Goal: Information Seeking & Learning: Learn about a topic

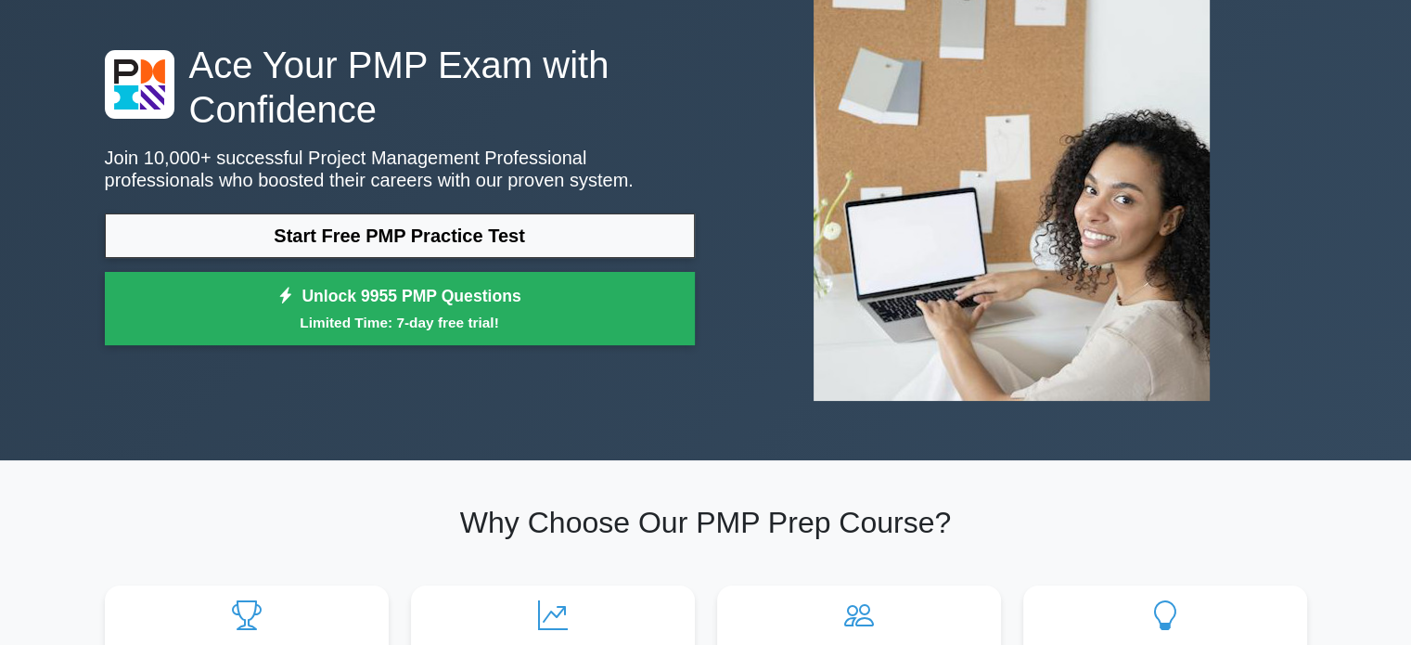
scroll to position [122, 0]
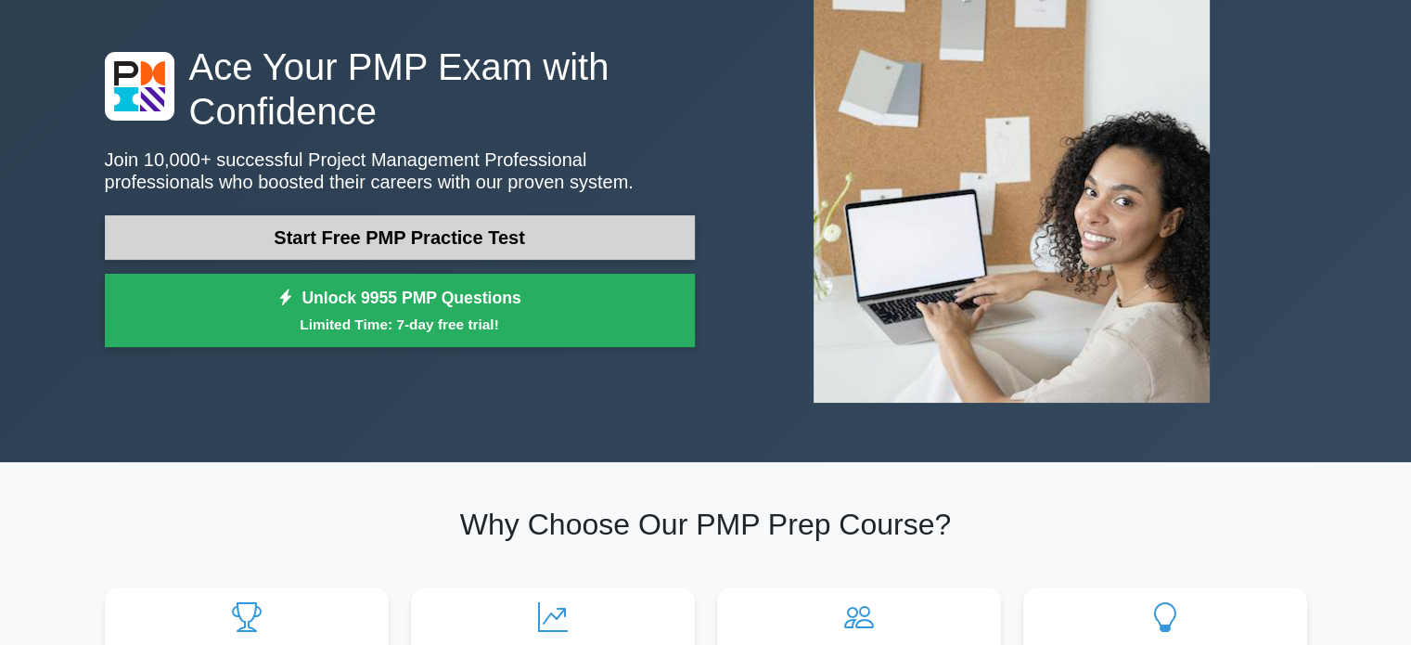
click at [350, 244] on link "Start Free PMP Practice Test" at bounding box center [400, 237] width 590 height 45
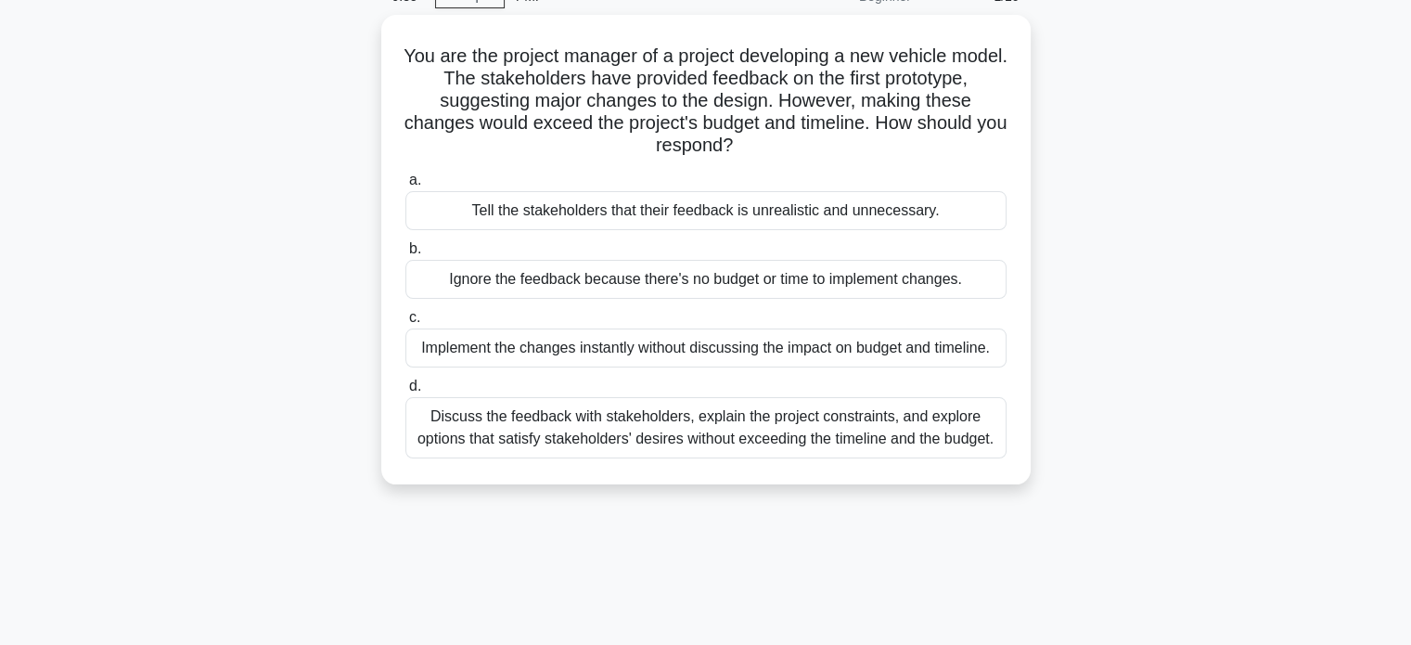
scroll to position [123, 0]
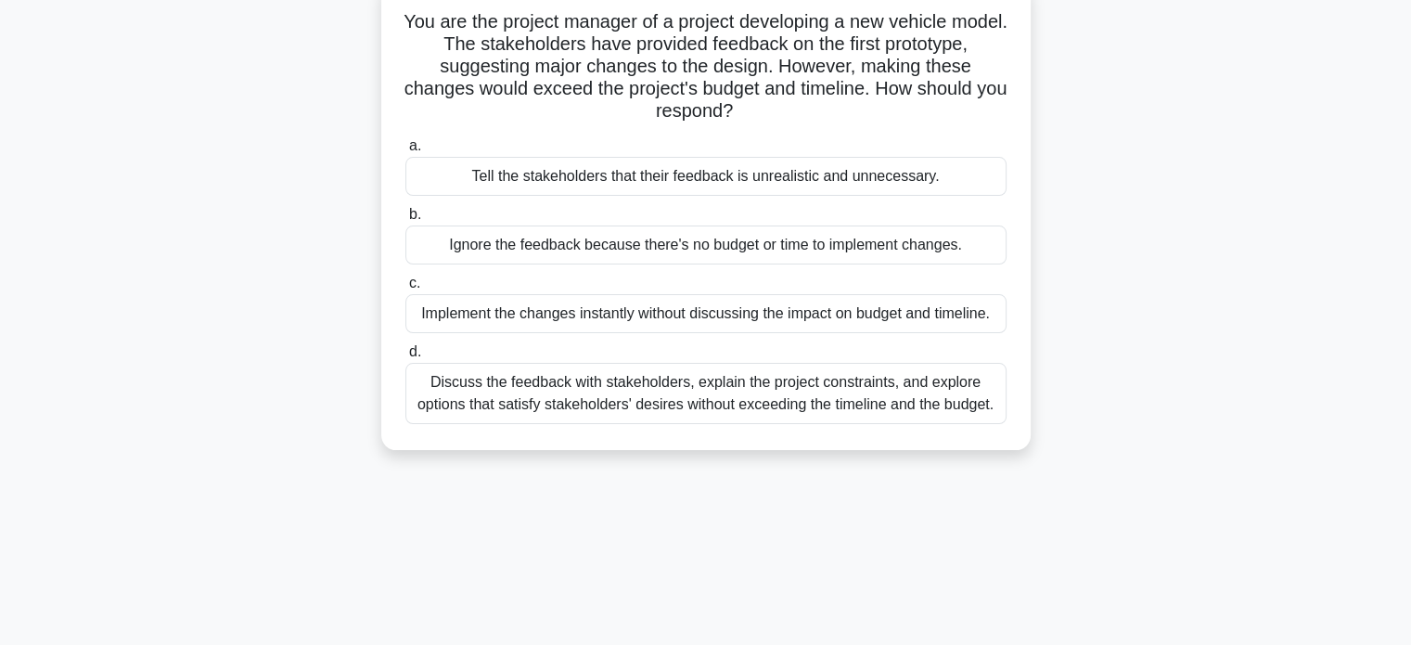
click at [691, 404] on div "Discuss the feedback with stakeholders, explain the project constraints, and ex…" at bounding box center [705, 393] width 601 height 61
click at [405, 358] on input "d. Discuss the feedback with stakeholders, explain the project constraints, and…" at bounding box center [405, 352] width 0 height 12
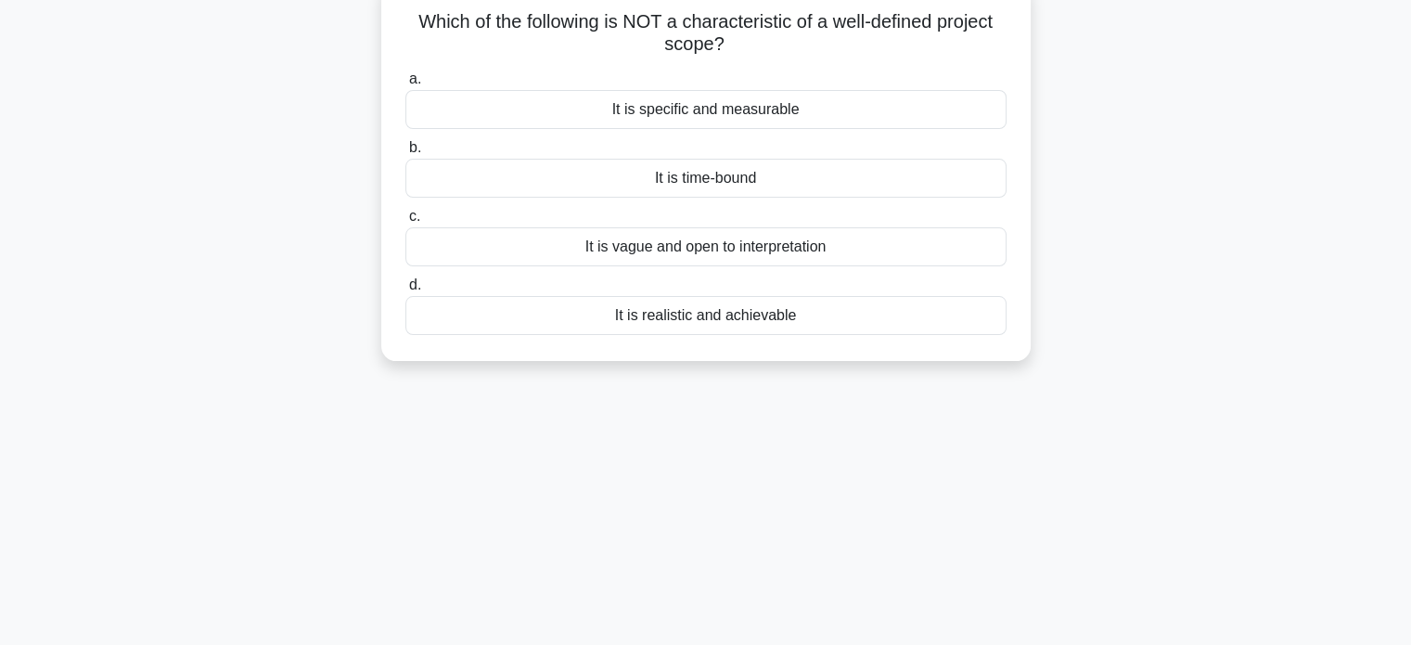
scroll to position [0, 0]
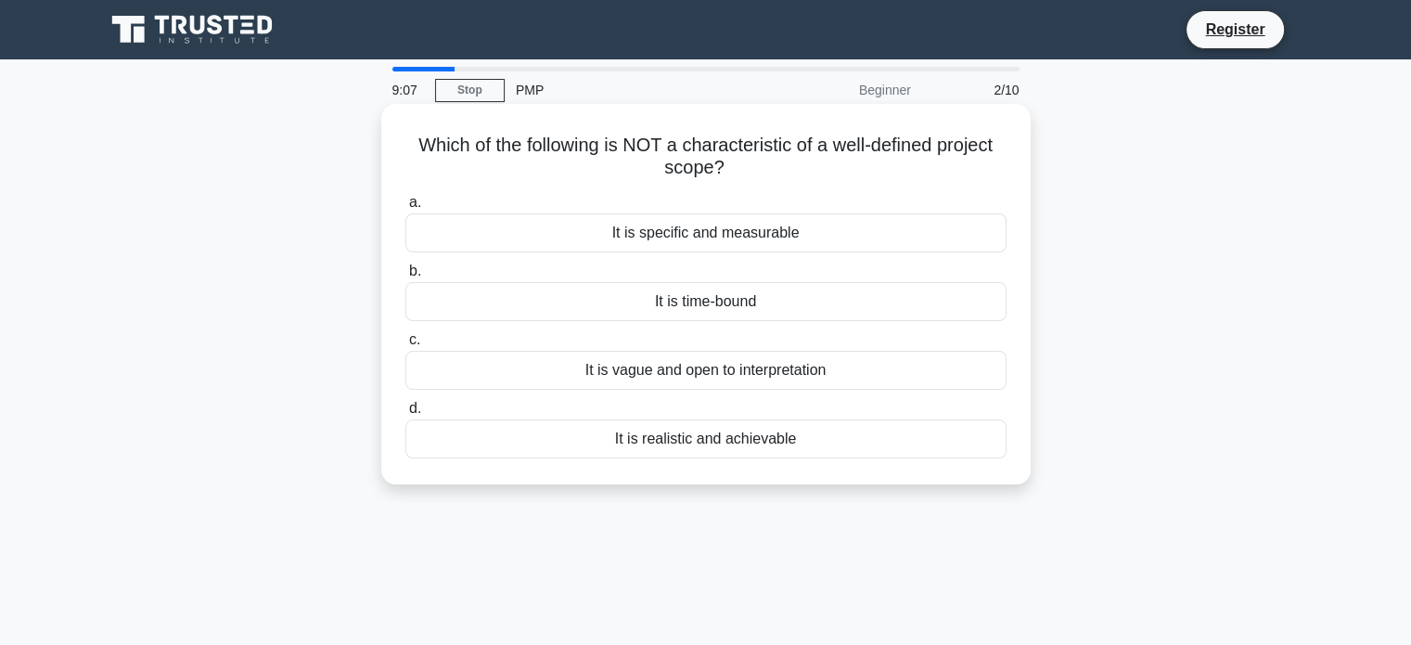
click at [767, 376] on div "It is vague and open to interpretation" at bounding box center [705, 370] width 601 height 39
click at [405, 346] on input "c. It is vague and open to interpretation" at bounding box center [405, 340] width 0 height 12
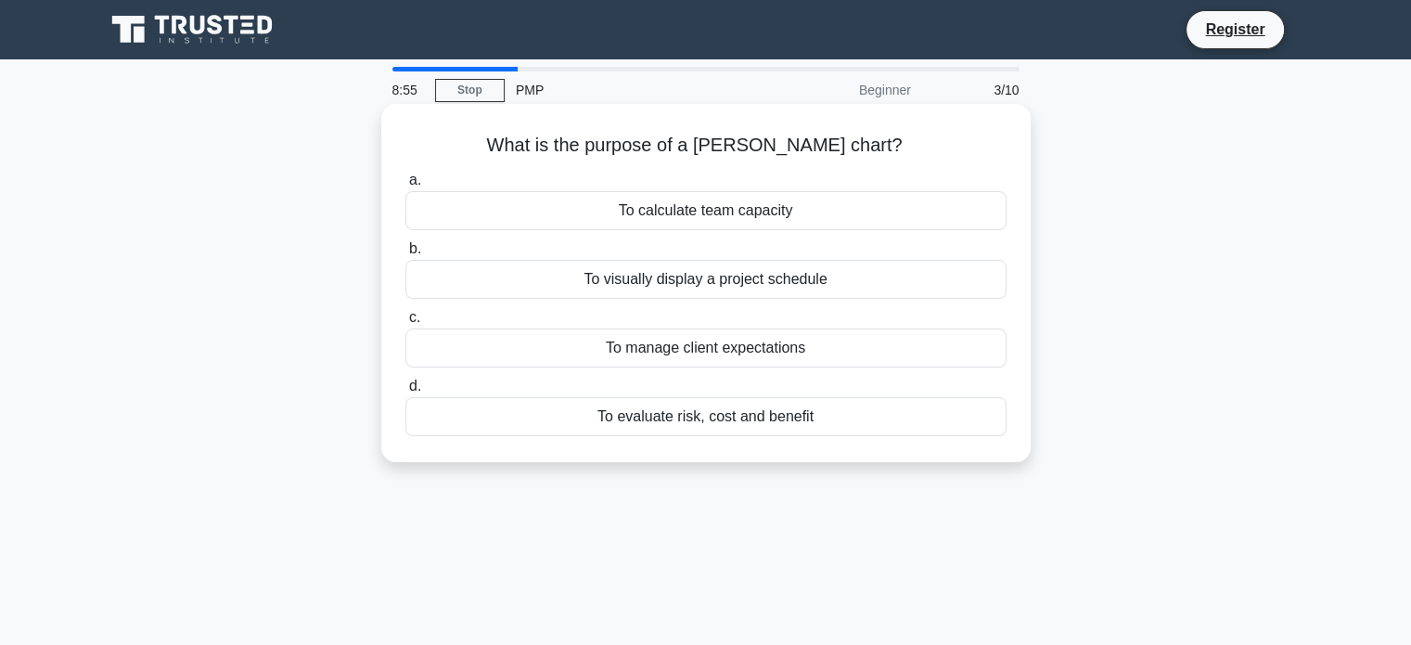
click at [850, 284] on div "To visually display a project schedule" at bounding box center [705, 279] width 601 height 39
click at [405, 255] on input "b. To visually display a project schedule" at bounding box center [405, 249] width 0 height 12
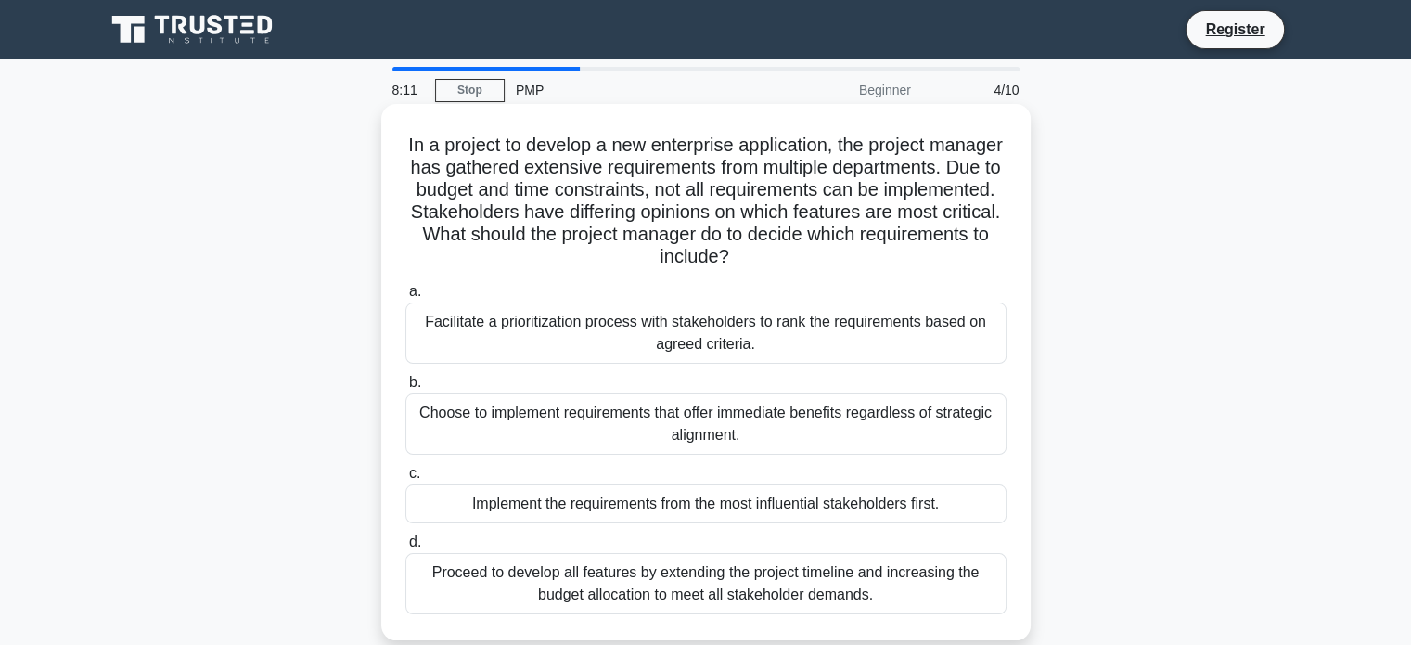
click at [854, 331] on div "Facilitate a prioritization process with stakeholders to rank the requirements …" at bounding box center [705, 332] width 601 height 61
click at [405, 298] on input "a. Facilitate a prioritization process with stakeholders to rank the requiremen…" at bounding box center [405, 292] width 0 height 12
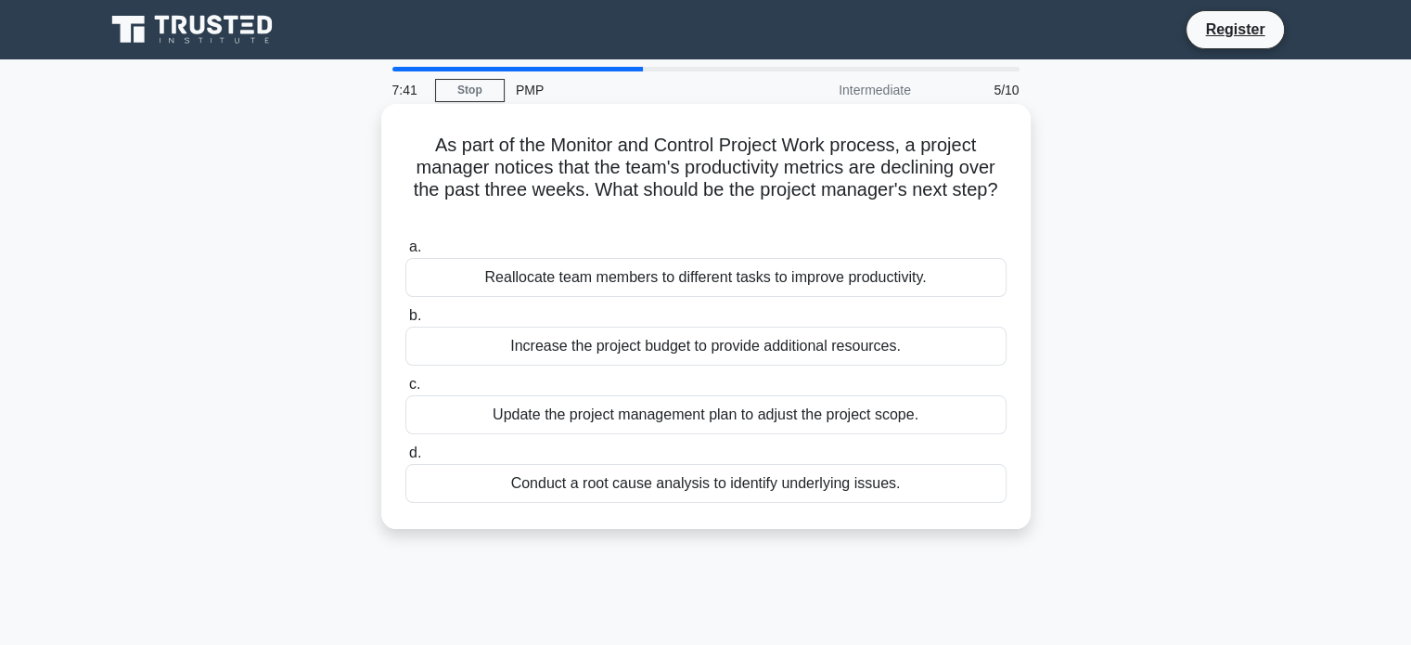
click at [851, 488] on div "Conduct a root cause analysis to identify underlying issues." at bounding box center [705, 483] width 601 height 39
click at [405, 459] on input "d. Conduct a root cause analysis to identify underlying issues." at bounding box center [405, 453] width 0 height 12
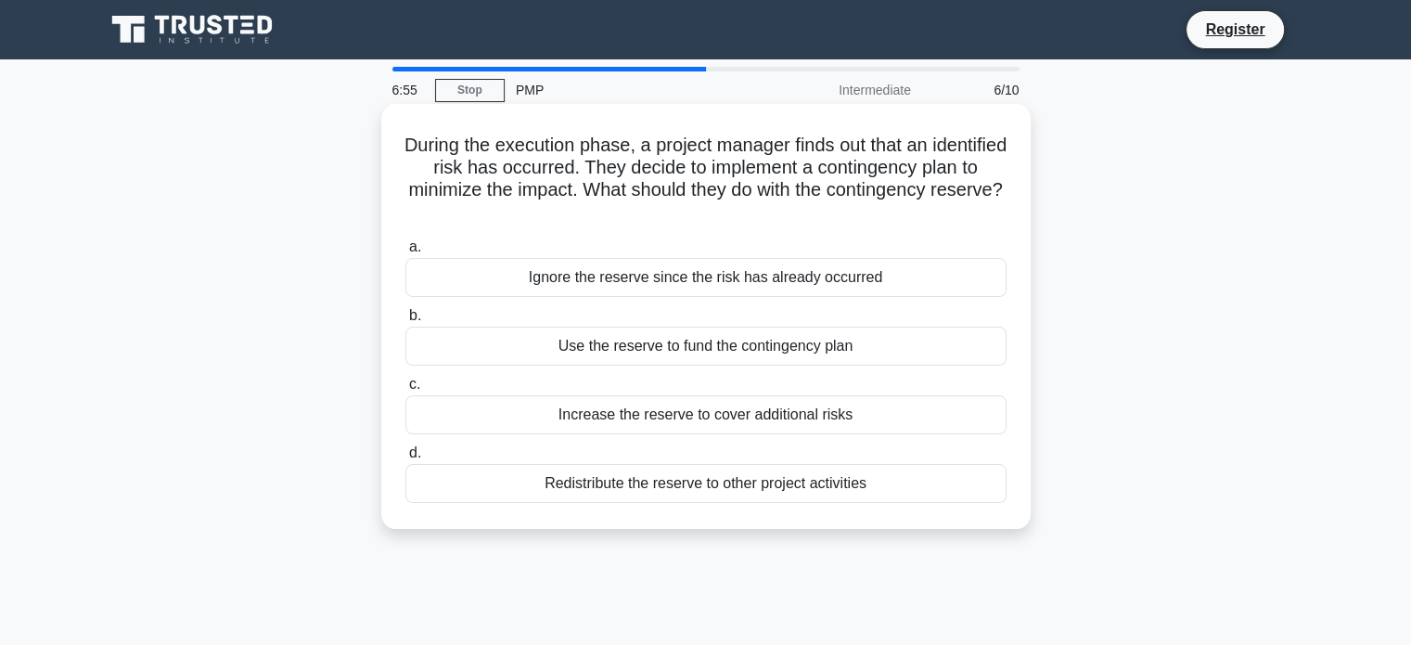
click at [846, 348] on div "Use the reserve to fund the contingency plan" at bounding box center [705, 346] width 601 height 39
click at [405, 322] on input "b. Use the reserve to fund the contingency plan" at bounding box center [405, 316] width 0 height 12
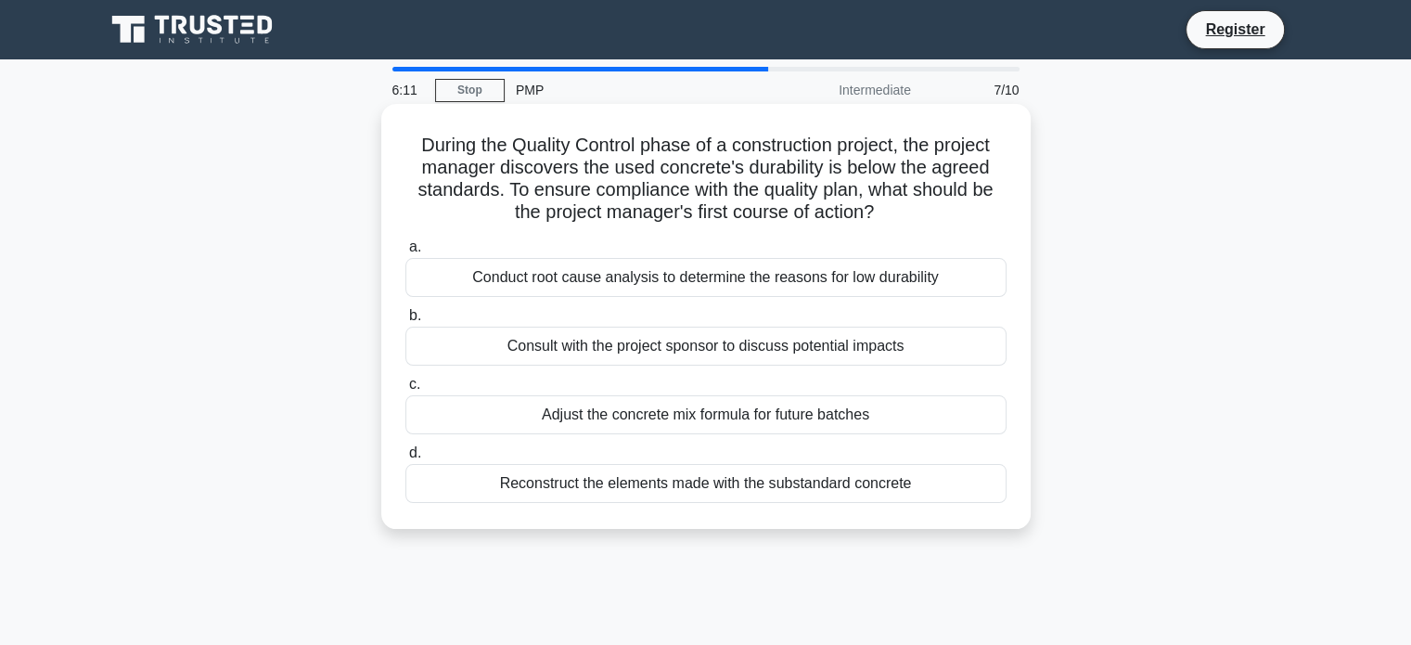
click at [952, 284] on div "Conduct root cause analysis to determine the reasons for low durability" at bounding box center [705, 277] width 601 height 39
click at [405, 253] on input "a. Conduct root cause analysis to determine the reasons for low durability" at bounding box center [405, 247] width 0 height 12
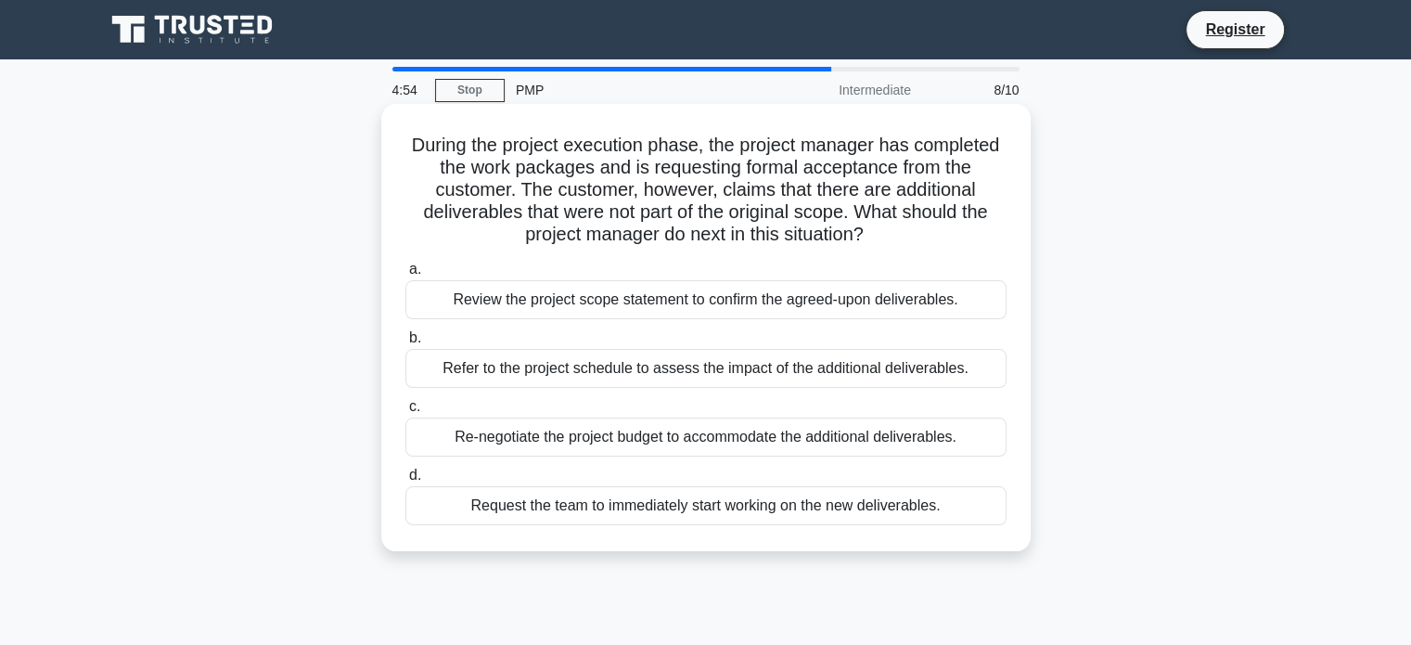
click at [970, 303] on div "Review the project scope statement to confirm the agreed-upon deliverables." at bounding box center [705, 299] width 601 height 39
click at [405, 276] on input "a. Review the project scope statement to confirm the agreed-upon deliverables." at bounding box center [405, 269] width 0 height 12
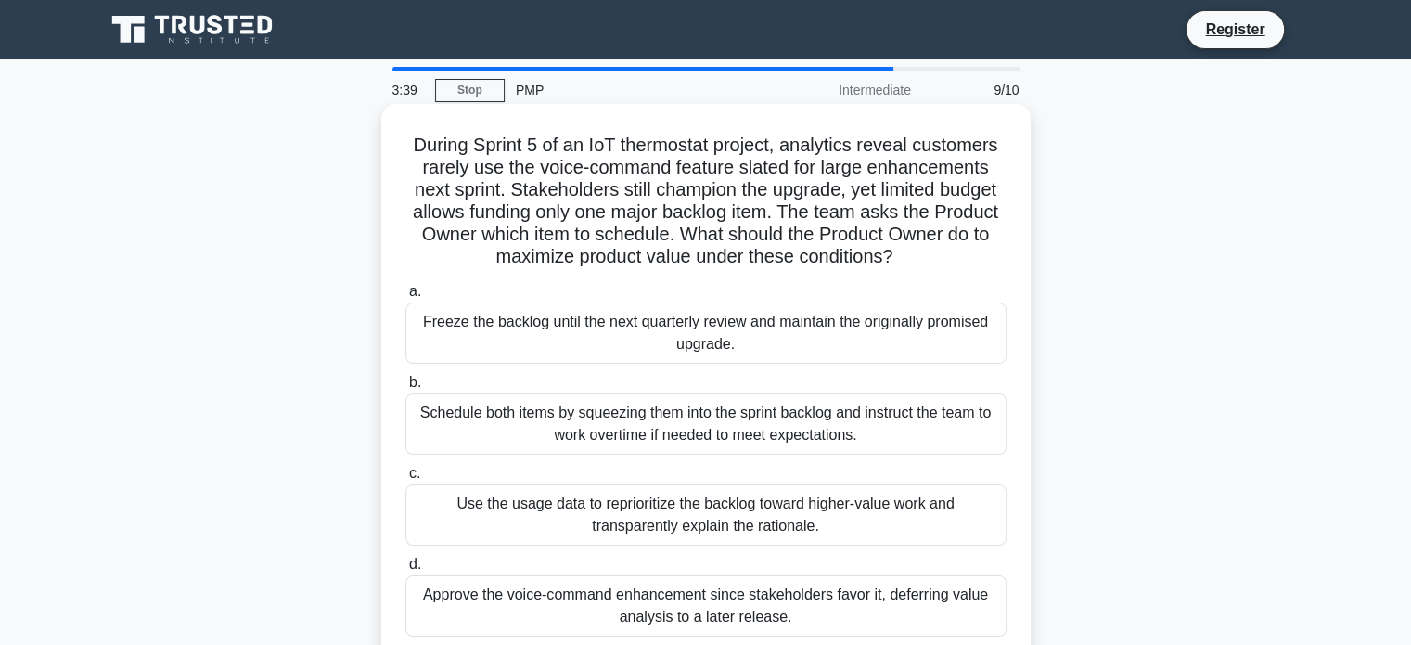
click at [925, 517] on div "Use the usage data to reprioritize the backlog toward higher-value work and tra…" at bounding box center [705, 514] width 601 height 61
click at [405, 480] on input "c. Use the usage data to reprioritize the backlog toward higher-value work and …" at bounding box center [405, 474] width 0 height 12
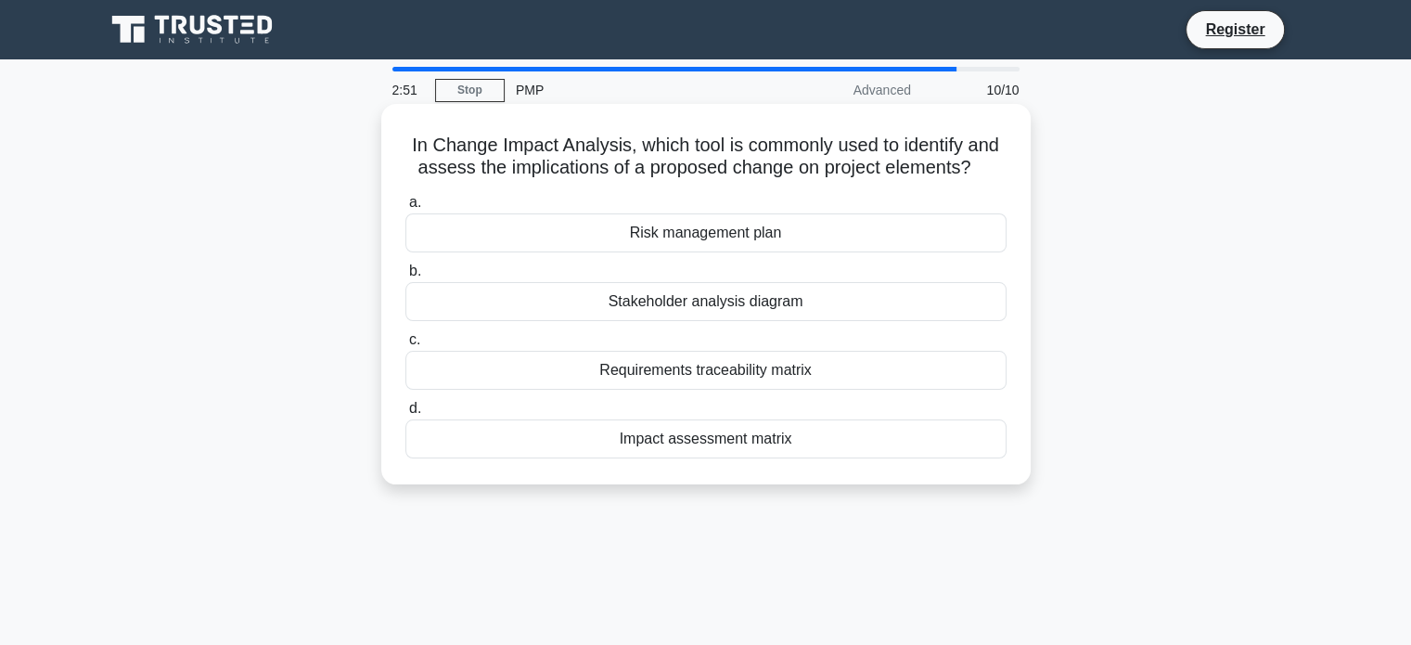
click at [839, 442] on div "Impact assessment matrix" at bounding box center [705, 438] width 601 height 39
click at [405, 415] on input "d. Impact assessment matrix" at bounding box center [405, 409] width 0 height 12
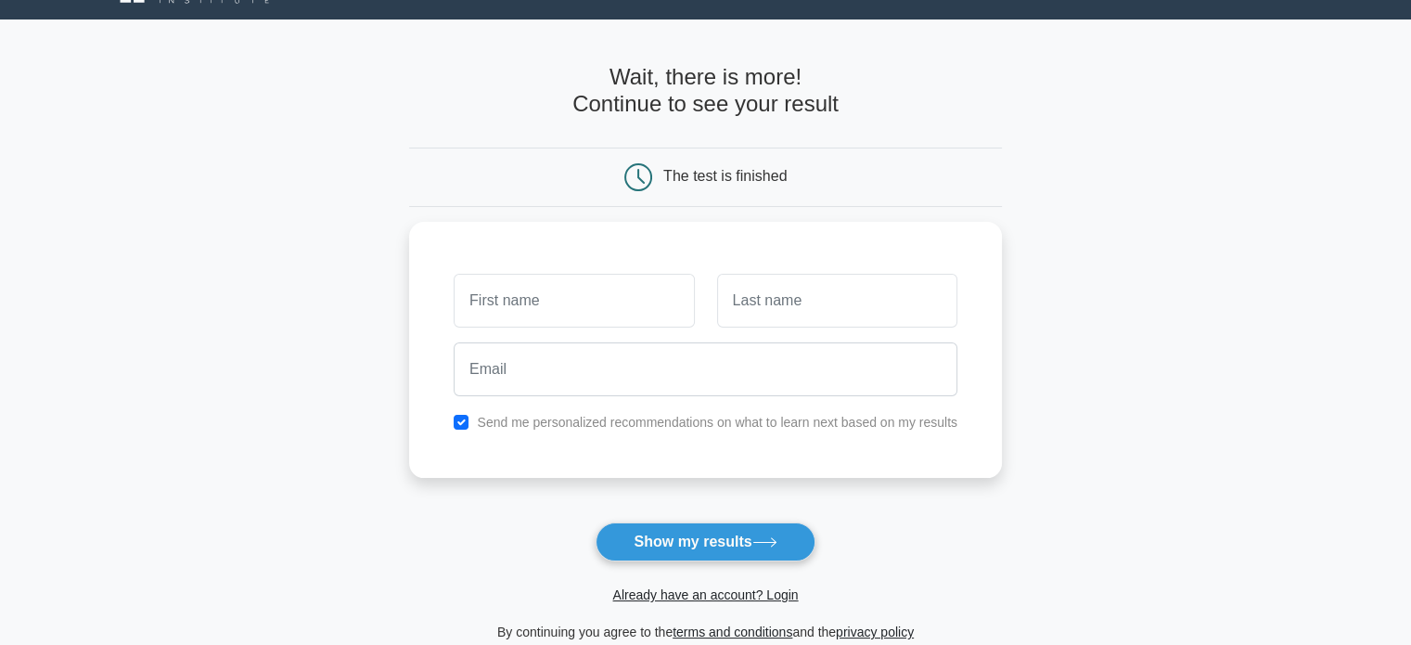
scroll to position [46, 0]
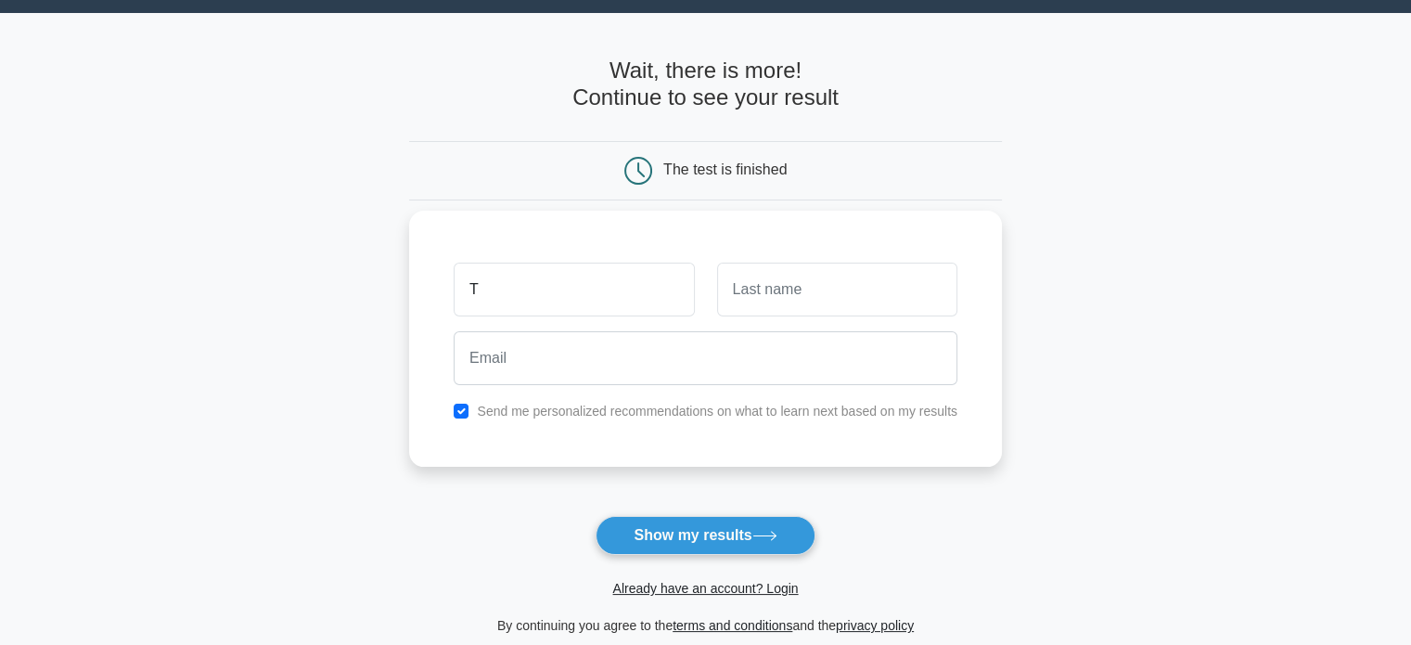
type input "Trọng"
click at [750, 302] on input "text" at bounding box center [837, 290] width 240 height 54
type input "Nguyễn Đức"
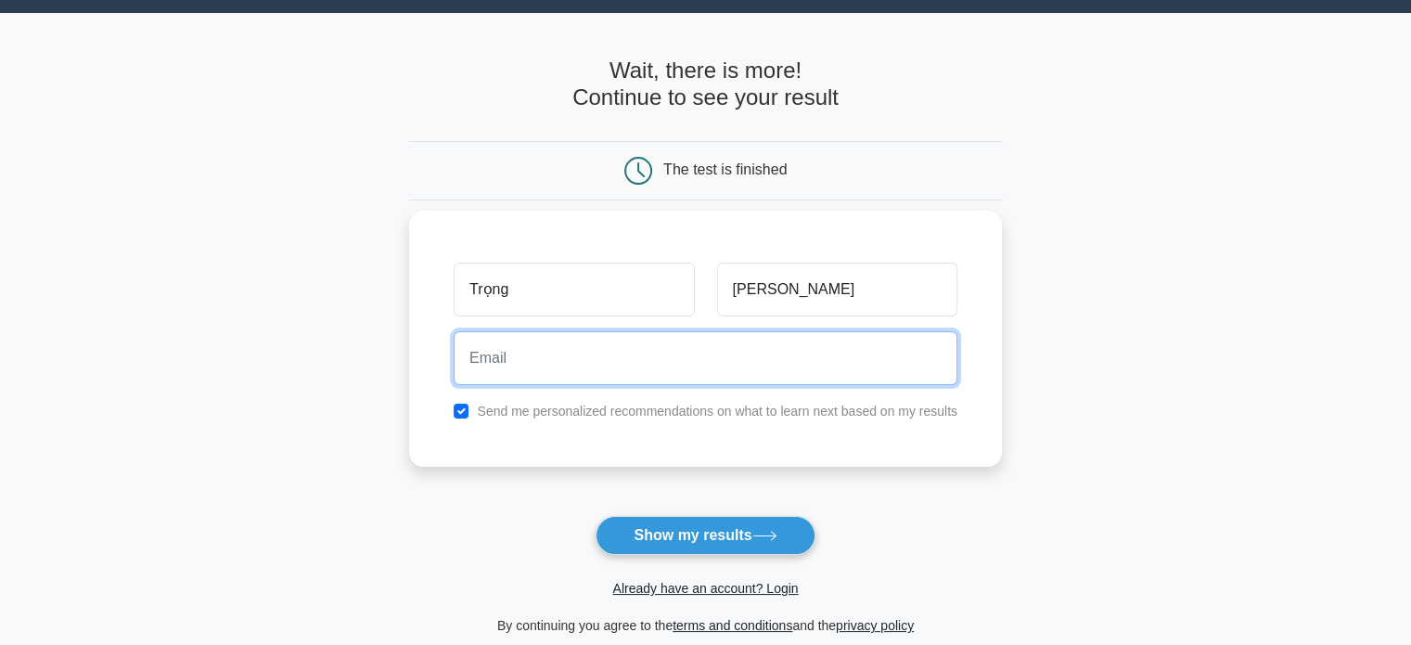
click at [704, 378] on input "email" at bounding box center [706, 358] width 504 height 54
type input "[EMAIL_ADDRESS][DOMAIN_NAME]"
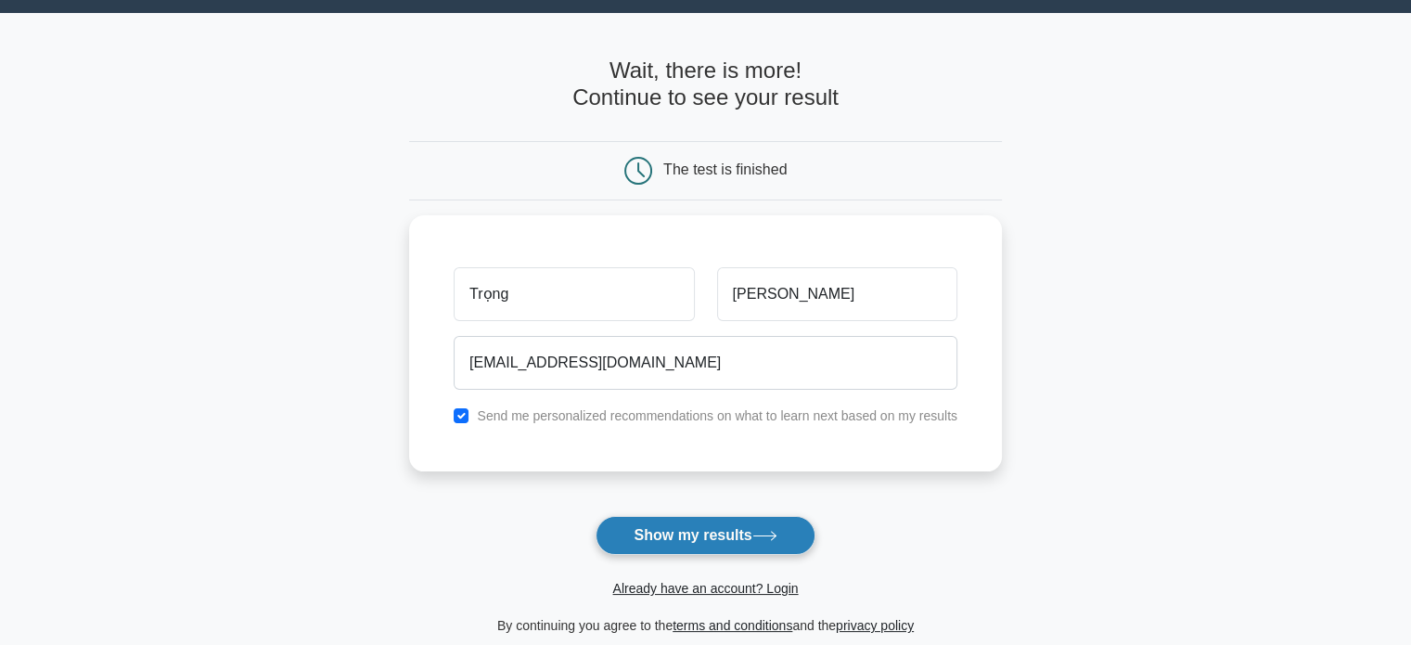
click at [722, 546] on button "Show my results" at bounding box center [705, 535] width 219 height 39
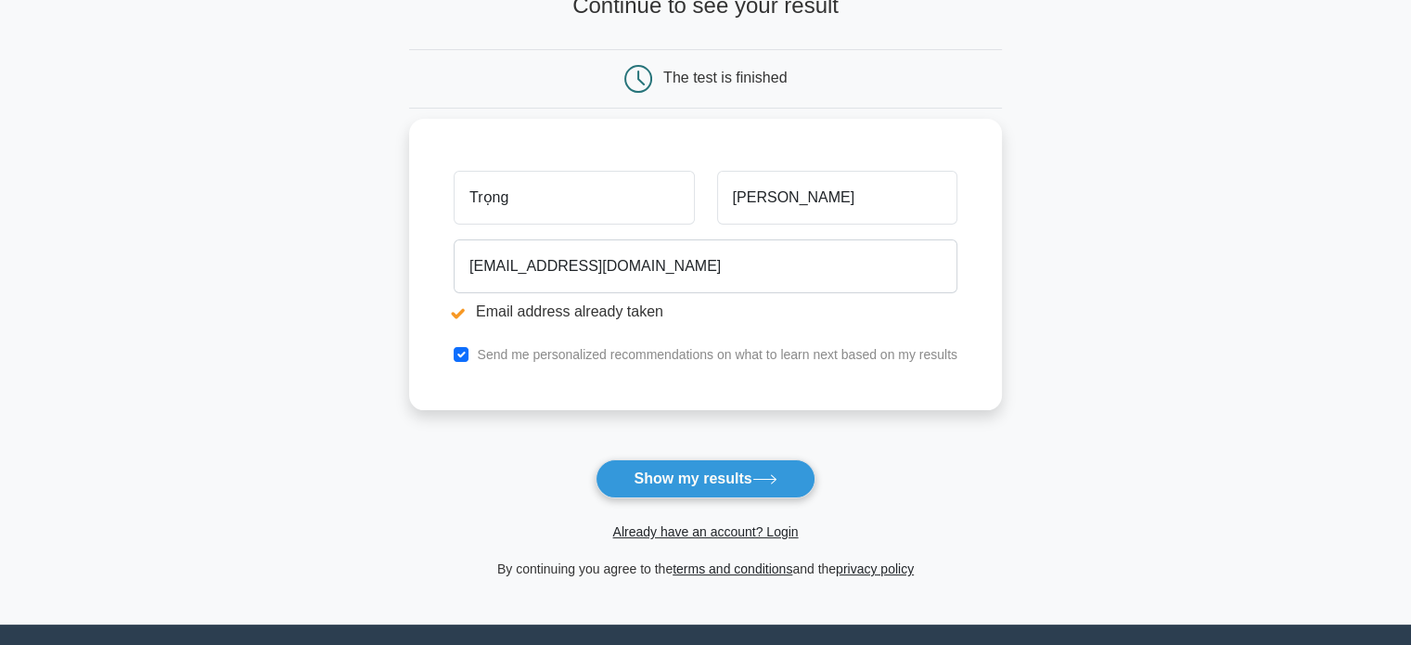
scroll to position [244, 0]
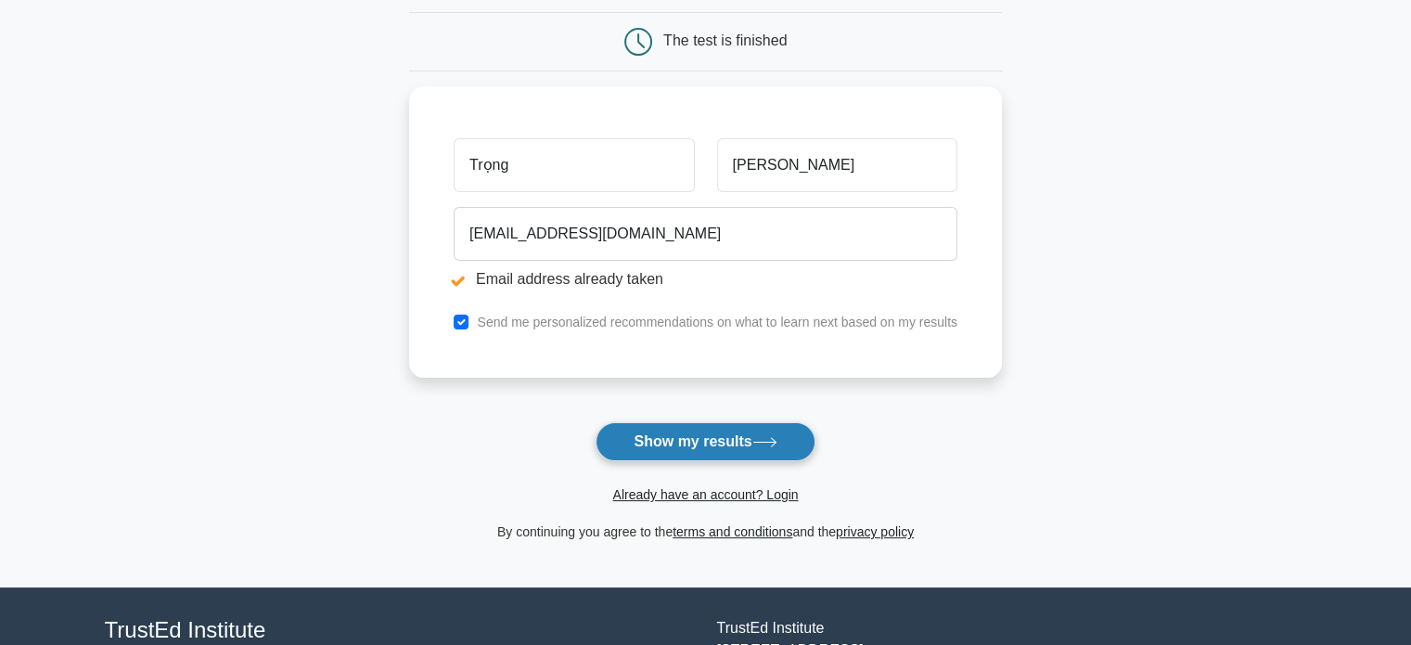
click at [657, 442] on button "Show my results" at bounding box center [705, 441] width 219 height 39
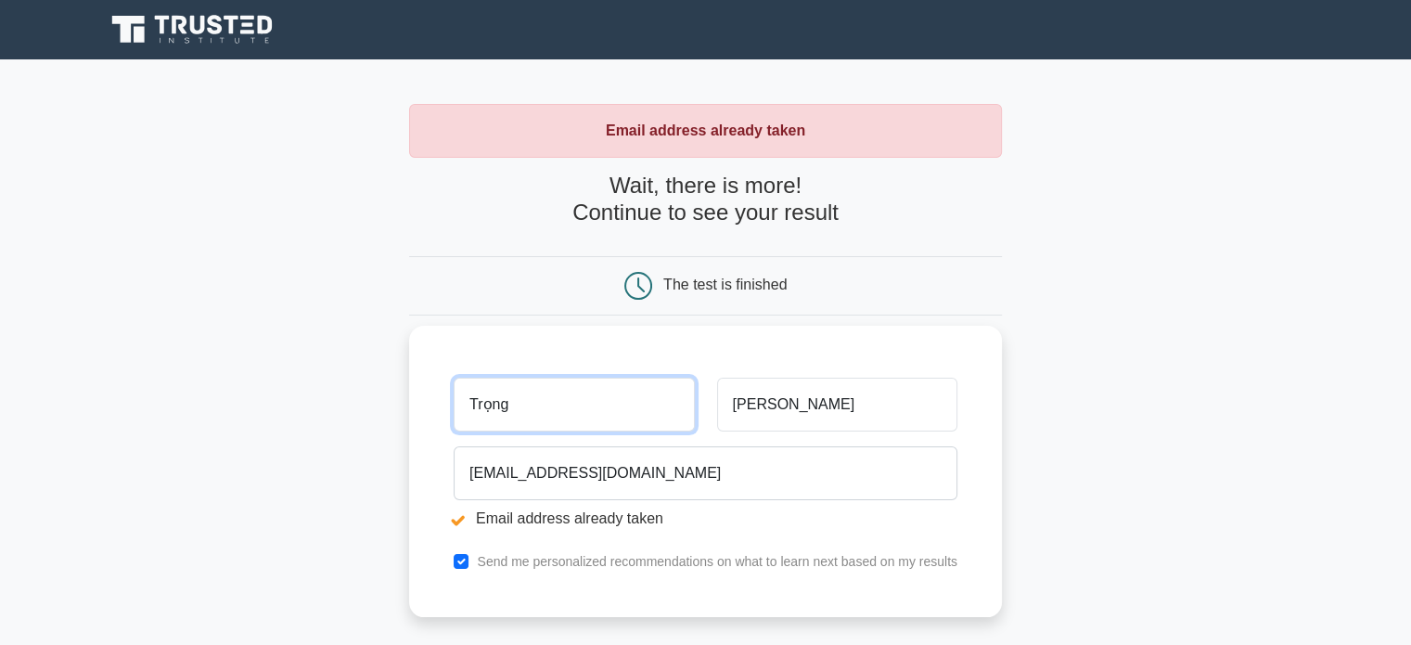
click at [590, 411] on input "Trọng" at bounding box center [574, 405] width 240 height 54
type input "T"
type input "Trong"
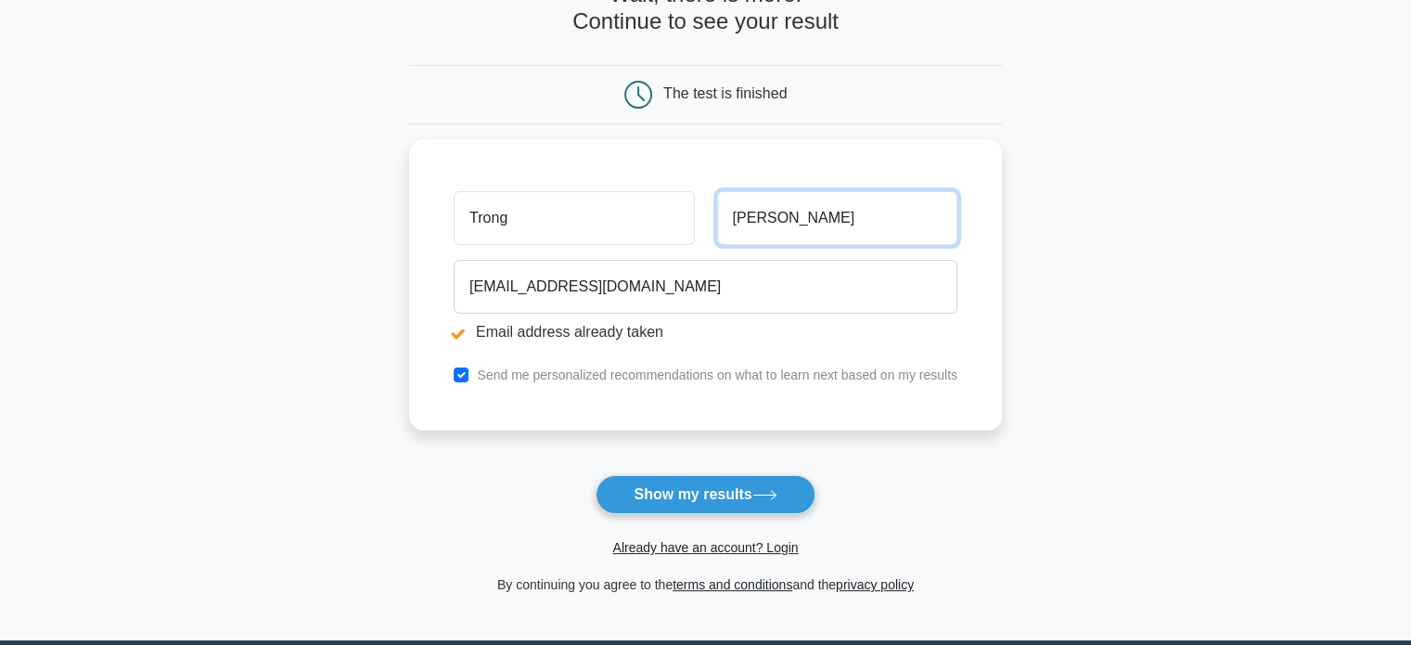
scroll to position [390, 0]
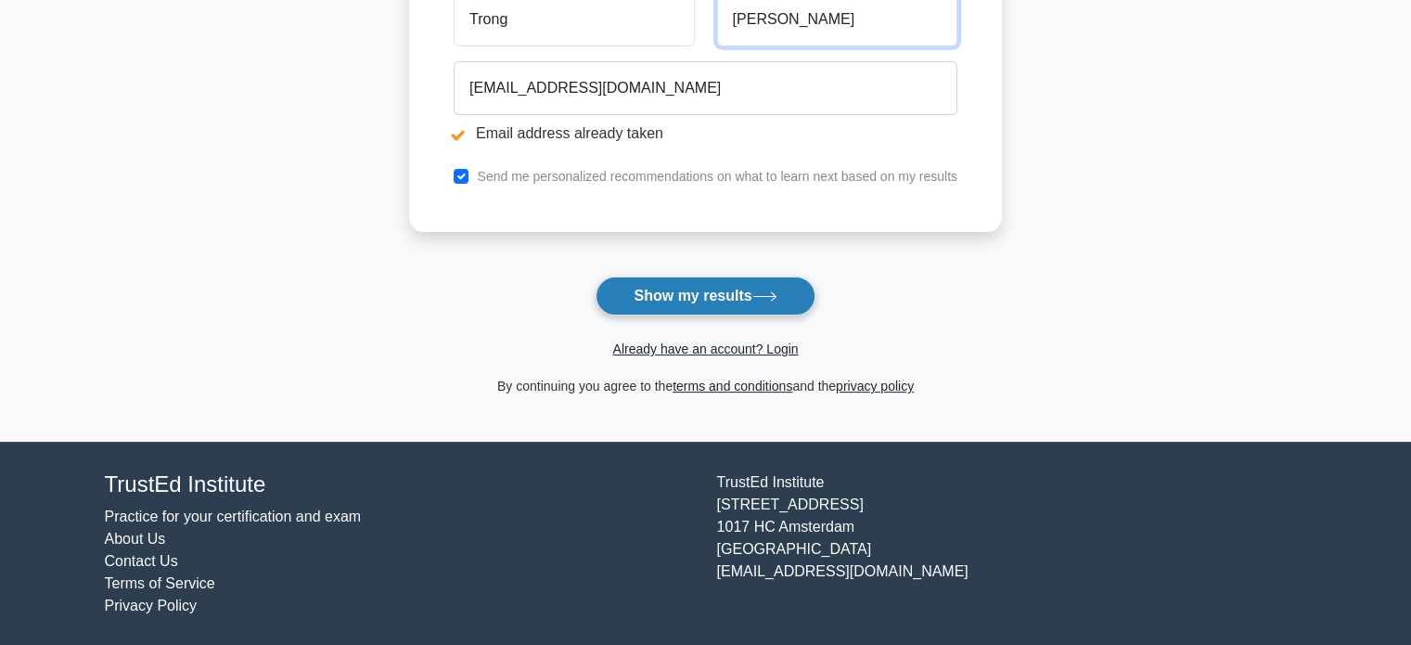
type input "[PERSON_NAME]"
click at [713, 299] on button "Show my results" at bounding box center [705, 295] width 219 height 39
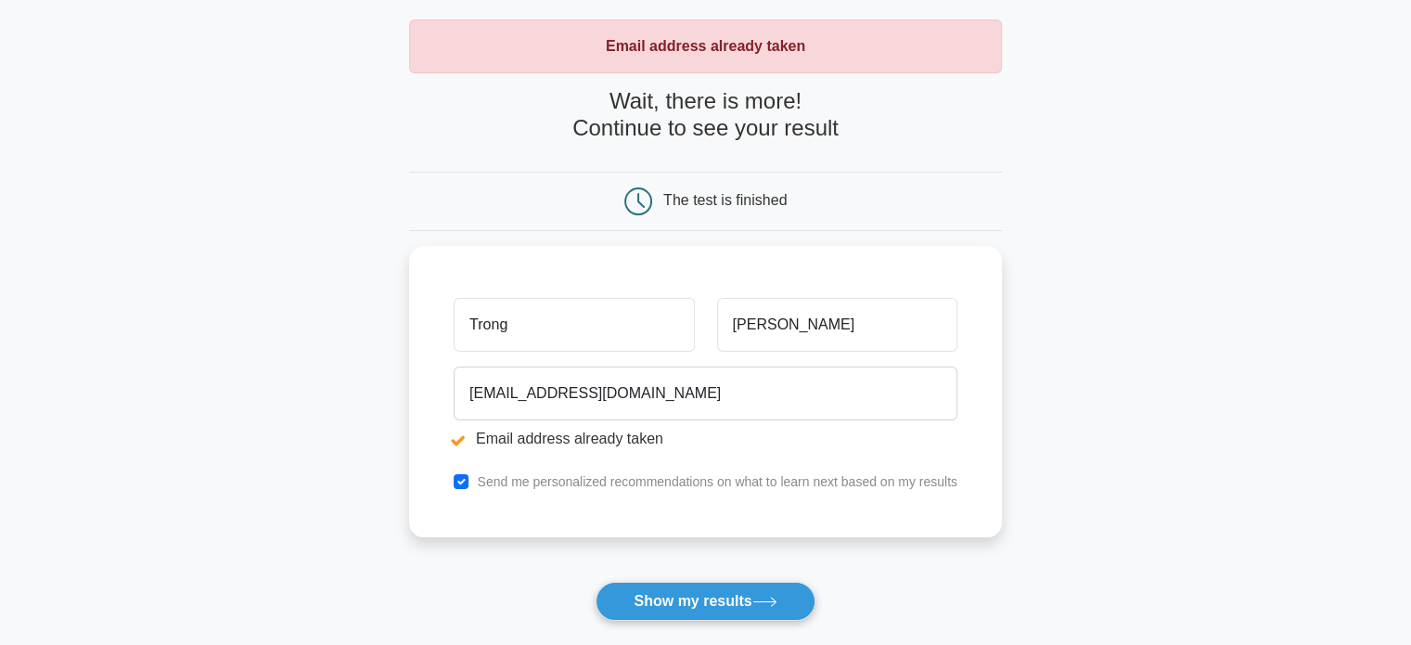
scroll to position [85, 0]
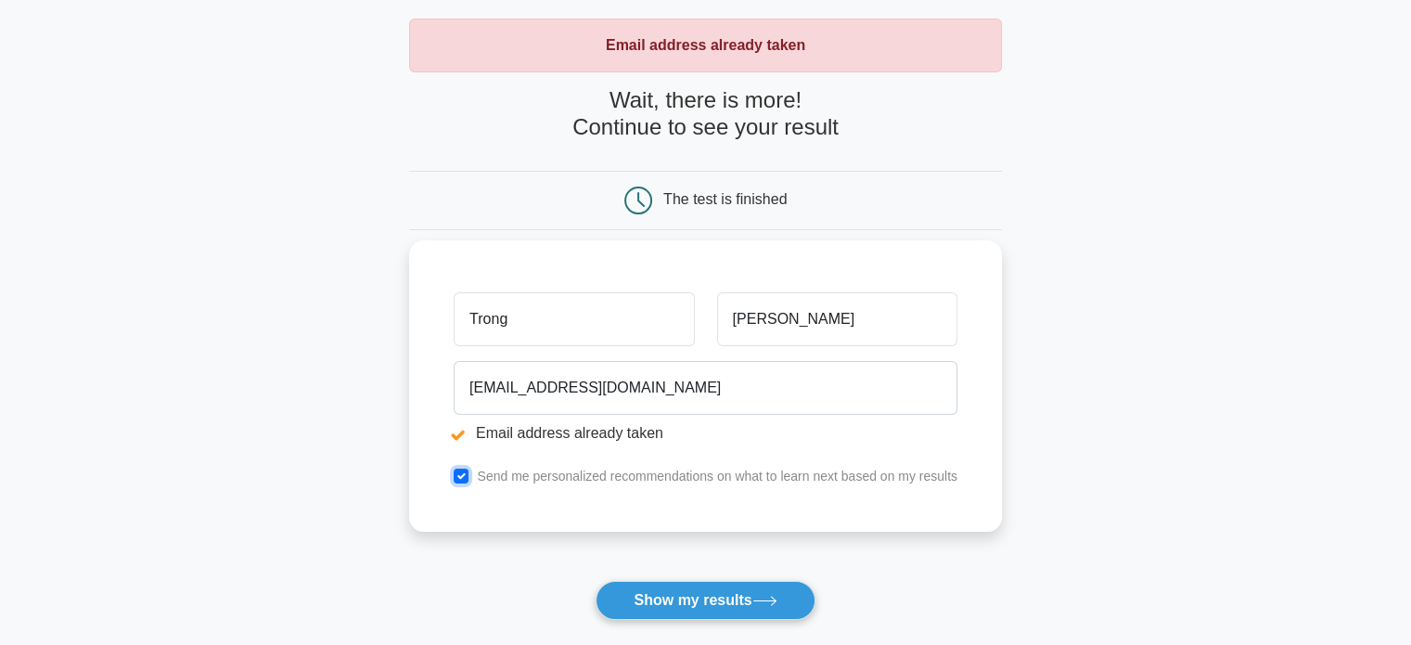
click at [464, 478] on input "checkbox" at bounding box center [461, 476] width 15 height 15
checkbox input "false"
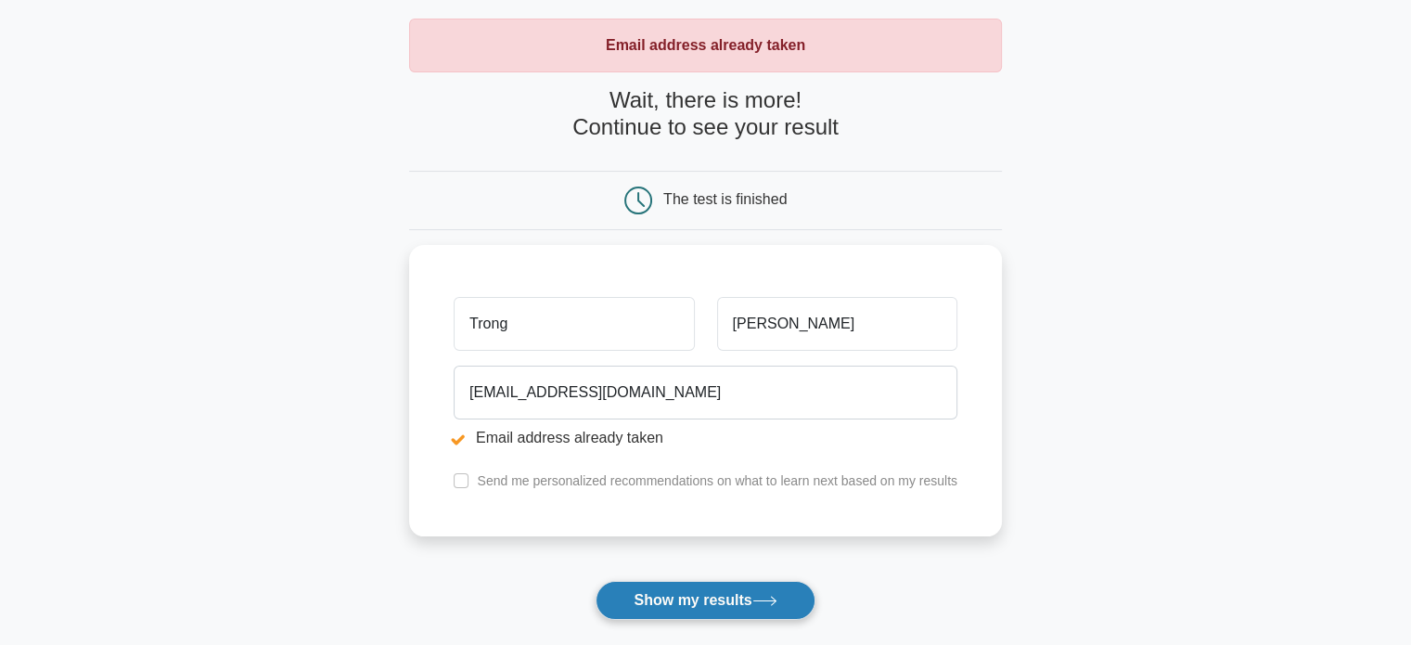
click at [666, 604] on button "Show my results" at bounding box center [705, 600] width 219 height 39
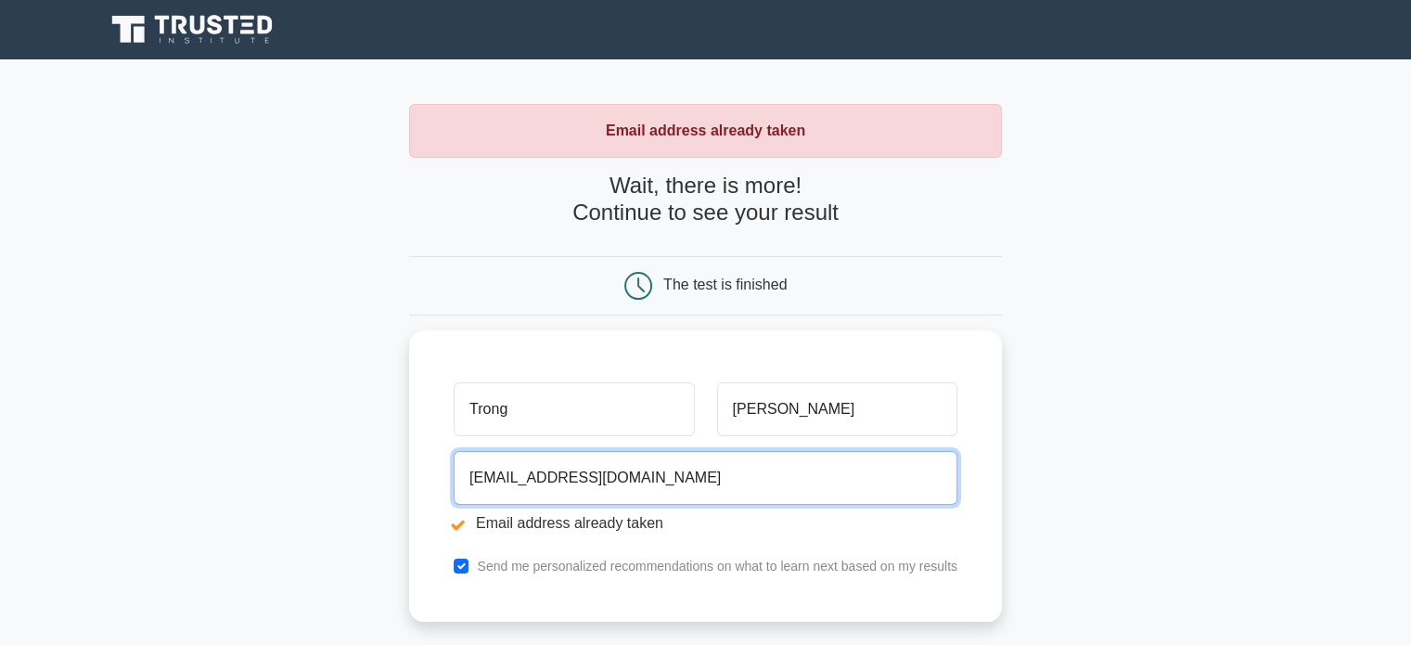
drag, startPoint x: 646, startPoint y: 462, endPoint x: 372, endPoint y: 452, distance: 273.9
click at [372, 452] on main "Email address already taken Wait, there is more! Continue to see your result Th…" at bounding box center [705, 445] width 1411 height 772
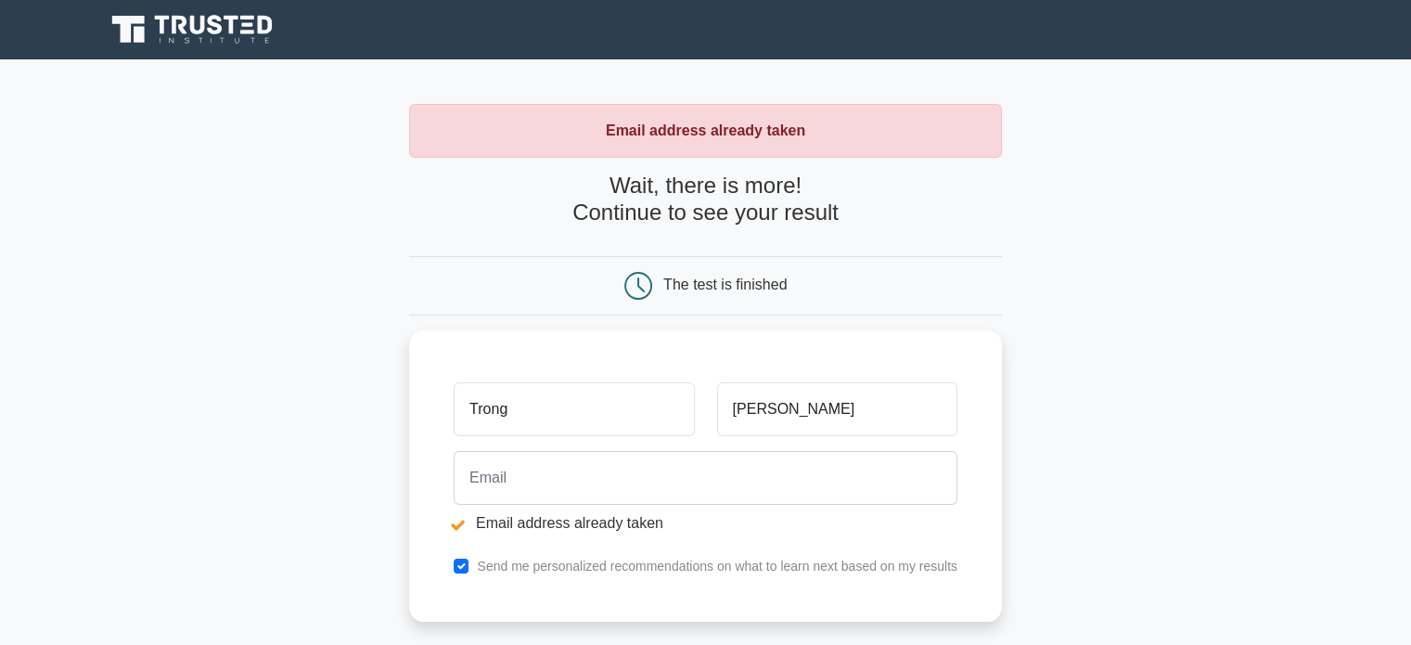
click at [388, 522] on main "Email address already taken Wait, there is more! Continue to see your result Th…" at bounding box center [705, 445] width 1411 height 772
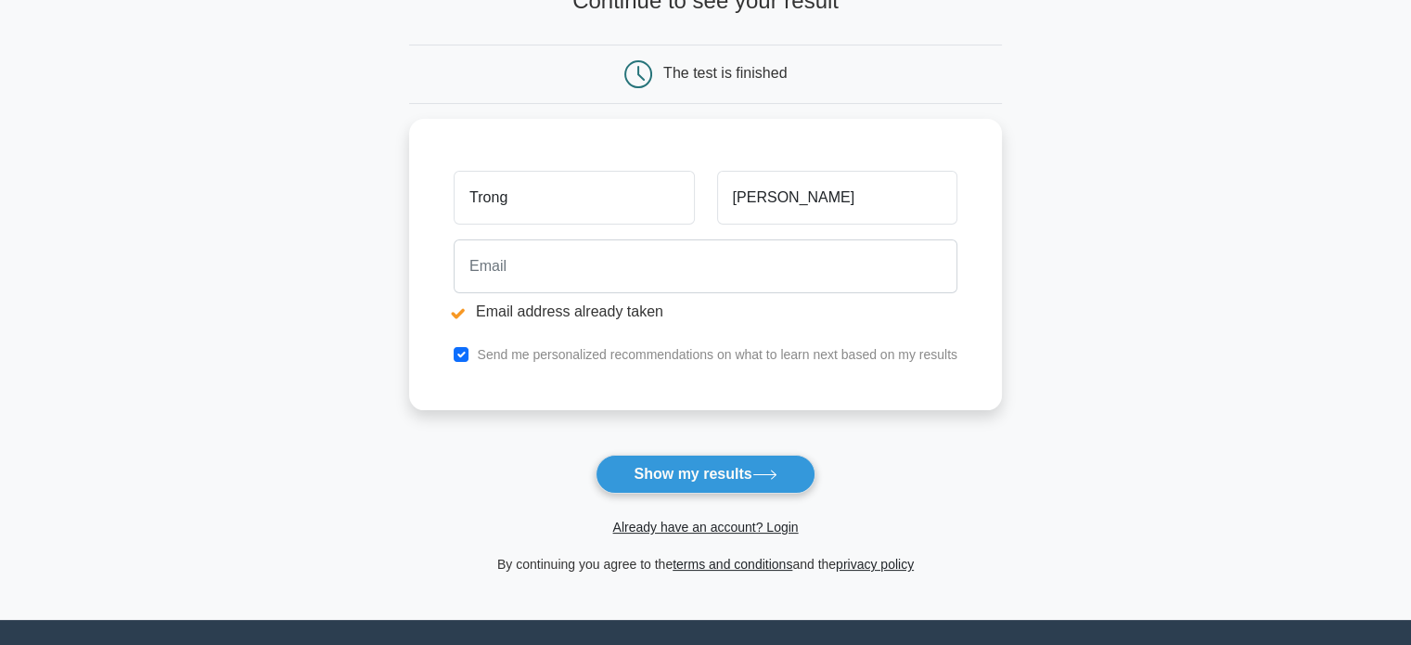
scroll to position [390, 0]
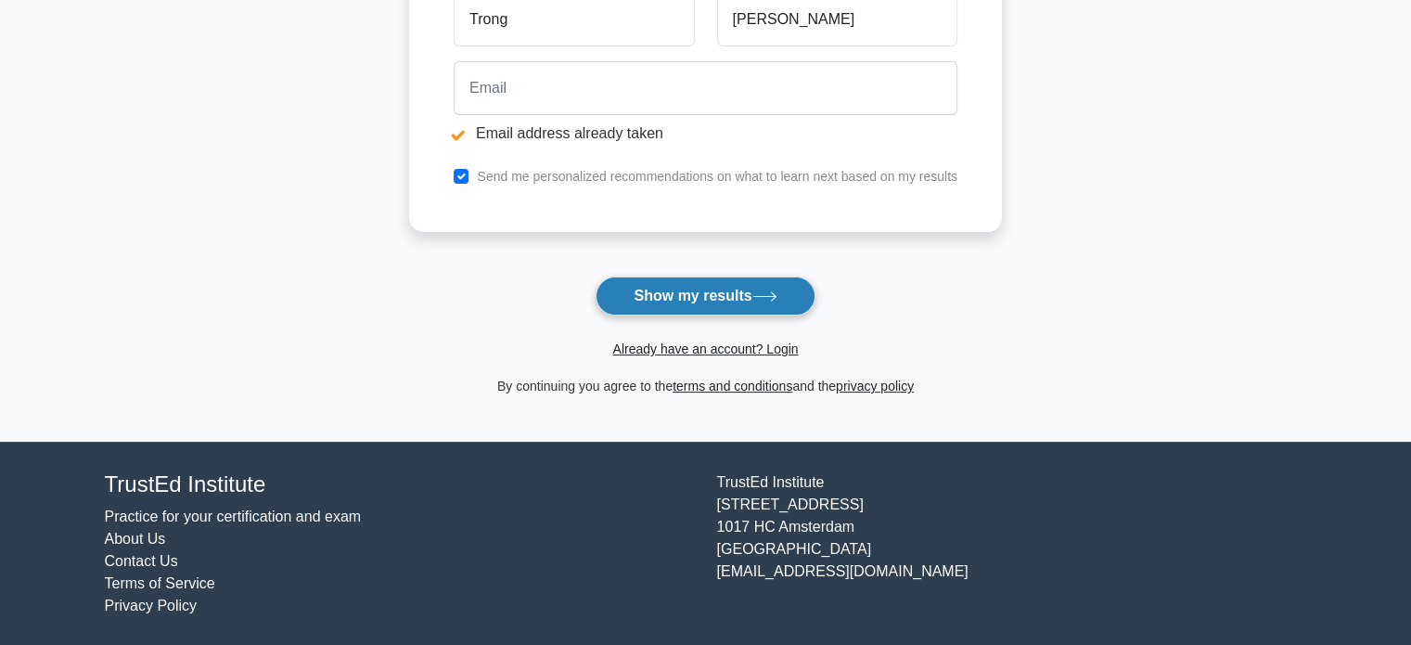
click at [679, 301] on button "Show my results" at bounding box center [705, 295] width 219 height 39
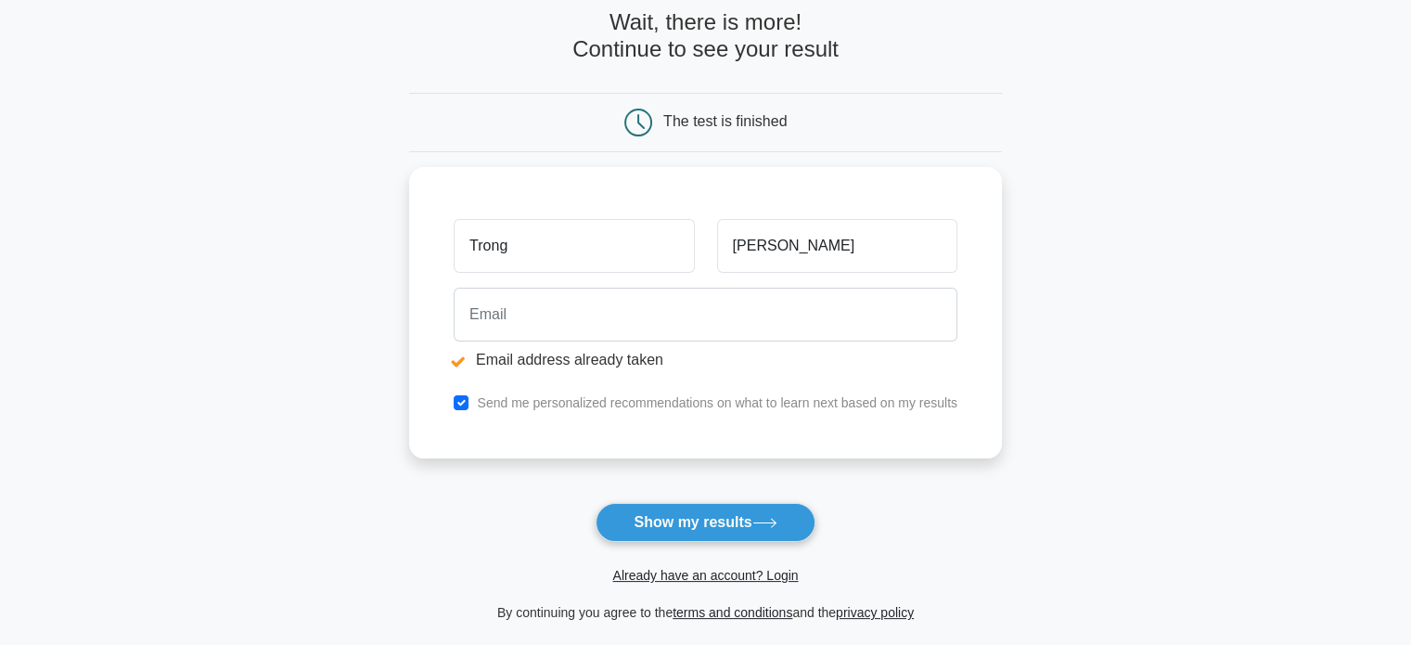
scroll to position [163, 0]
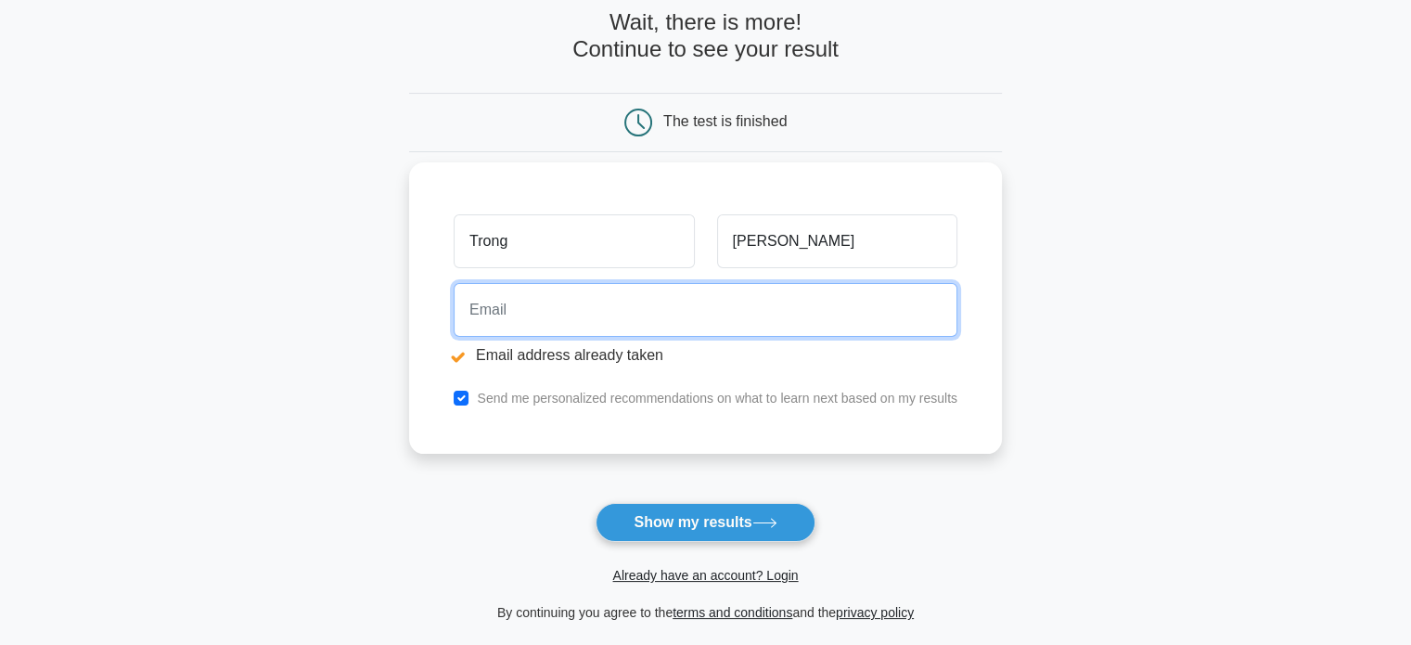
click at [536, 320] on input "email" at bounding box center [706, 310] width 504 height 54
type input "trongdtbk@gmail.com"
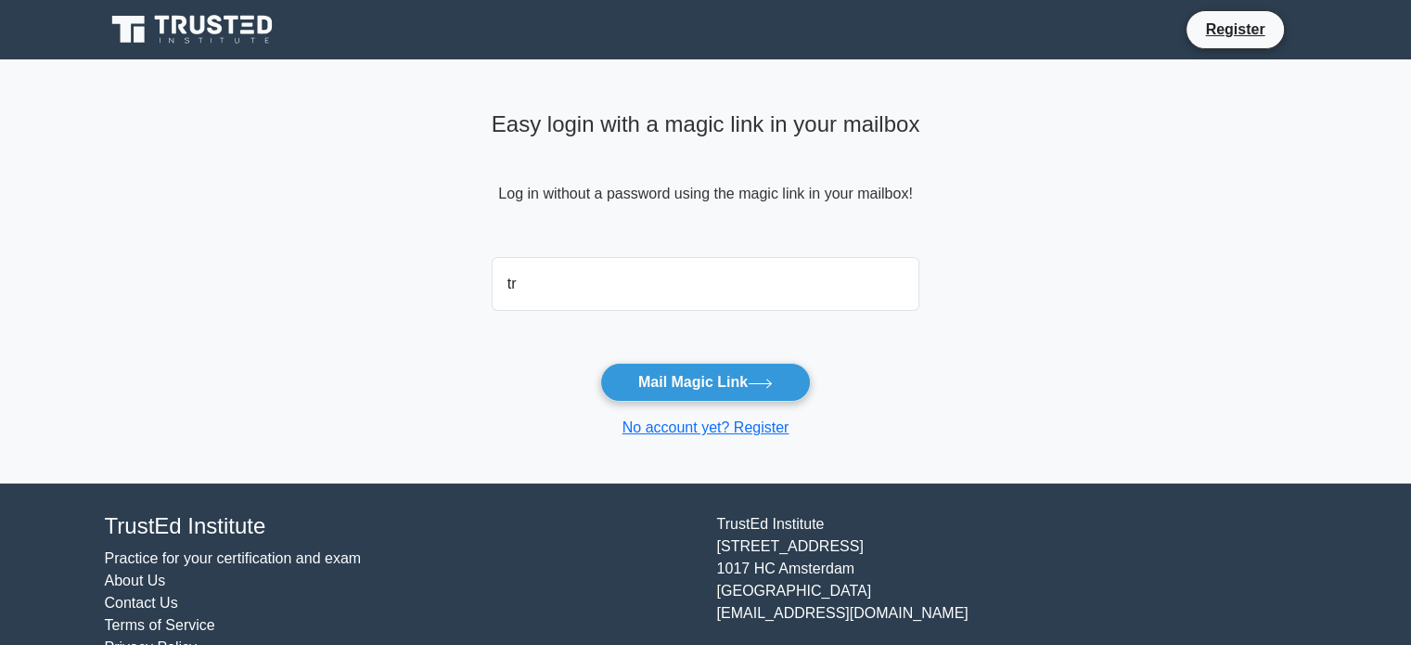
type input "[EMAIL_ADDRESS][DOMAIN_NAME]"
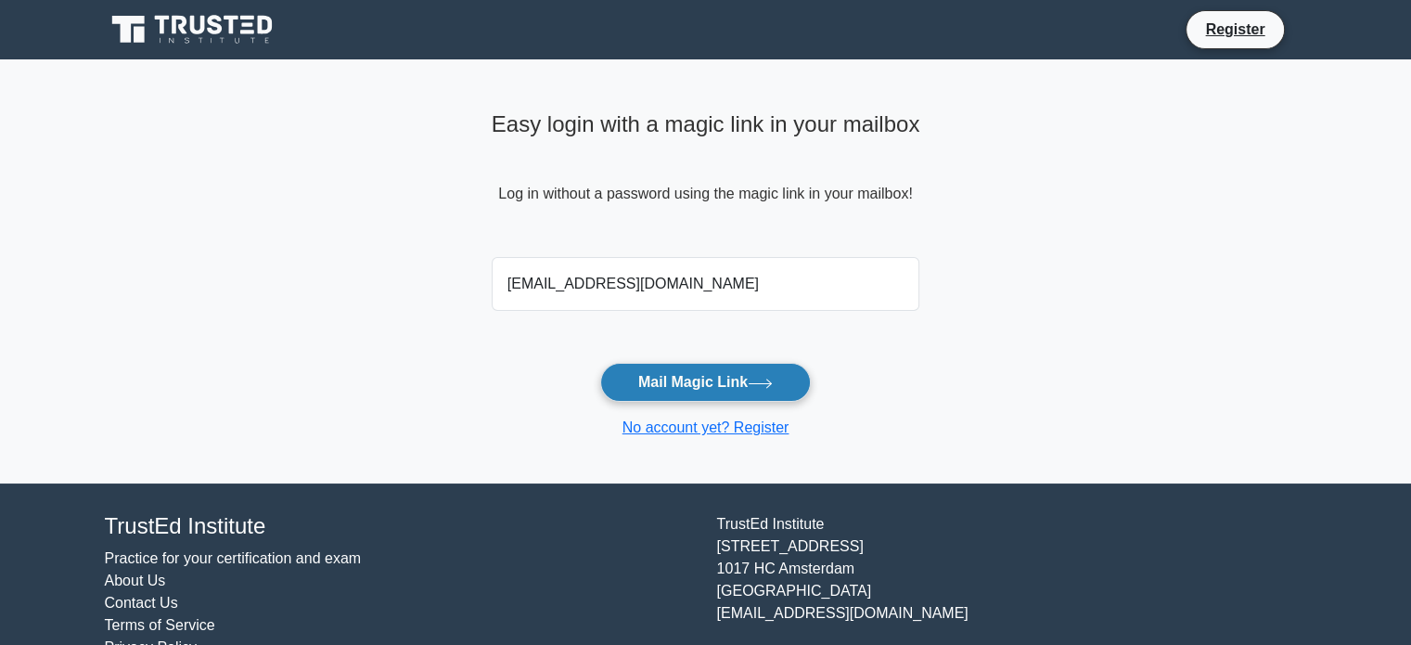
click at [727, 381] on button "Mail Magic Link" at bounding box center [705, 382] width 211 height 39
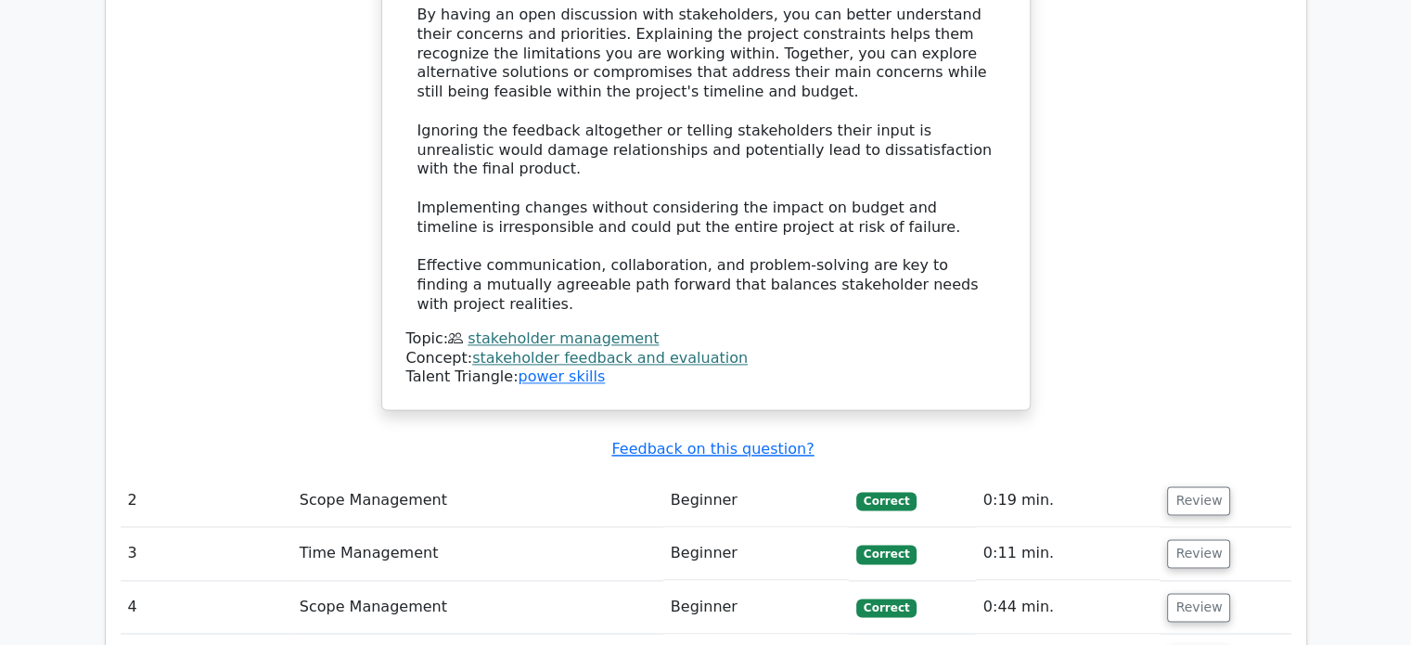
scroll to position [2489, 0]
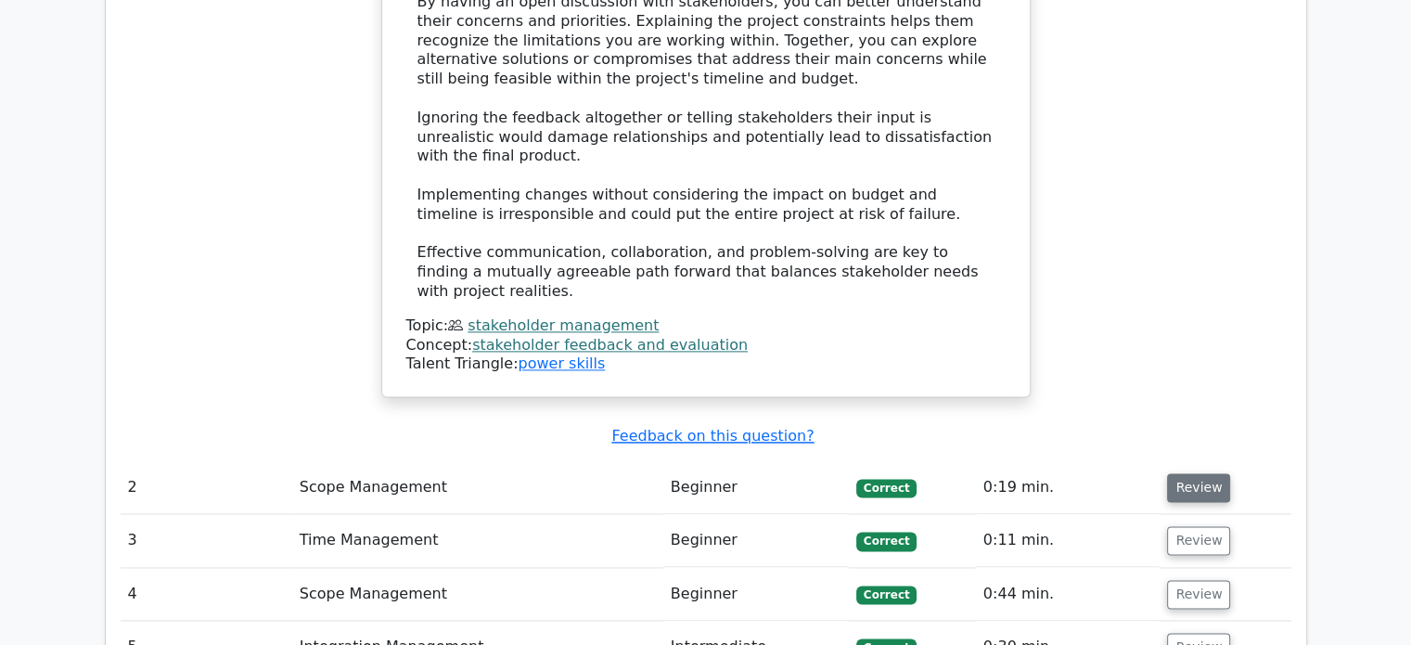
click at [1198, 473] on button "Review" at bounding box center [1198, 487] width 63 height 29
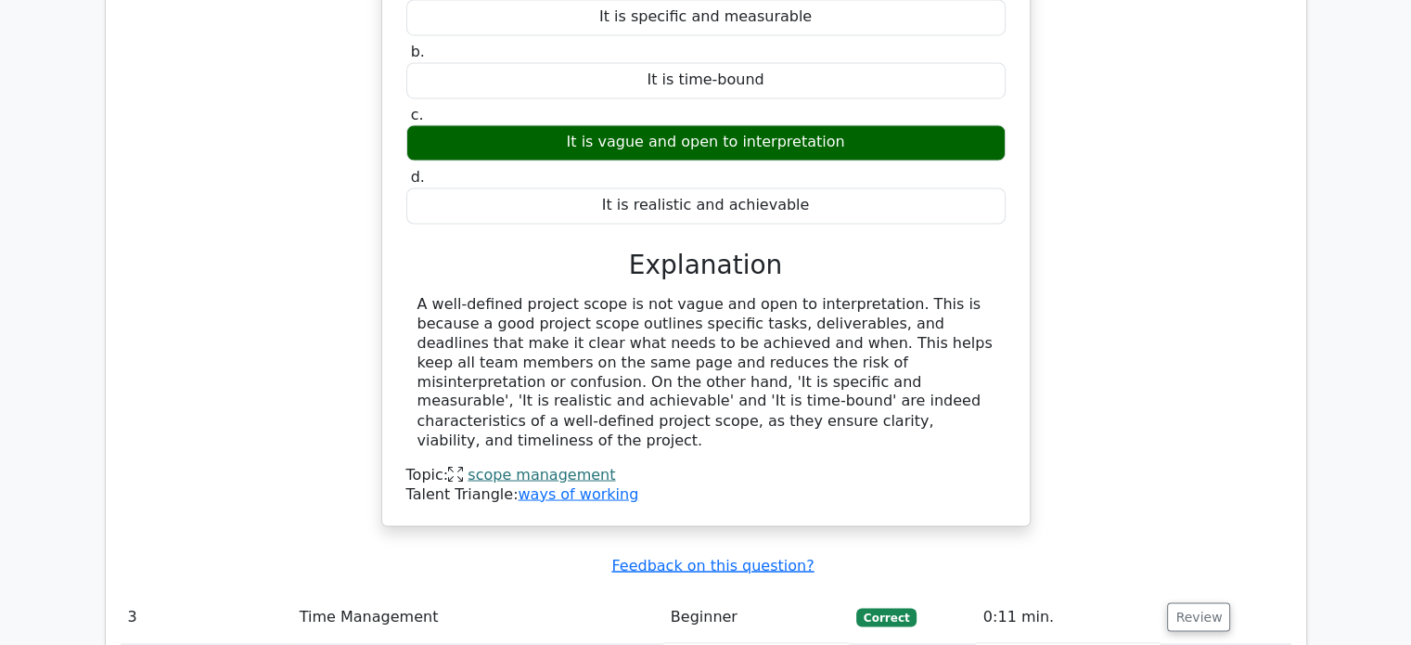
scroll to position [3117, 0]
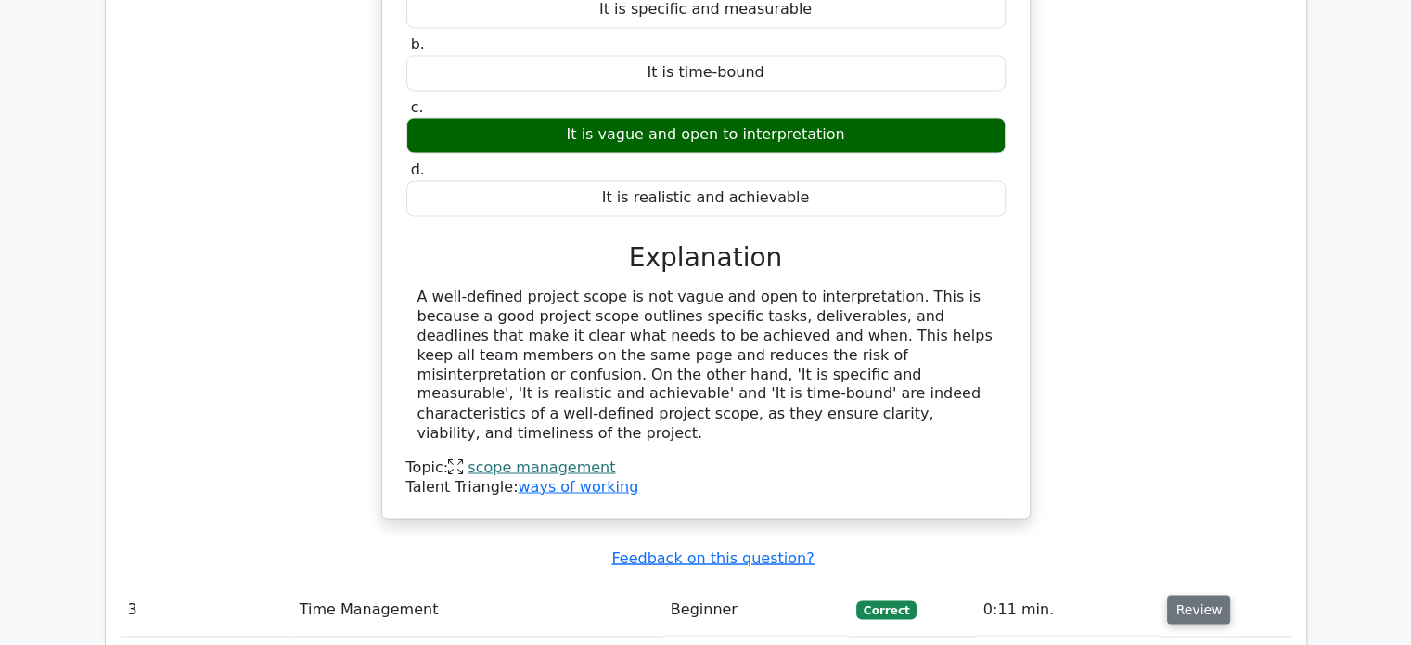
click at [1183, 595] on button "Review" at bounding box center [1198, 609] width 63 height 29
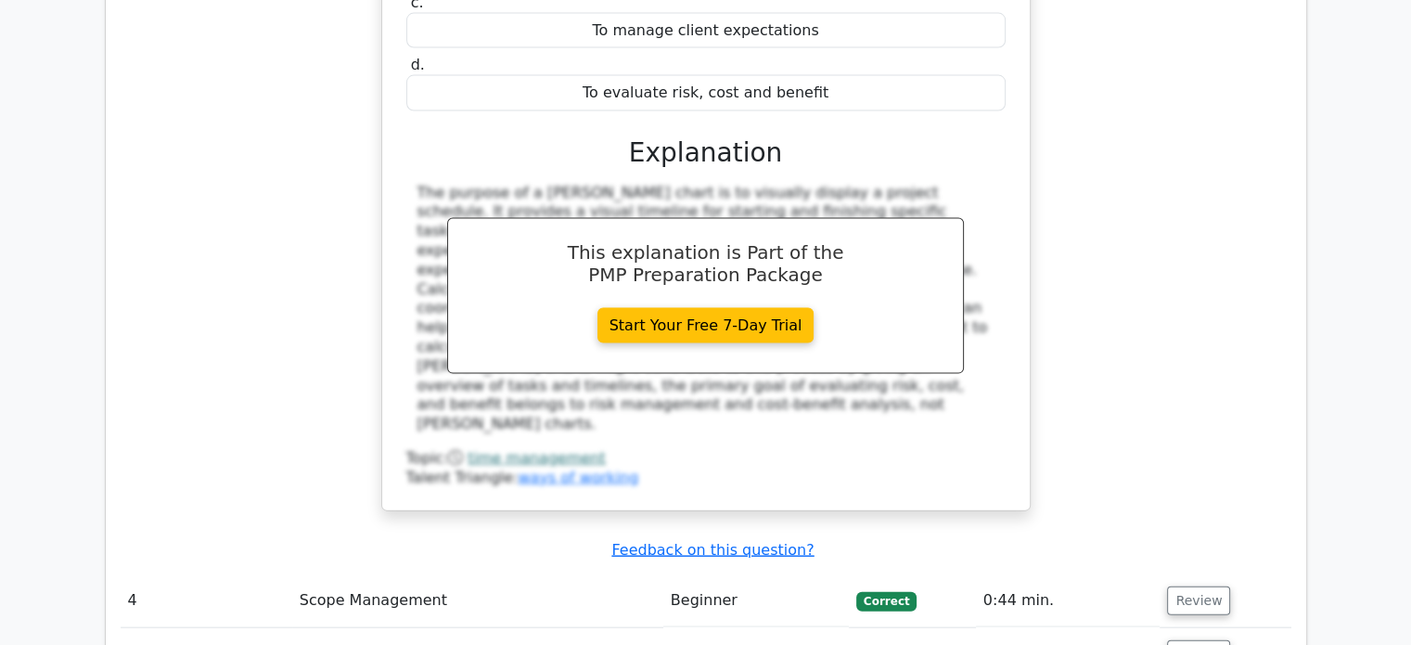
scroll to position [4034, 0]
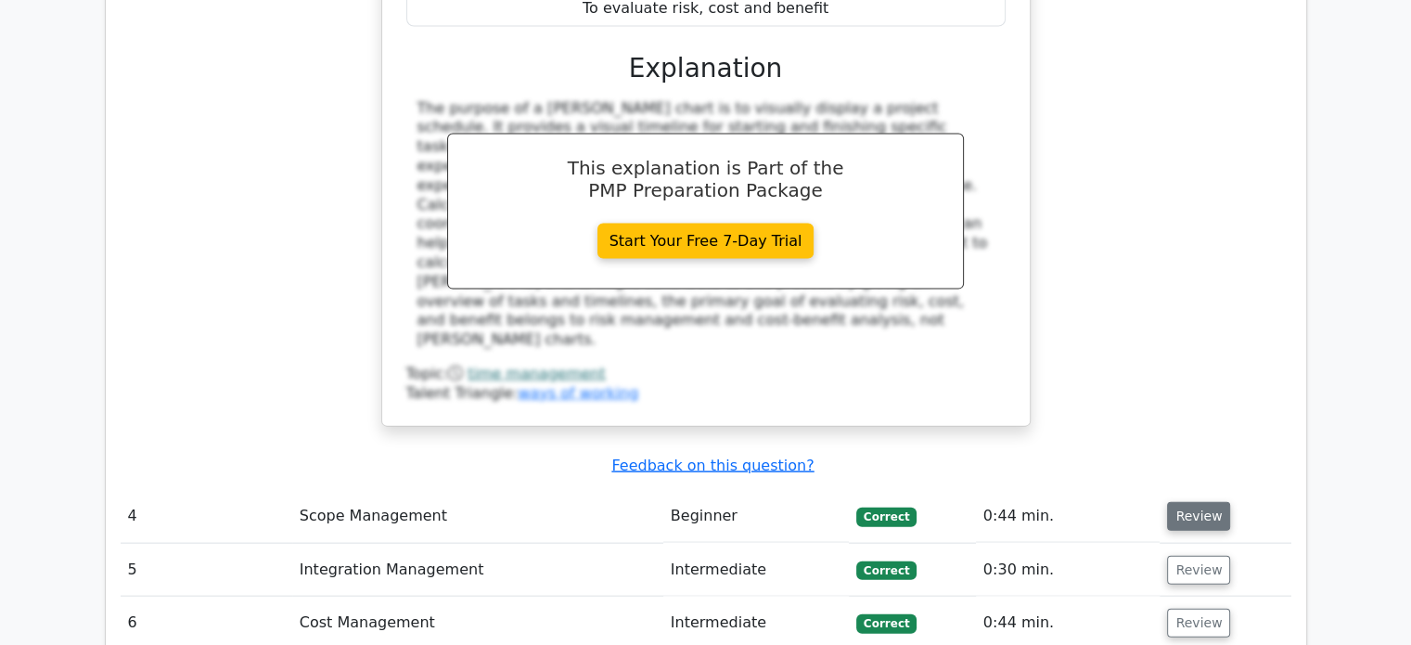
click at [1198, 502] on button "Review" at bounding box center [1198, 516] width 63 height 29
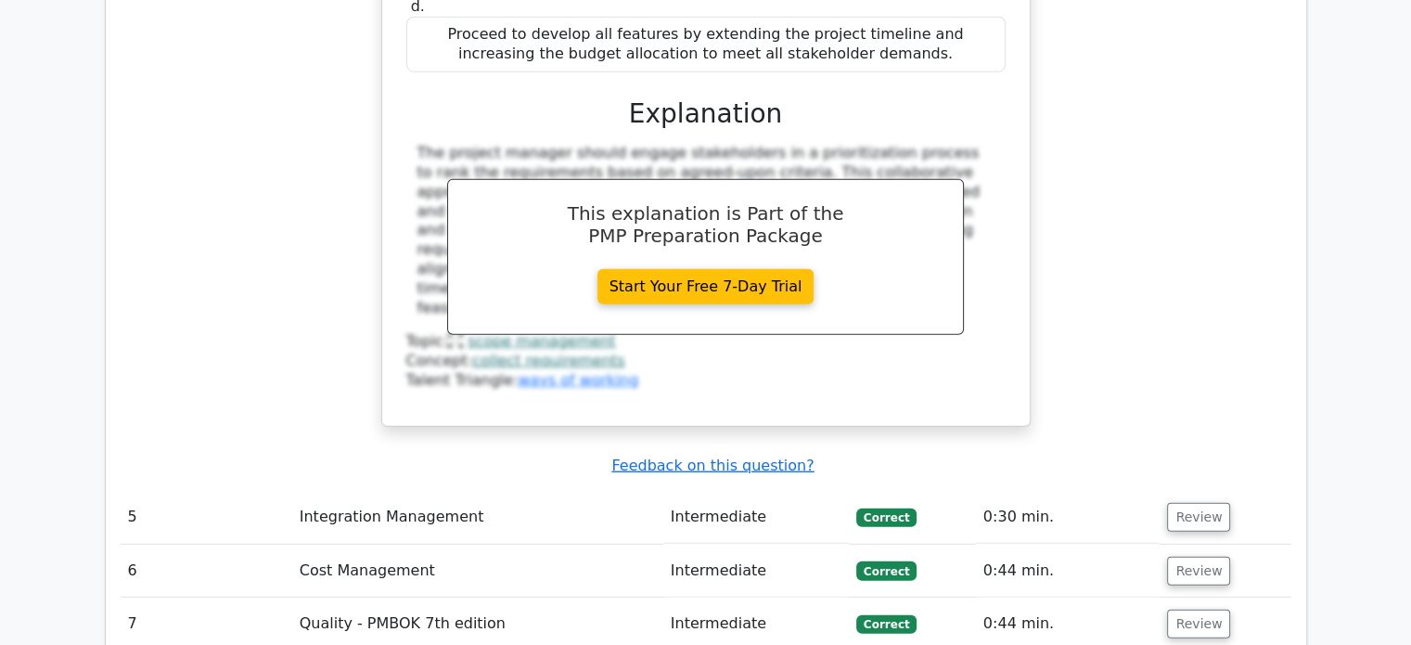
scroll to position [4985, 0]
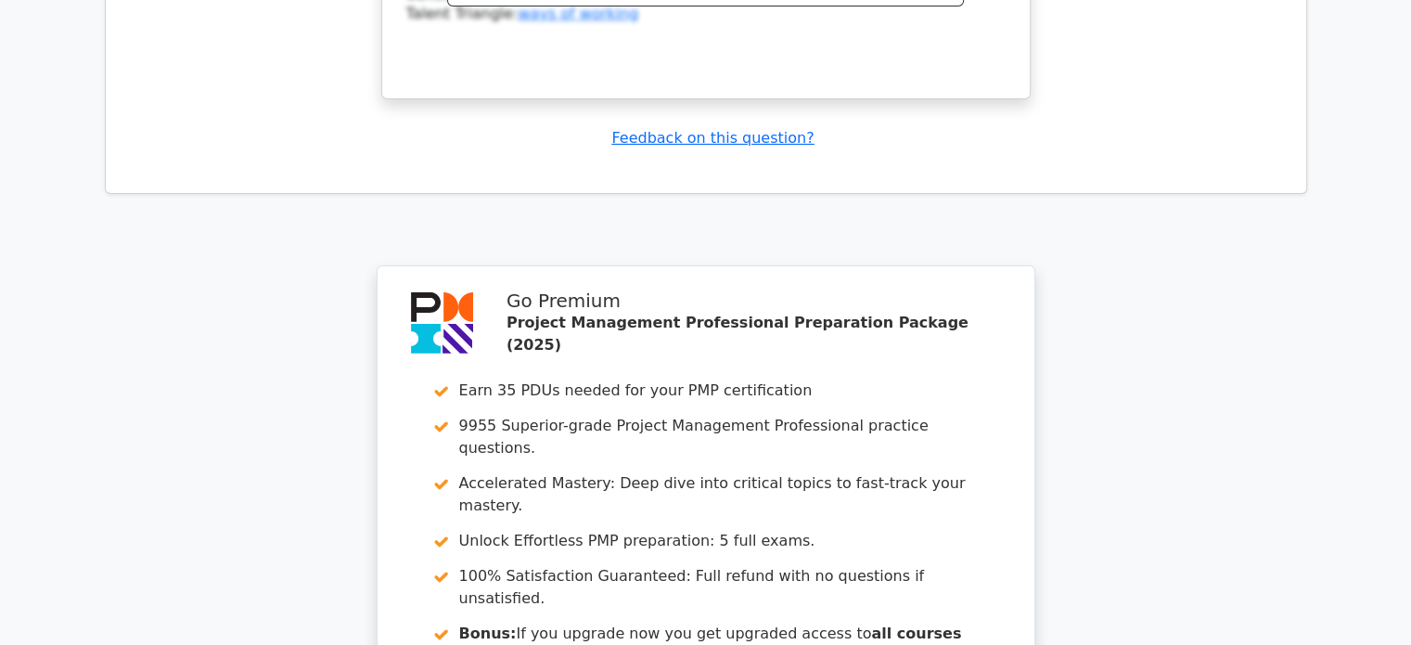
scroll to position [6402, 0]
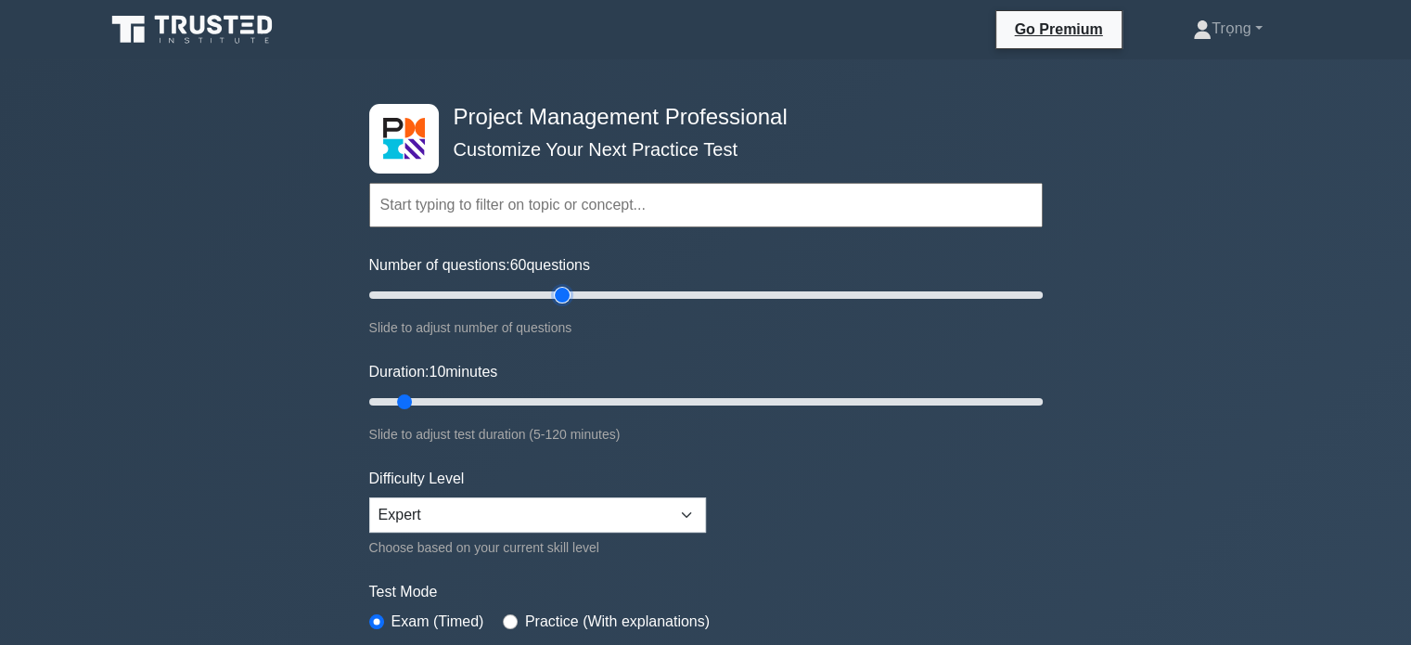
drag, startPoint x: 397, startPoint y: 293, endPoint x: 563, endPoint y: 300, distance: 166.2
type input "60"
click at [563, 300] on input "Number of questions: 60 questions" at bounding box center [706, 295] width 674 height 22
drag, startPoint x: 405, startPoint y: 398, endPoint x: 764, endPoint y: 409, distance: 359.2
type input "75"
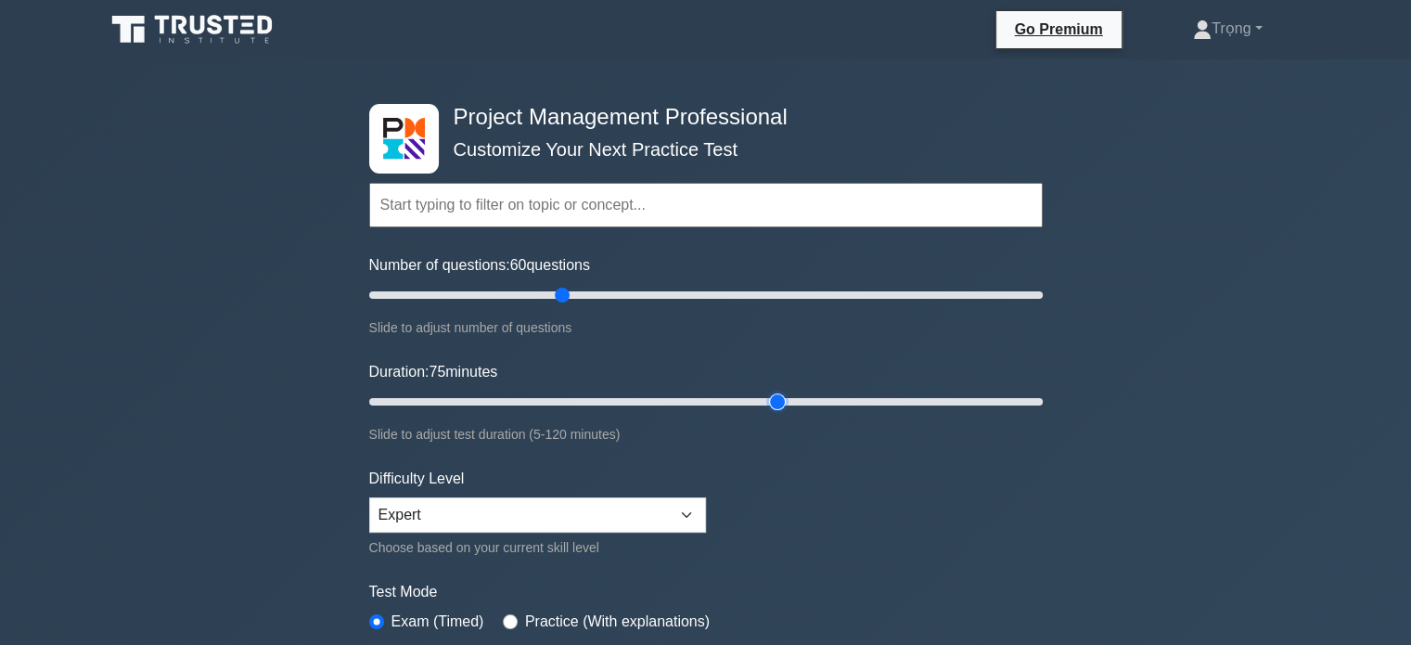
click at [764, 409] on input "Duration: 75 minutes" at bounding box center [706, 402] width 674 height 22
click at [687, 507] on select "Beginner Intermediate Expert" at bounding box center [537, 514] width 337 height 35
click at [903, 510] on form "Topics Scope Management Time Management Cost Management Quality Management Risk…" at bounding box center [706, 412] width 674 height 573
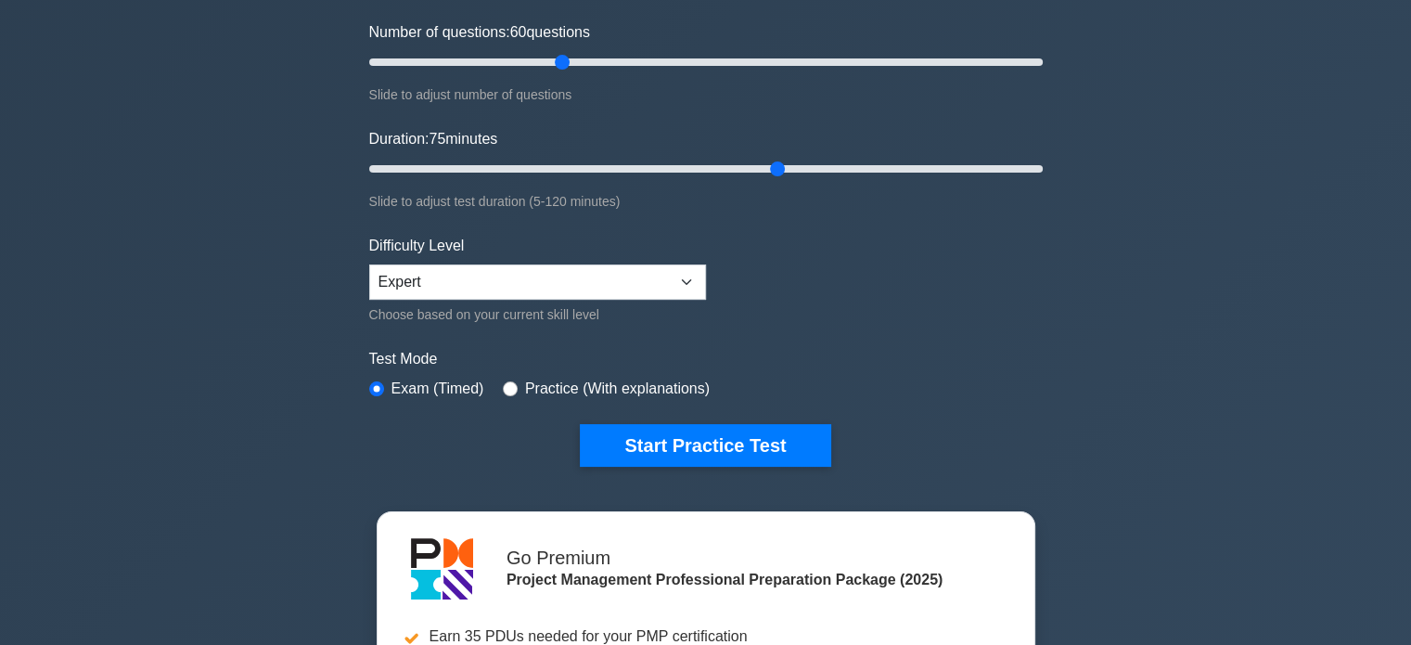
scroll to position [234, 0]
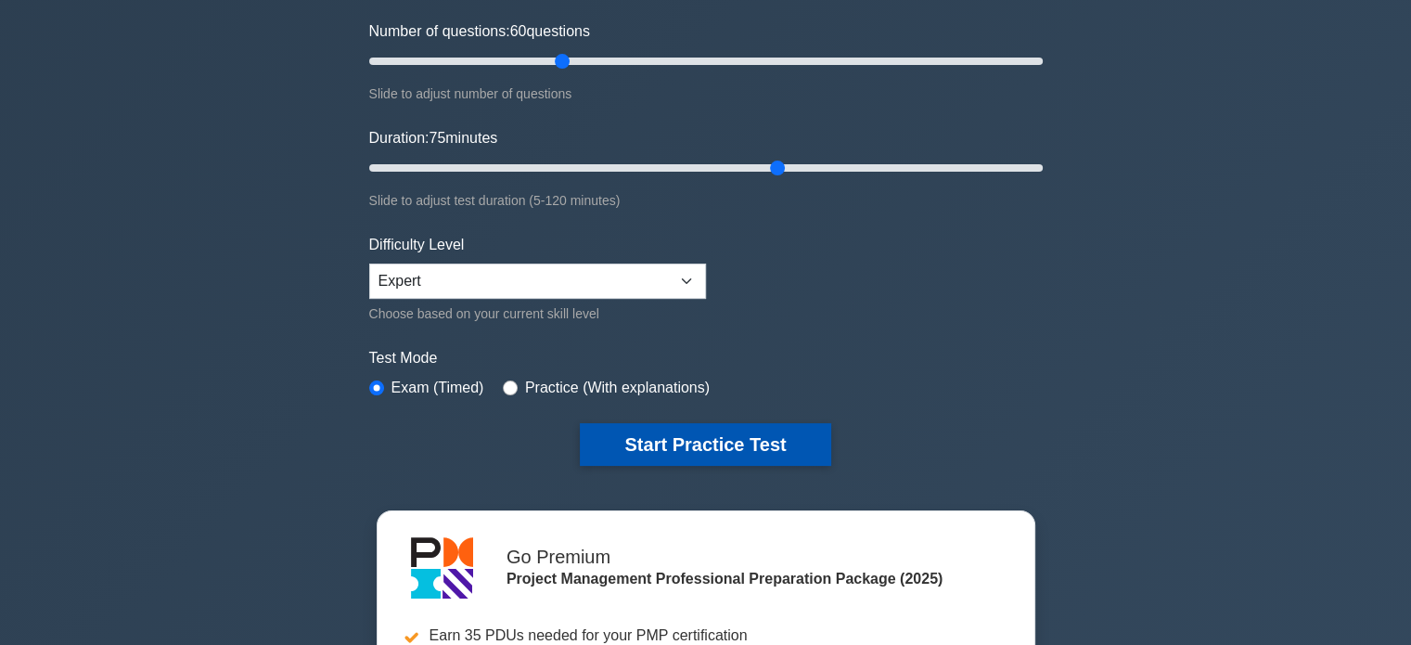
click at [732, 444] on button "Start Practice Test" at bounding box center [705, 444] width 251 height 43
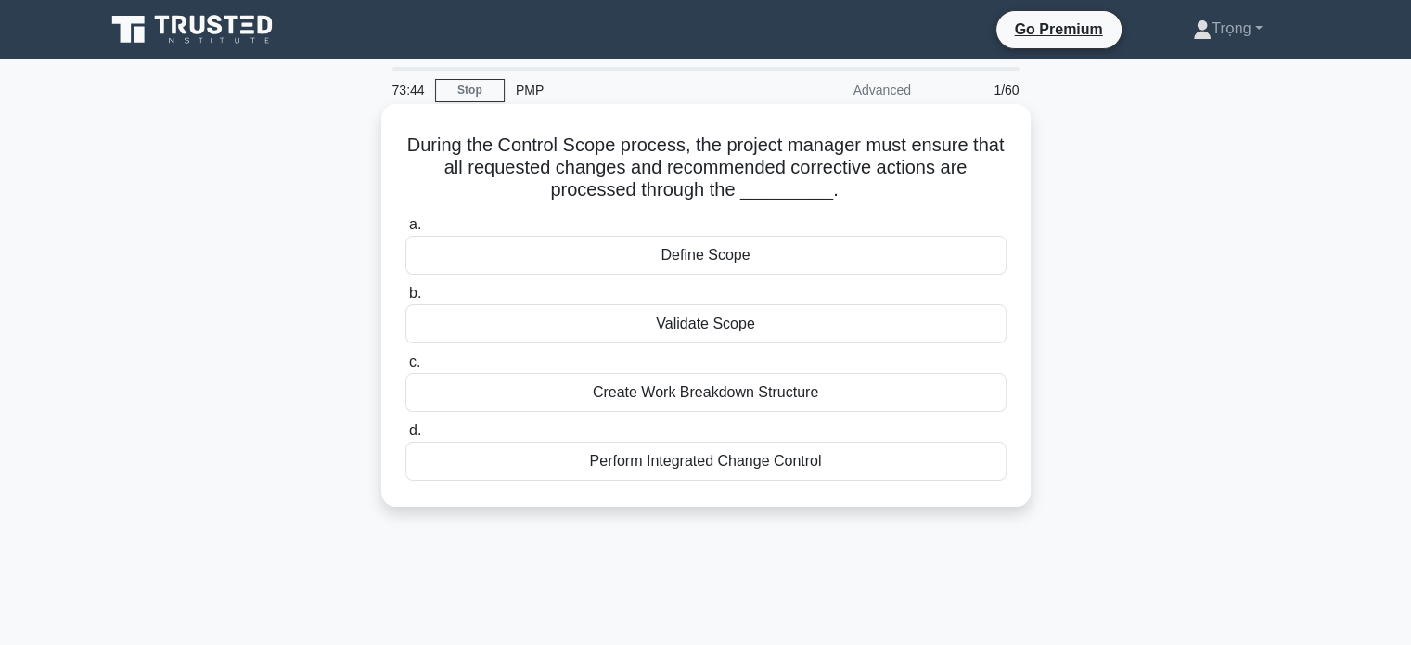
click at [757, 466] on div "Perform Integrated Change Control" at bounding box center [705, 461] width 601 height 39
click at [405, 437] on input "d. Perform Integrated Change Control" at bounding box center [405, 431] width 0 height 12
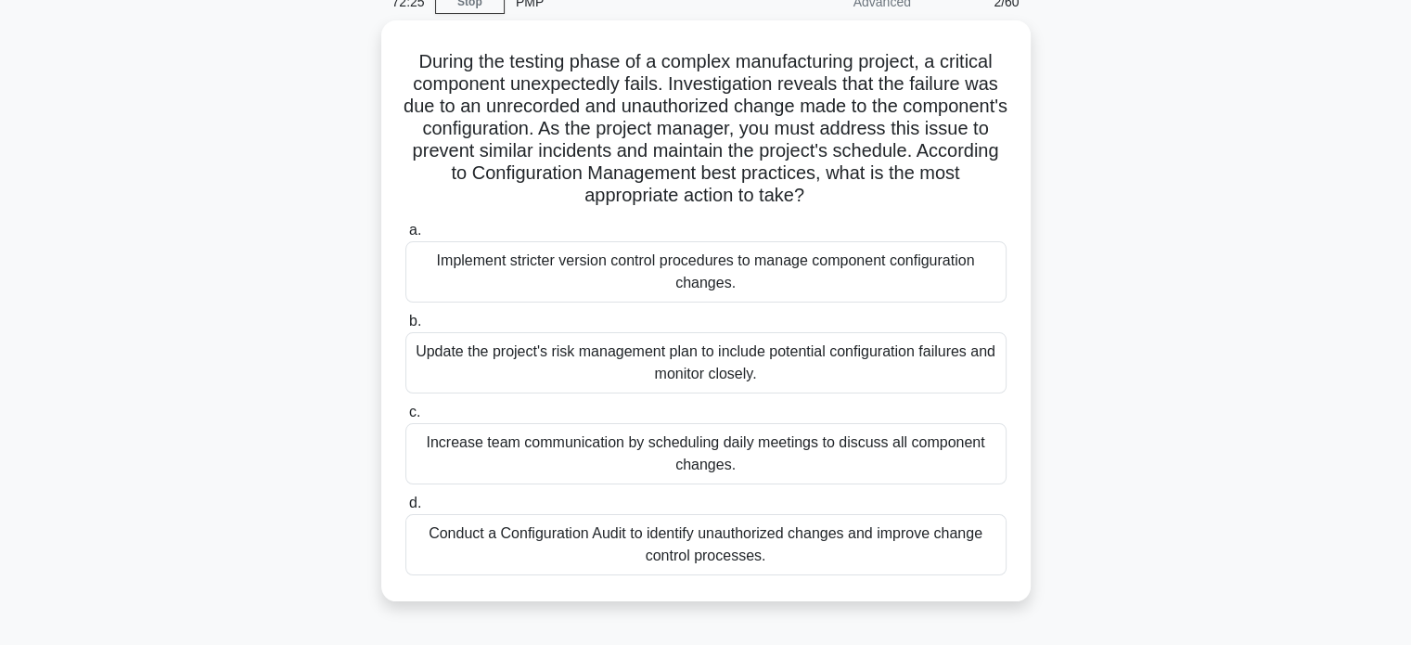
scroll to position [96, 0]
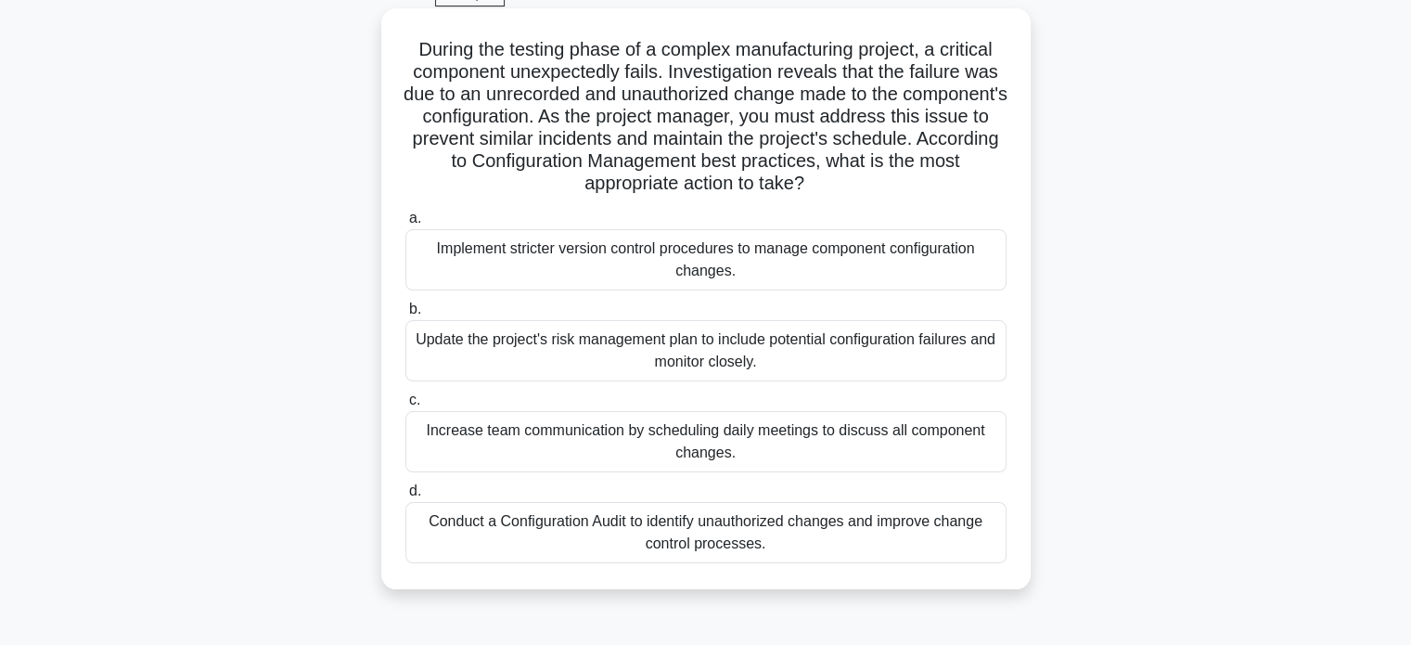
click at [896, 534] on div "Conduct a Configuration Audit to identify unauthorized changes and improve chan…" at bounding box center [705, 532] width 601 height 61
click at [405, 497] on input "d. Conduct a Configuration Audit to identify unauthorized changes and improve c…" at bounding box center [405, 491] width 0 height 12
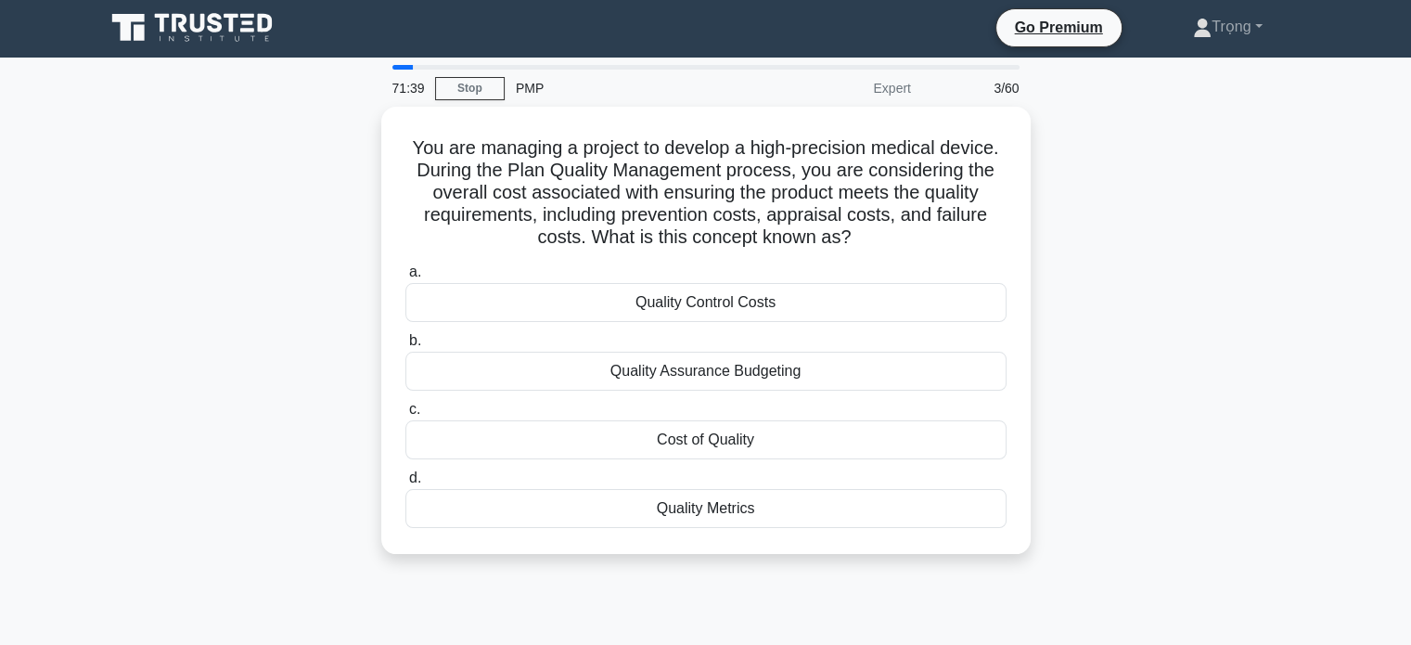
scroll to position [0, 0]
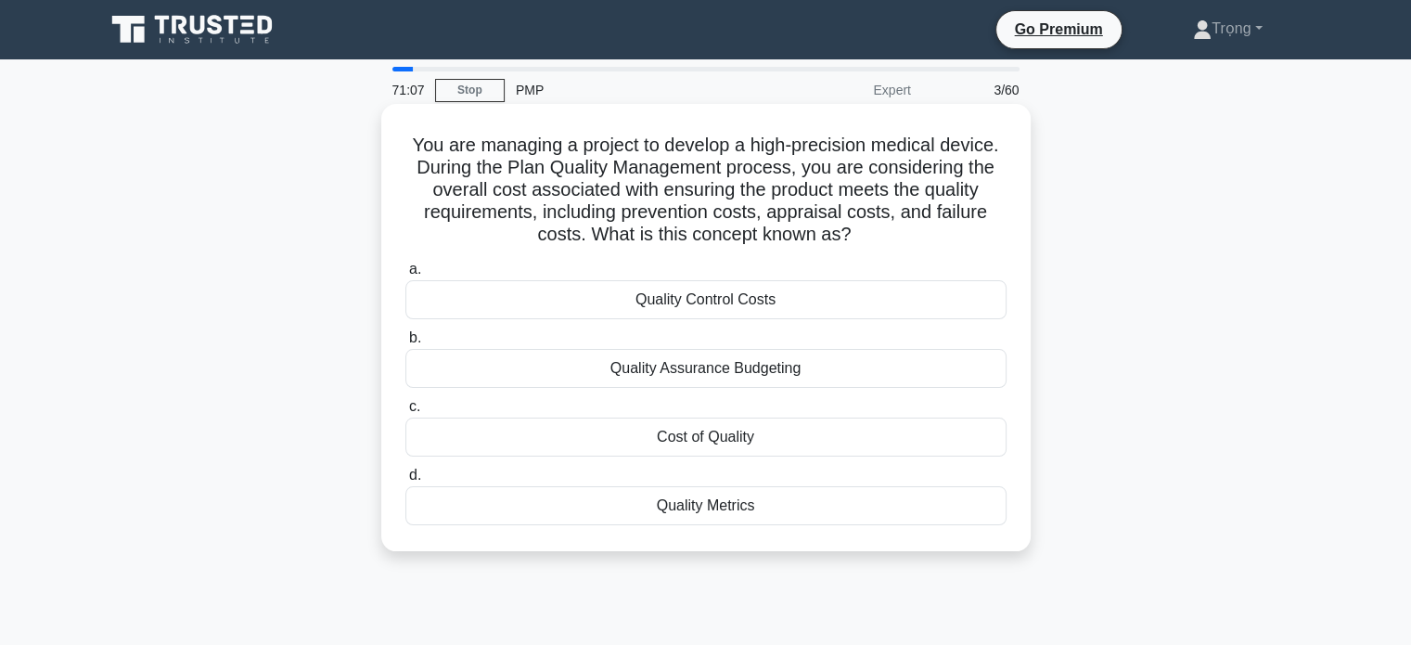
click at [762, 437] on div "Cost of Quality" at bounding box center [705, 437] width 601 height 39
click at [405, 413] on input "c. Cost of Quality" at bounding box center [405, 407] width 0 height 12
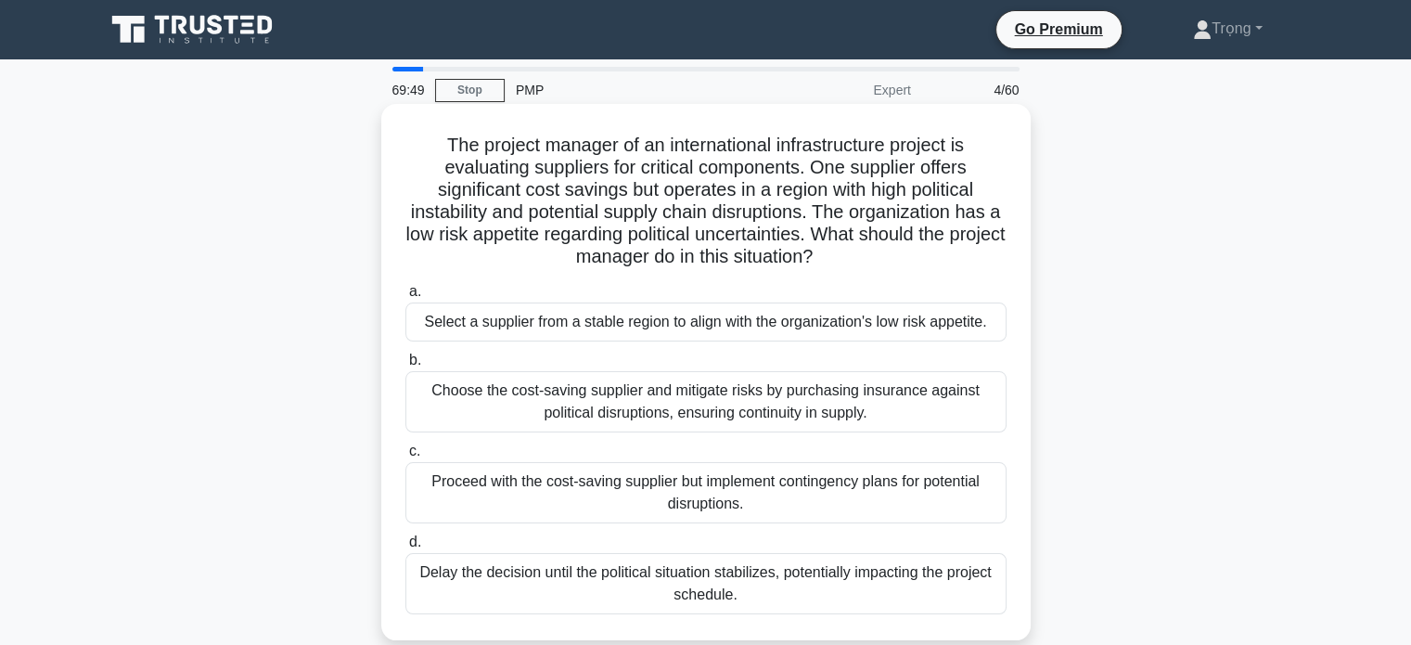
click at [946, 327] on div "Select a supplier from a stable region to align with the organization's low ris…" at bounding box center [705, 321] width 601 height 39
click at [405, 298] on input "a. Select a supplier from a stable region to align with the organization's low …" at bounding box center [405, 292] width 0 height 12
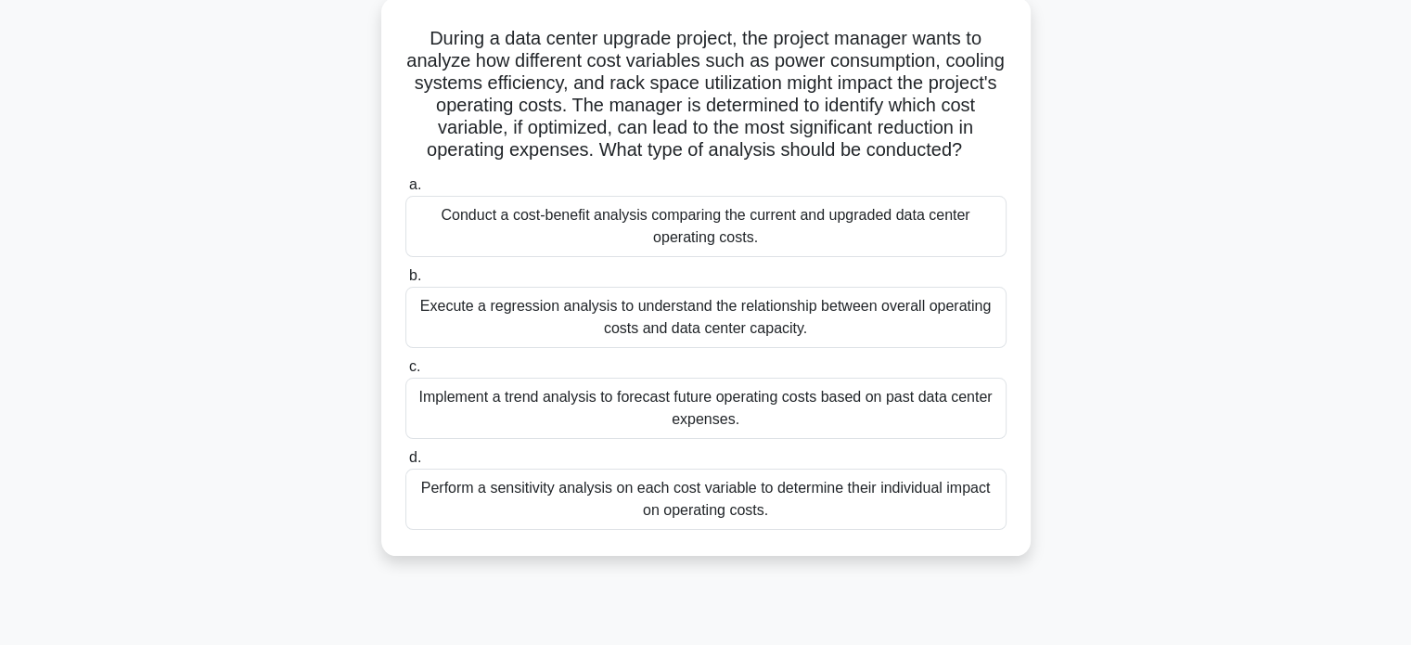
scroll to position [114, 0]
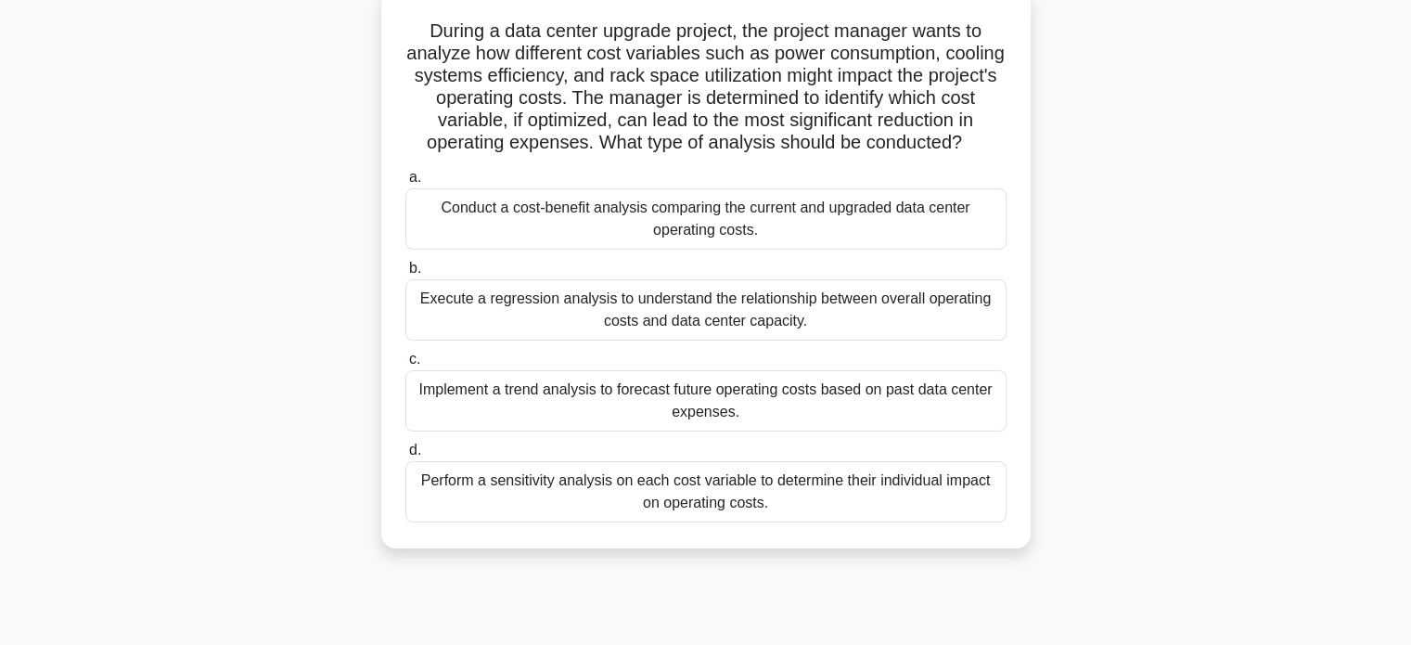
click at [816, 222] on div "Conduct a cost-benefit analysis comparing the current and upgraded data center …" at bounding box center [705, 218] width 601 height 61
click at [405, 184] on input "a. Conduct a cost-benefit analysis comparing the current and upgraded data cent…" at bounding box center [405, 178] width 0 height 12
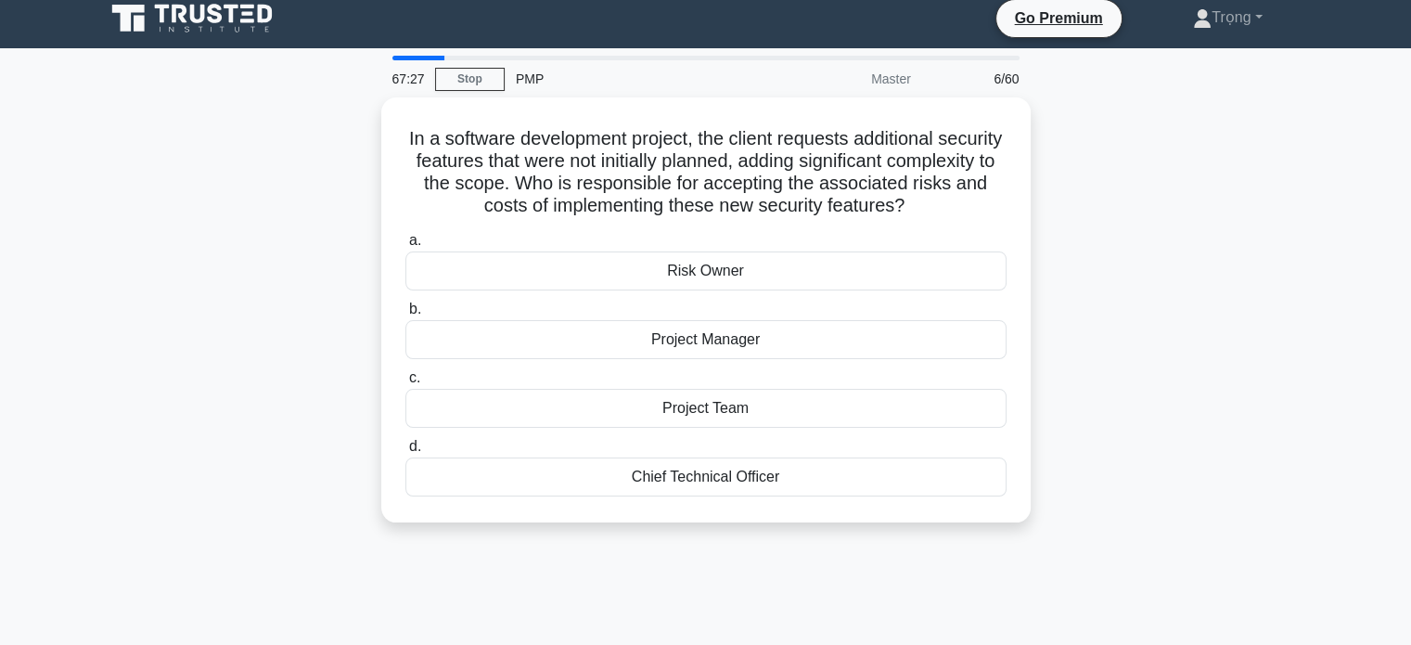
scroll to position [0, 0]
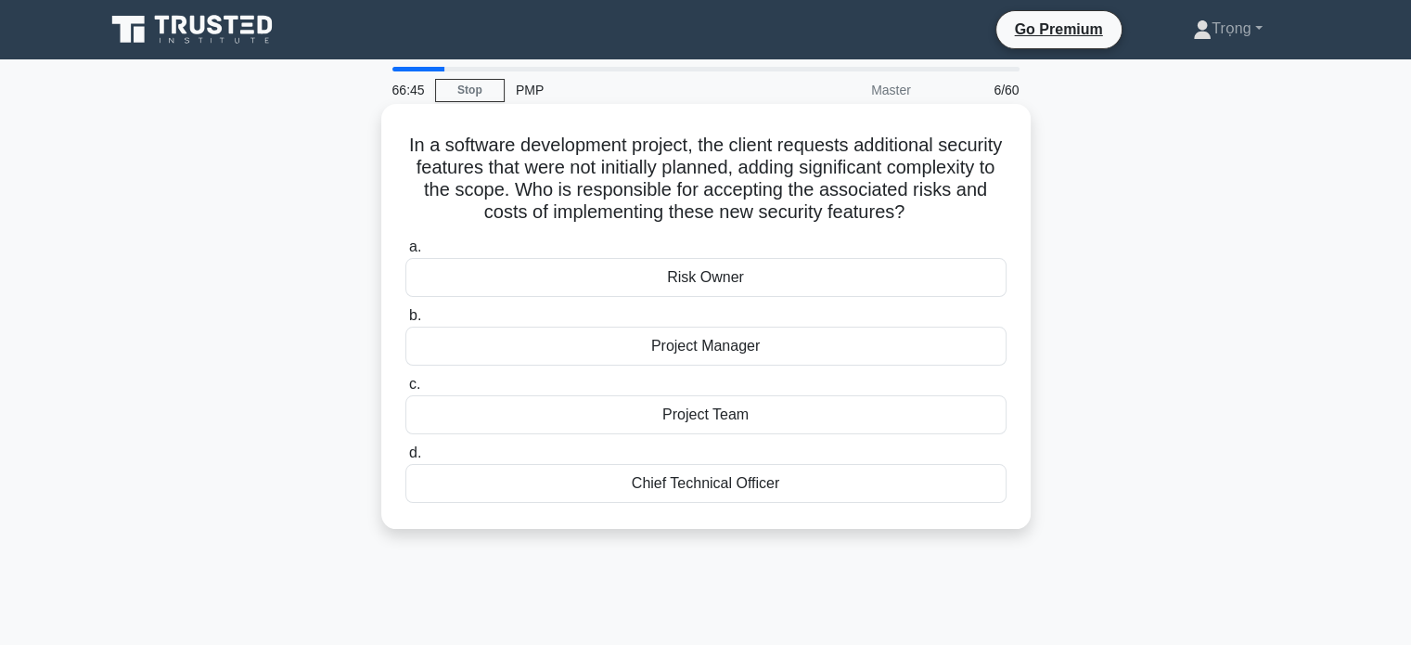
click at [746, 366] on div "Project Manager" at bounding box center [705, 346] width 601 height 39
click at [405, 322] on input "b. Project Manager" at bounding box center [405, 316] width 0 height 12
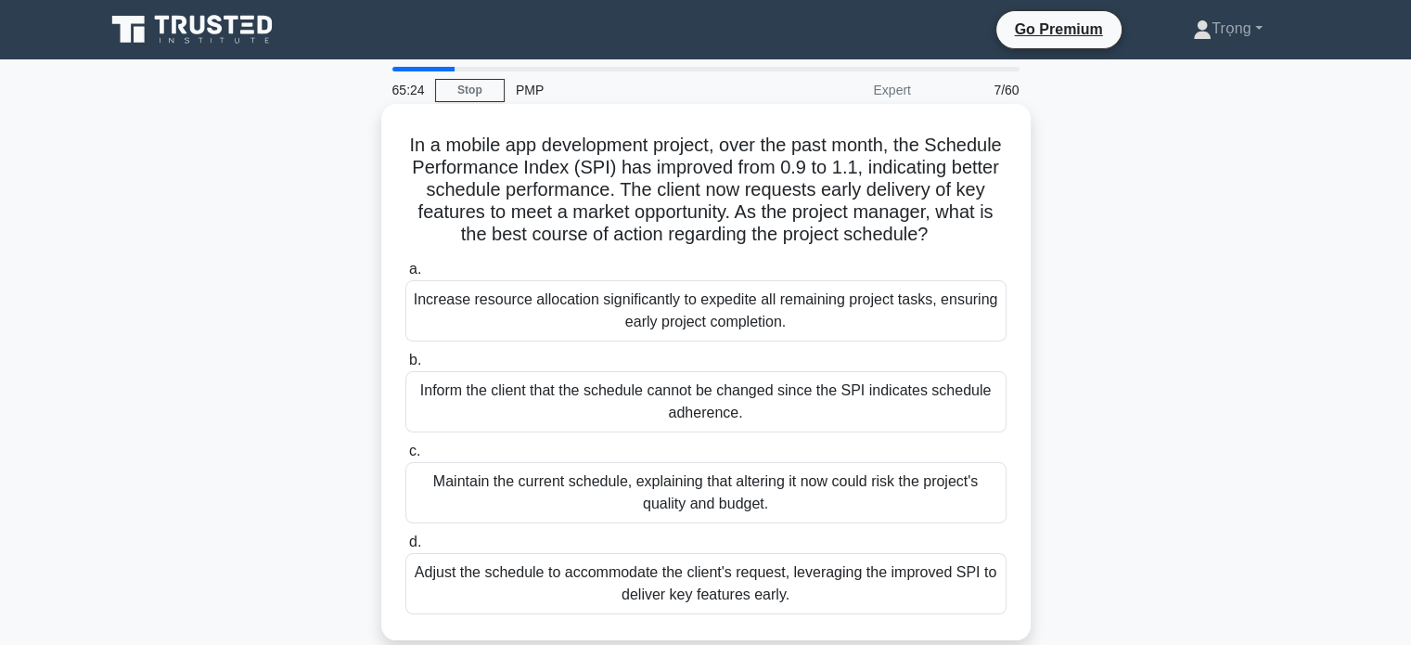
click at [880, 602] on div "Adjust the schedule to accommodate the client's request, leveraging the improve…" at bounding box center [705, 583] width 601 height 61
click at [405, 548] on input "d. Adjust the schedule to accommodate the client's request, leveraging the impr…" at bounding box center [405, 542] width 0 height 12
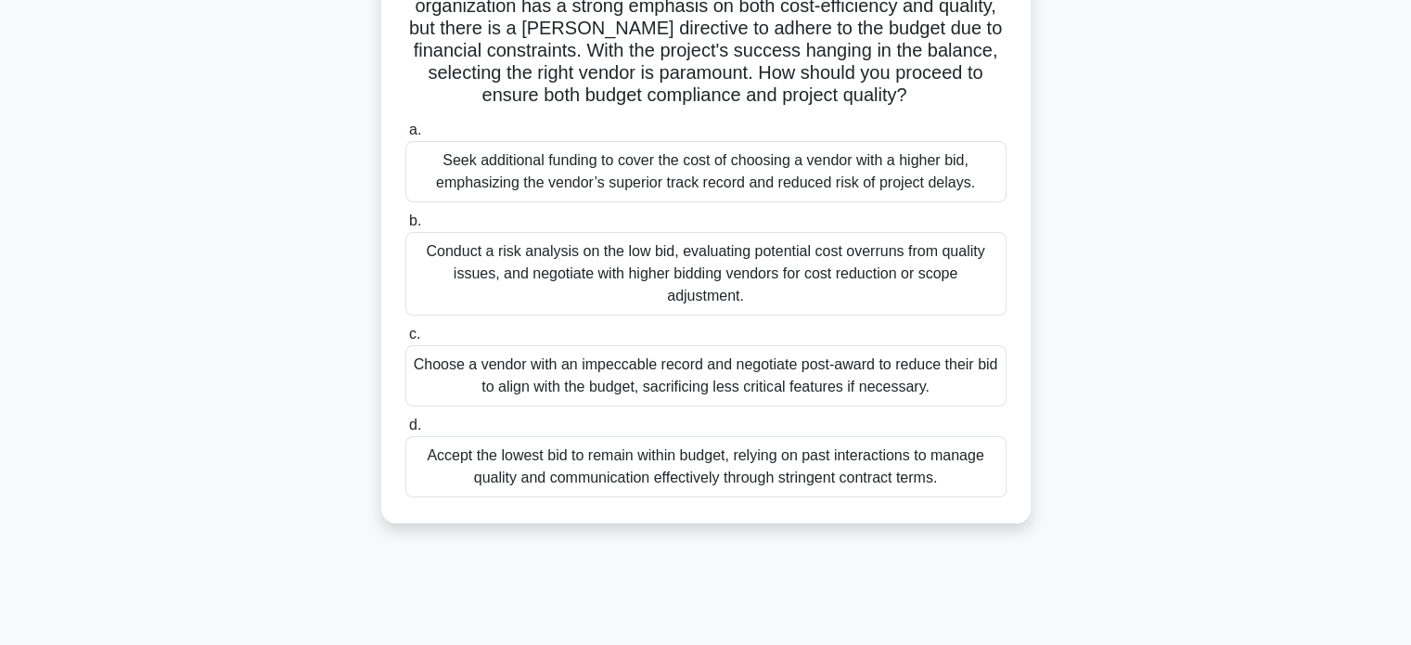
scroll to position [278, 0]
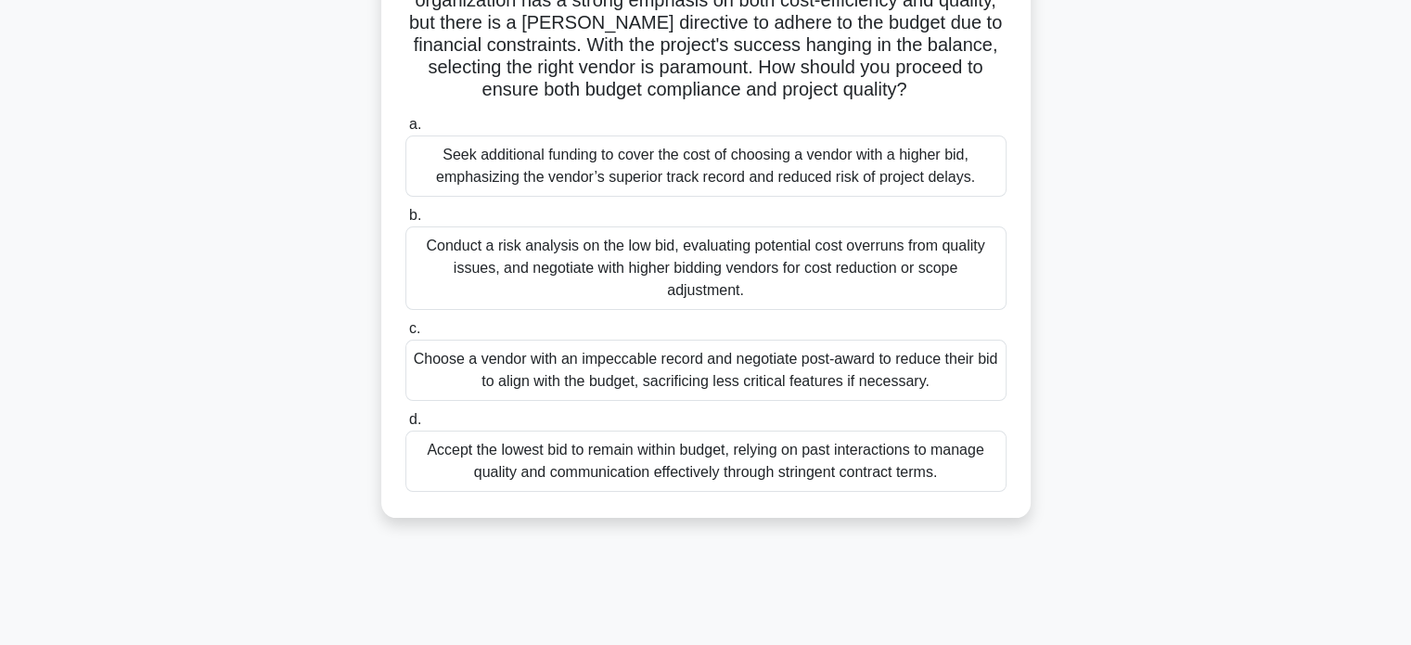
click at [929, 460] on div "Accept the lowest bid to remain within budget, relying on past interactions to …" at bounding box center [705, 460] width 601 height 61
click at [405, 426] on input "d. Accept the lowest bid to remain within budget, relying on past interactions …" at bounding box center [405, 420] width 0 height 12
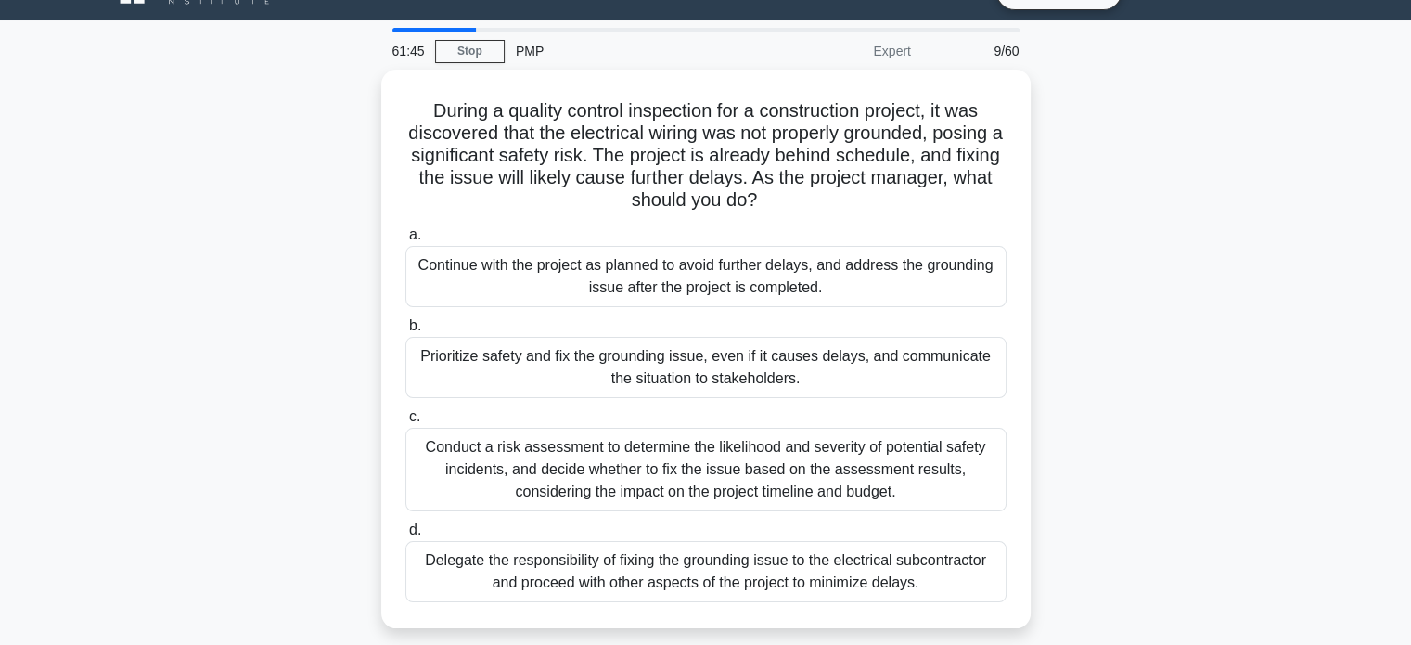
scroll to position [40, 0]
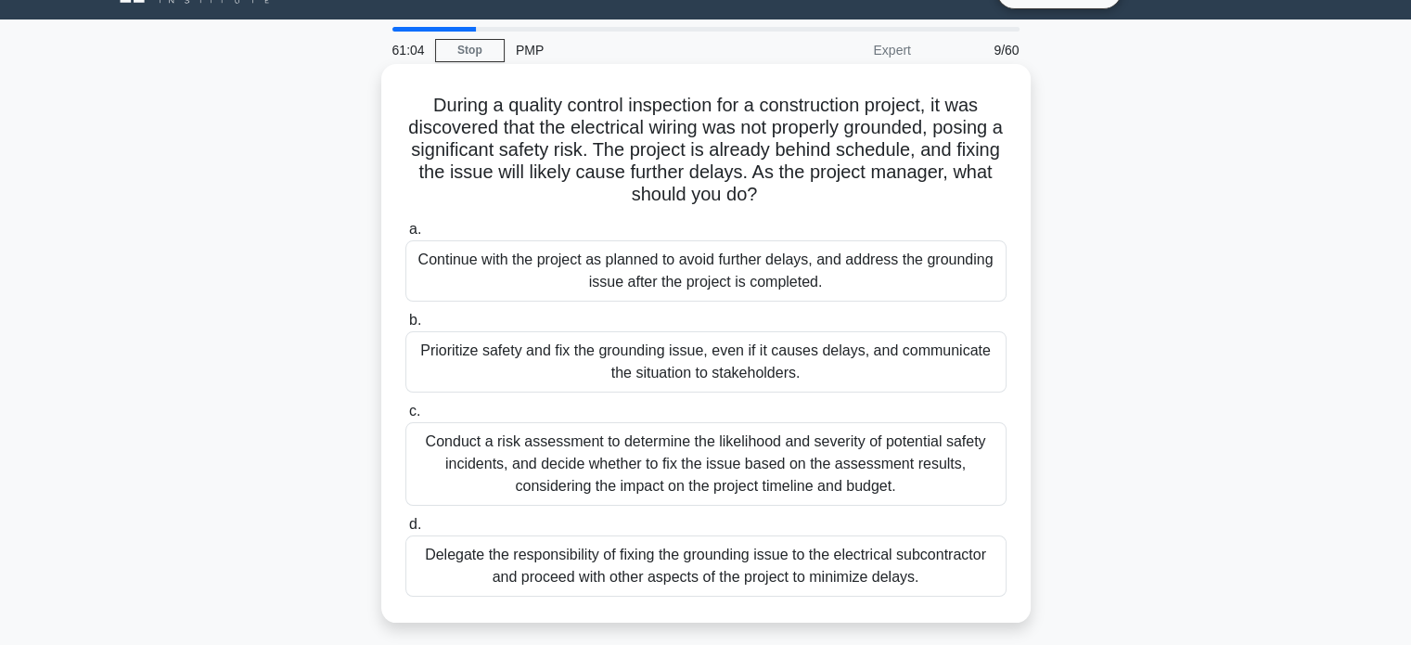
click at [907, 468] on div "Conduct a risk assessment to determine the likelihood and severity of potential…" at bounding box center [705, 464] width 601 height 84
click at [405, 418] on input "c. Conduct a risk assessment to determine the likelihood and severity of potent…" at bounding box center [405, 411] width 0 height 12
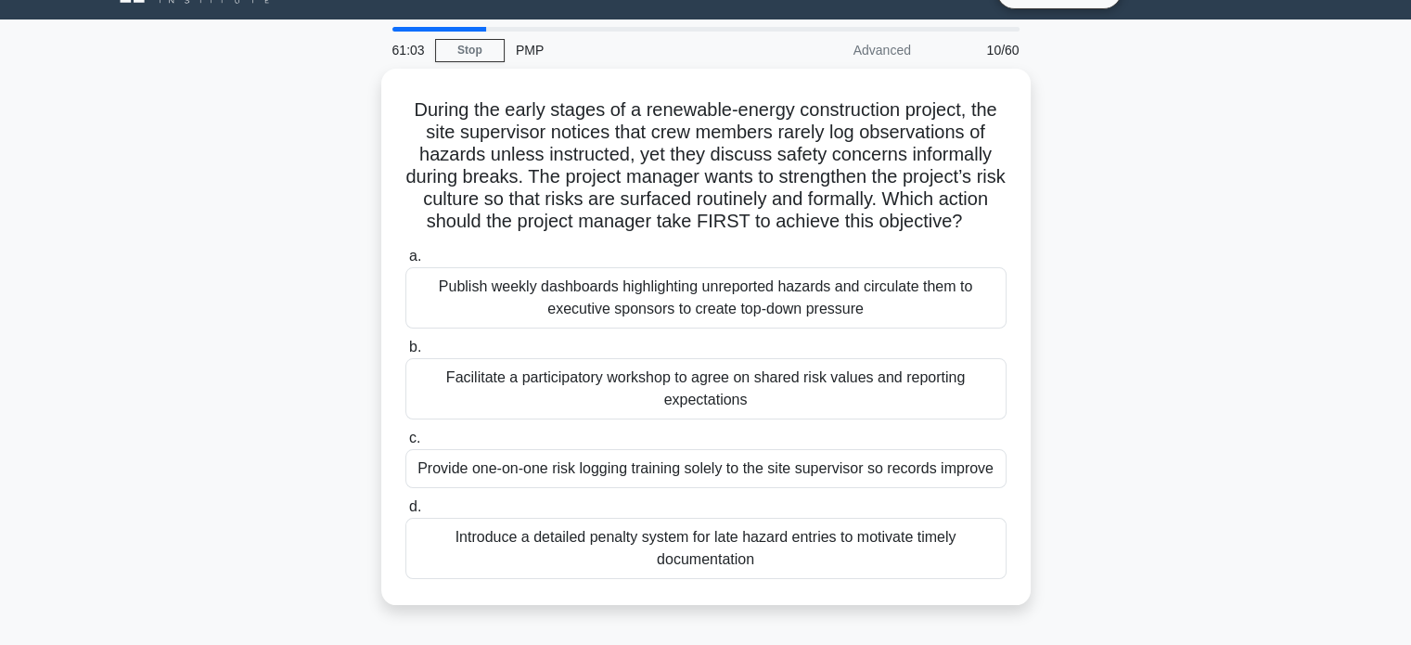
scroll to position [0, 0]
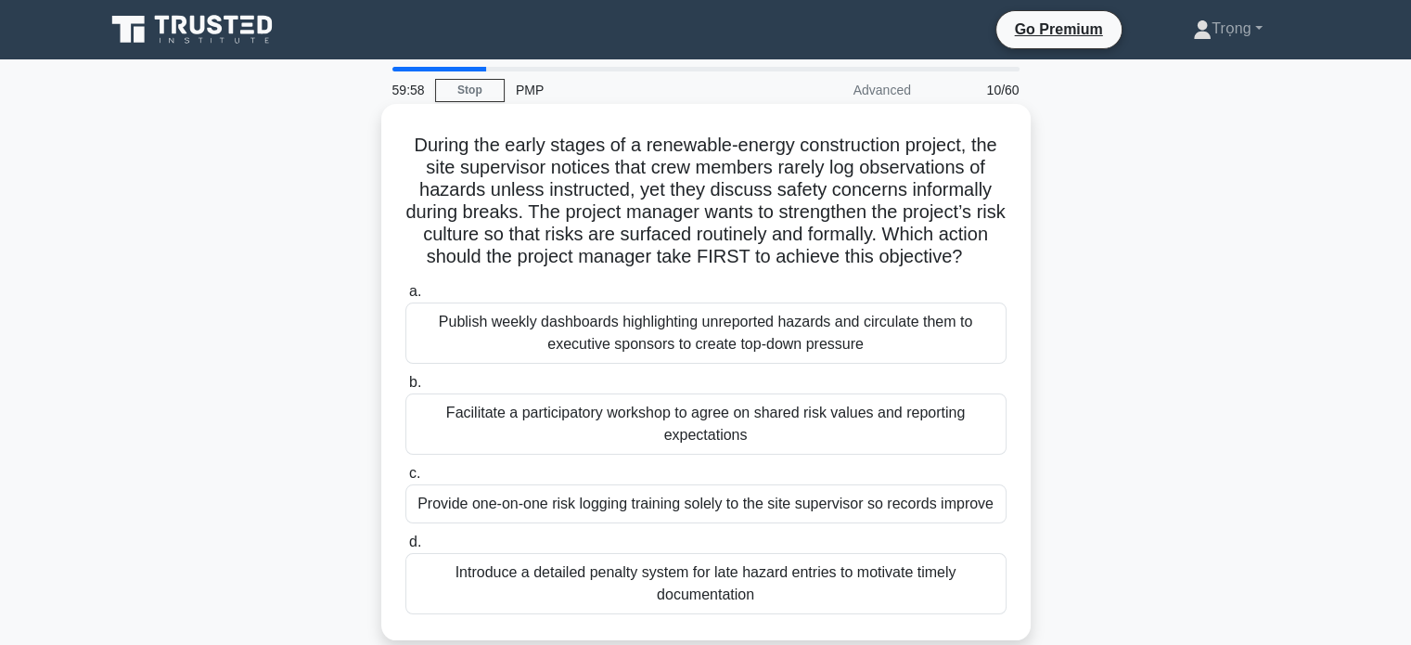
click at [912, 440] on div "Facilitate a participatory workshop to agree on shared risk values and reportin…" at bounding box center [705, 423] width 601 height 61
click at [405, 389] on input "b. Facilitate a participatory workshop to agree on shared risk values and repor…" at bounding box center [405, 383] width 0 height 12
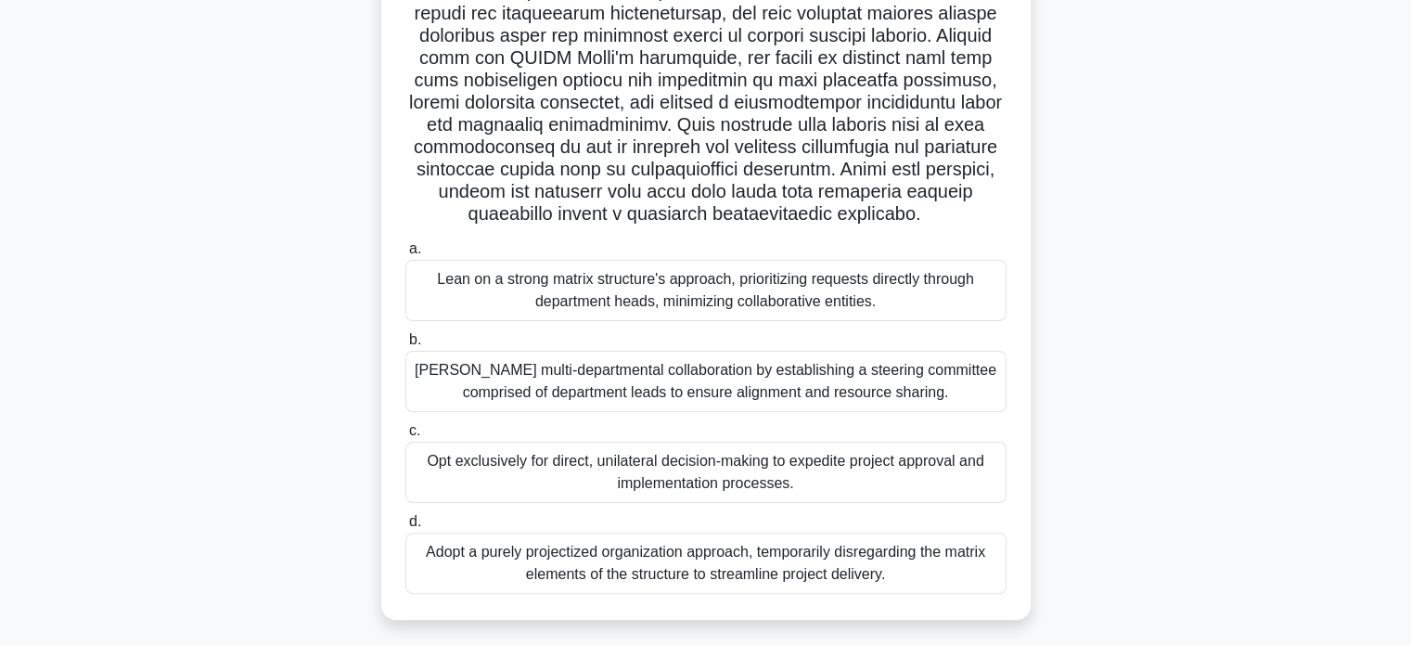
scroll to position [364, 0]
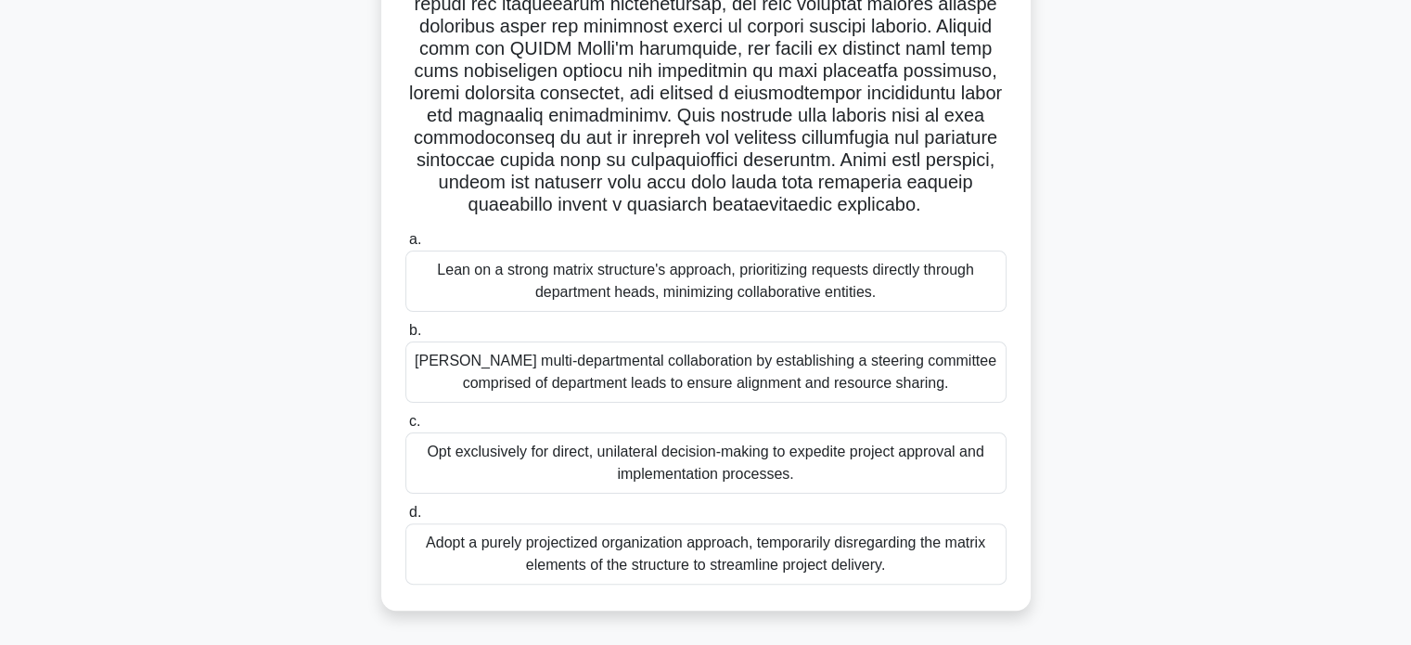
click at [829, 370] on div "Foster multi-departmental collaboration by establishing a steering committee co…" at bounding box center [705, 371] width 601 height 61
click at [405, 337] on input "b. Foster multi-departmental collaboration by establishing a steering committee…" at bounding box center [405, 331] width 0 height 12
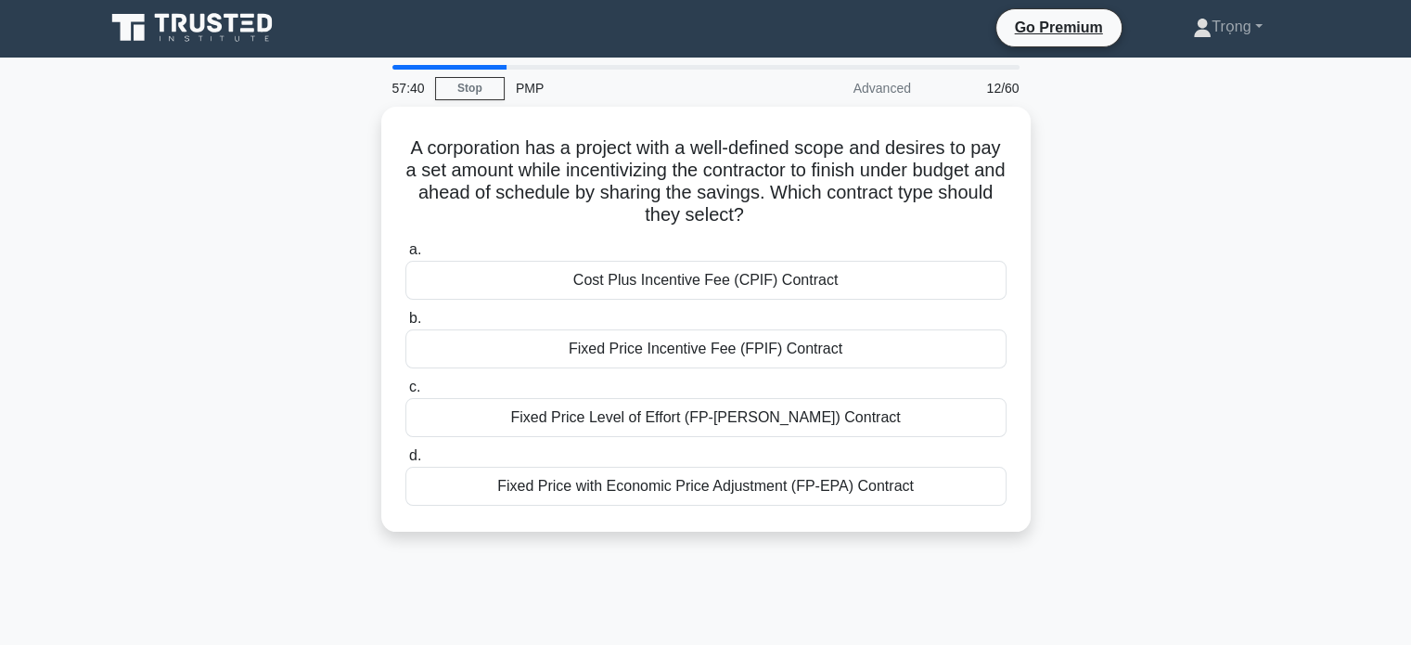
scroll to position [0, 0]
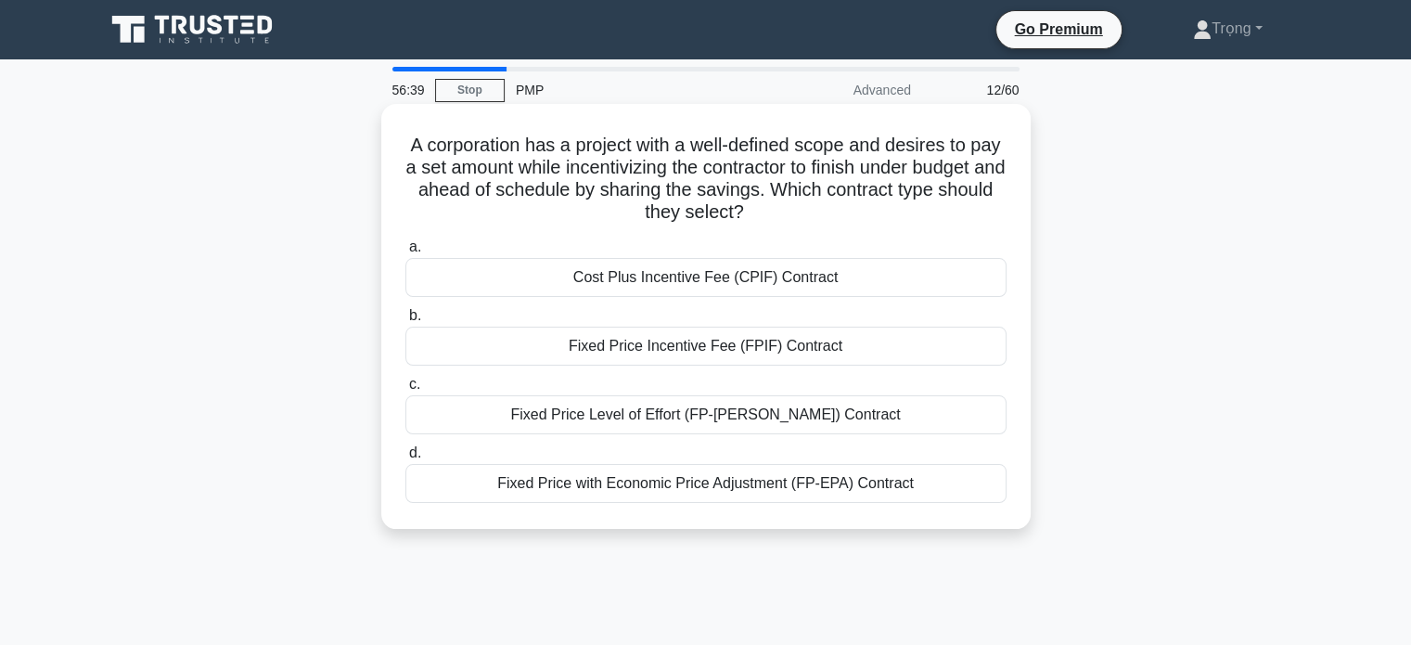
click at [842, 352] on div "Fixed Price Incentive Fee (FPIF) Contract" at bounding box center [705, 346] width 601 height 39
click at [405, 322] on input "b. Fixed Price Incentive Fee (FPIF) Contract" at bounding box center [405, 316] width 0 height 12
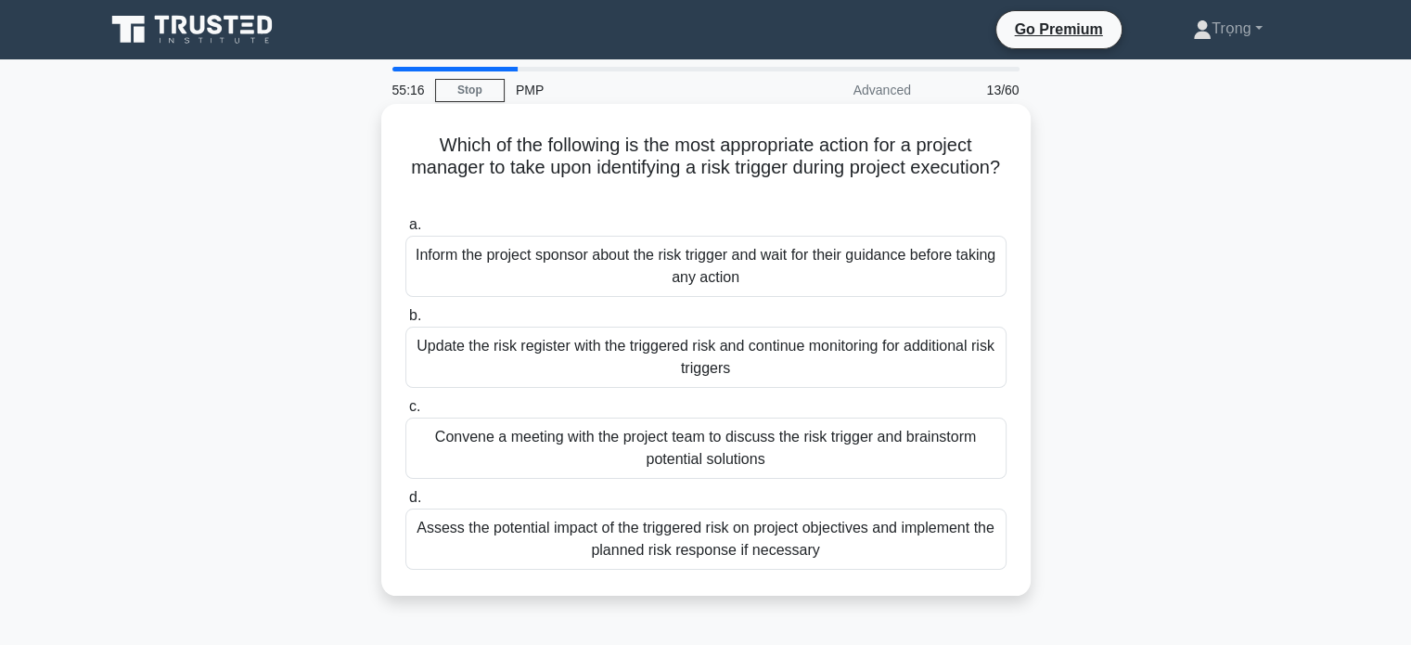
click at [856, 543] on div "Assess the potential impact of the triggered risk on project objectives and imp…" at bounding box center [705, 538] width 601 height 61
click at [405, 504] on input "d. Assess the potential impact of the triggered risk on project objectives and …" at bounding box center [405, 498] width 0 height 12
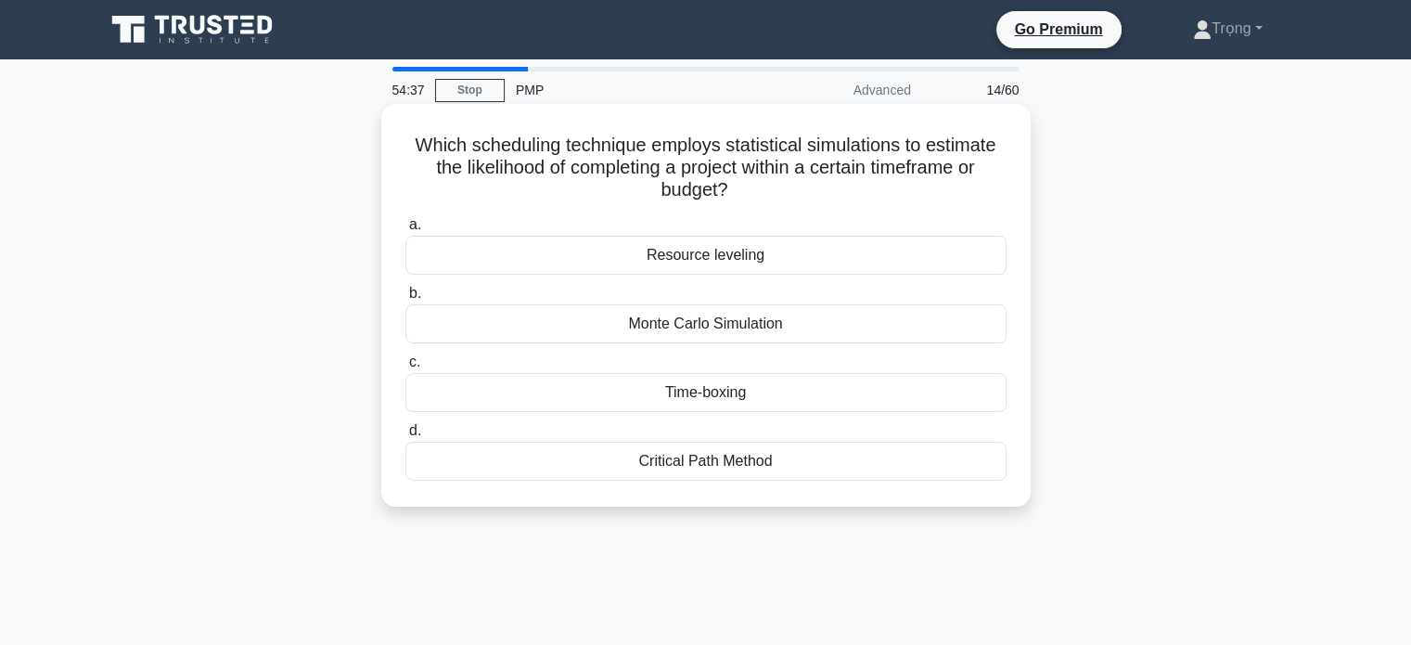
click at [797, 331] on div "Monte Carlo Simulation" at bounding box center [705, 323] width 601 height 39
click at [405, 300] on input "b. Monte Carlo Simulation" at bounding box center [405, 294] width 0 height 12
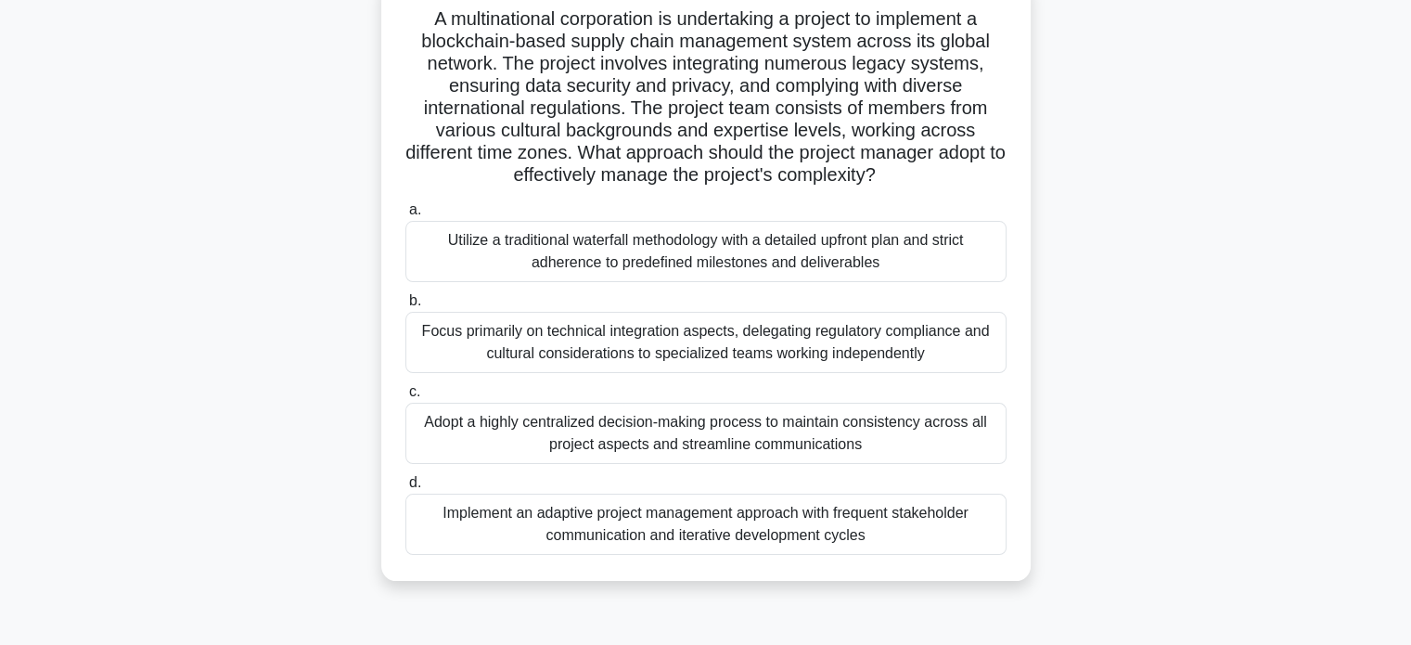
scroll to position [151, 0]
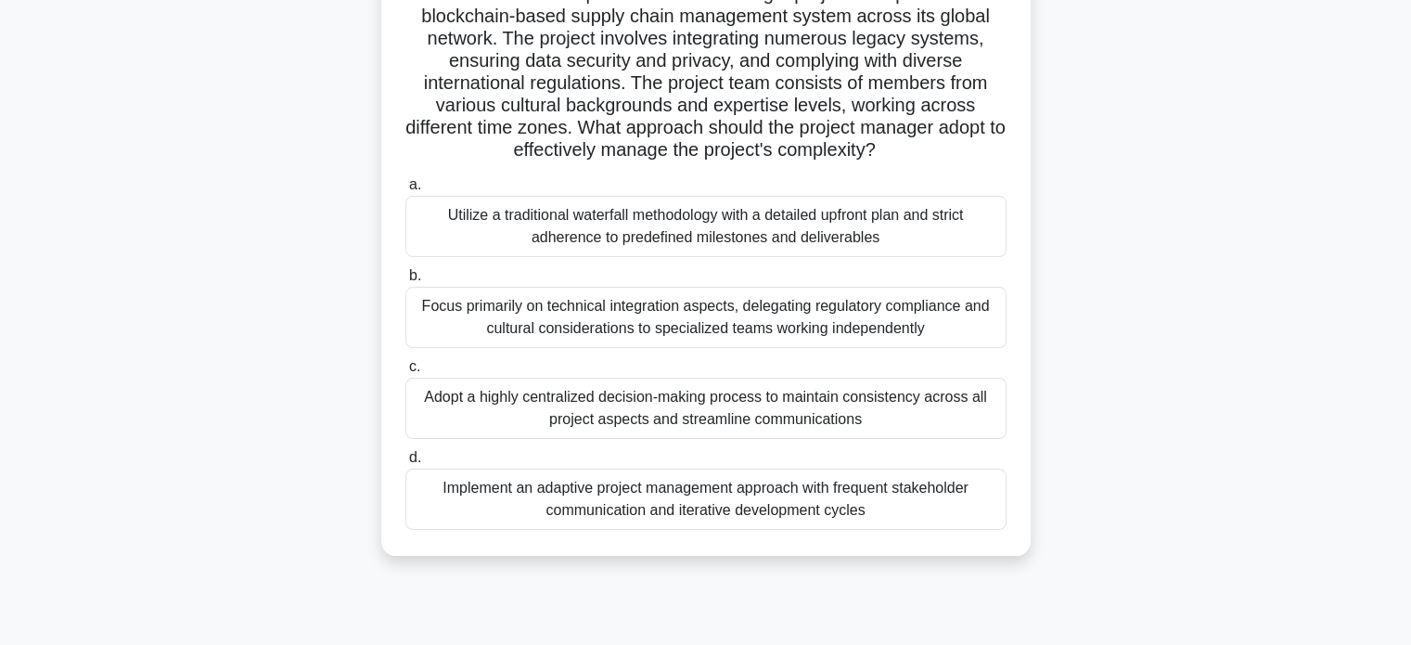
click at [805, 497] on div "Implement an adaptive project management approach with frequent stakeholder com…" at bounding box center [705, 499] width 601 height 61
click at [405, 464] on input "d. Implement an adaptive project management approach with frequent stakeholder …" at bounding box center [405, 458] width 0 height 12
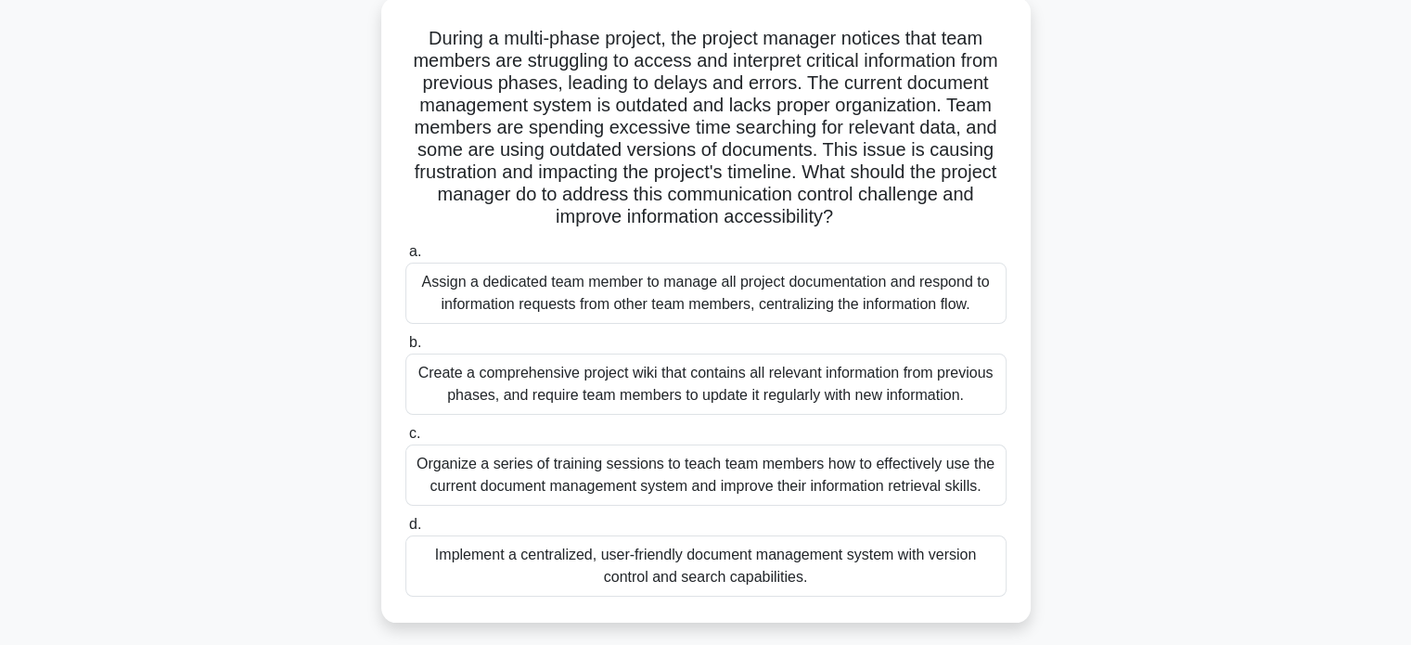
scroll to position [119, 0]
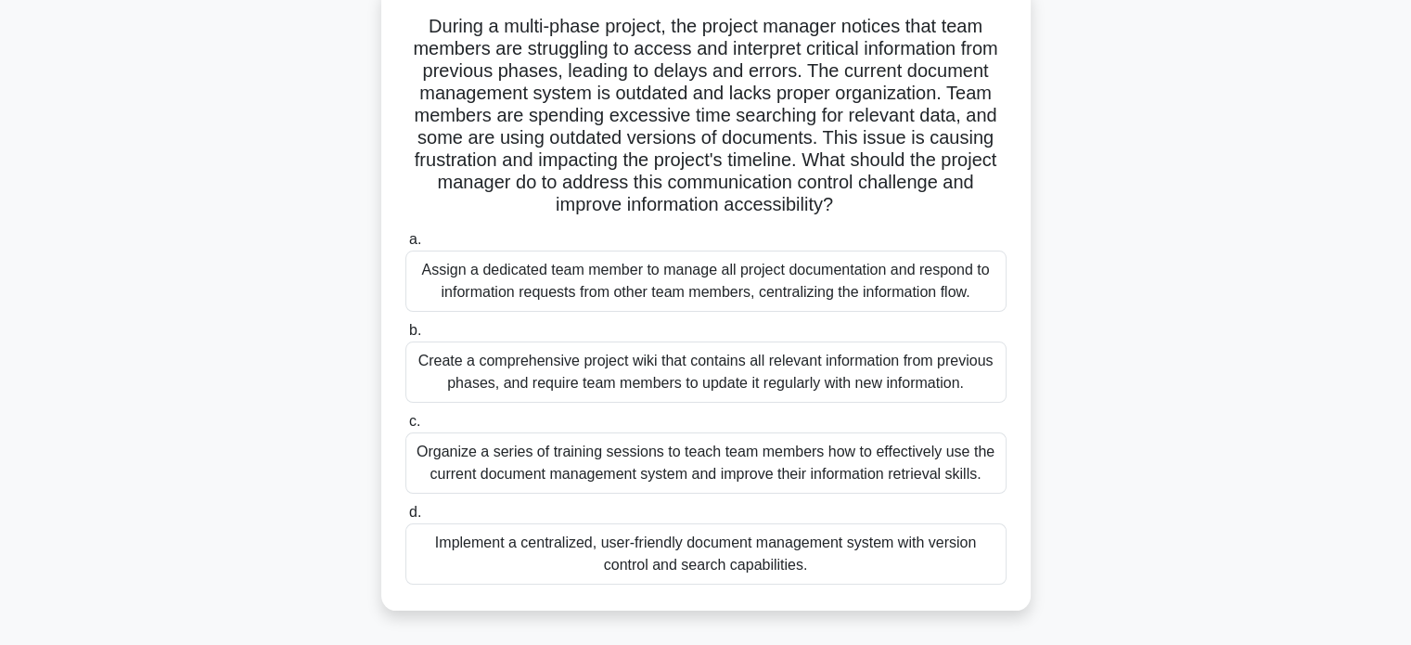
click at [784, 560] on div "Implement a centralized, user-friendly document management system with version …" at bounding box center [705, 553] width 601 height 61
click at [405, 519] on input "d. Implement a centralized, user-friendly document management system with versi…" at bounding box center [405, 513] width 0 height 12
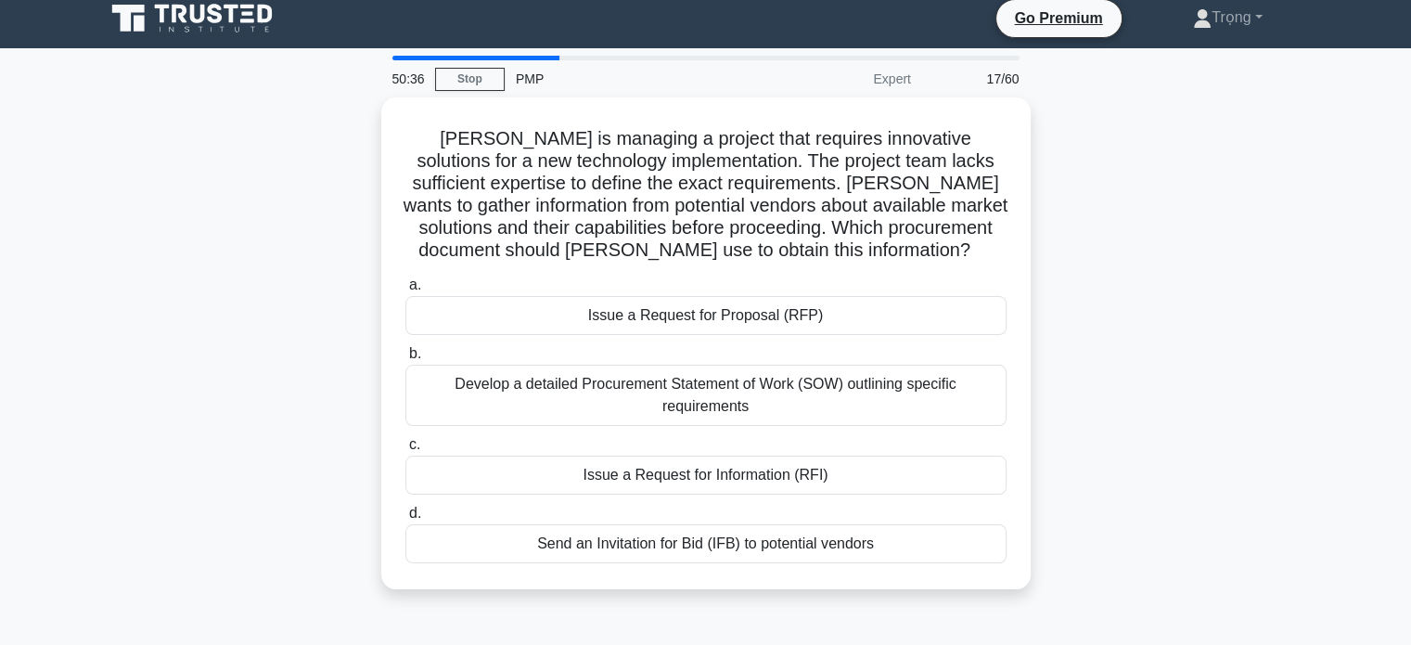
scroll to position [0, 0]
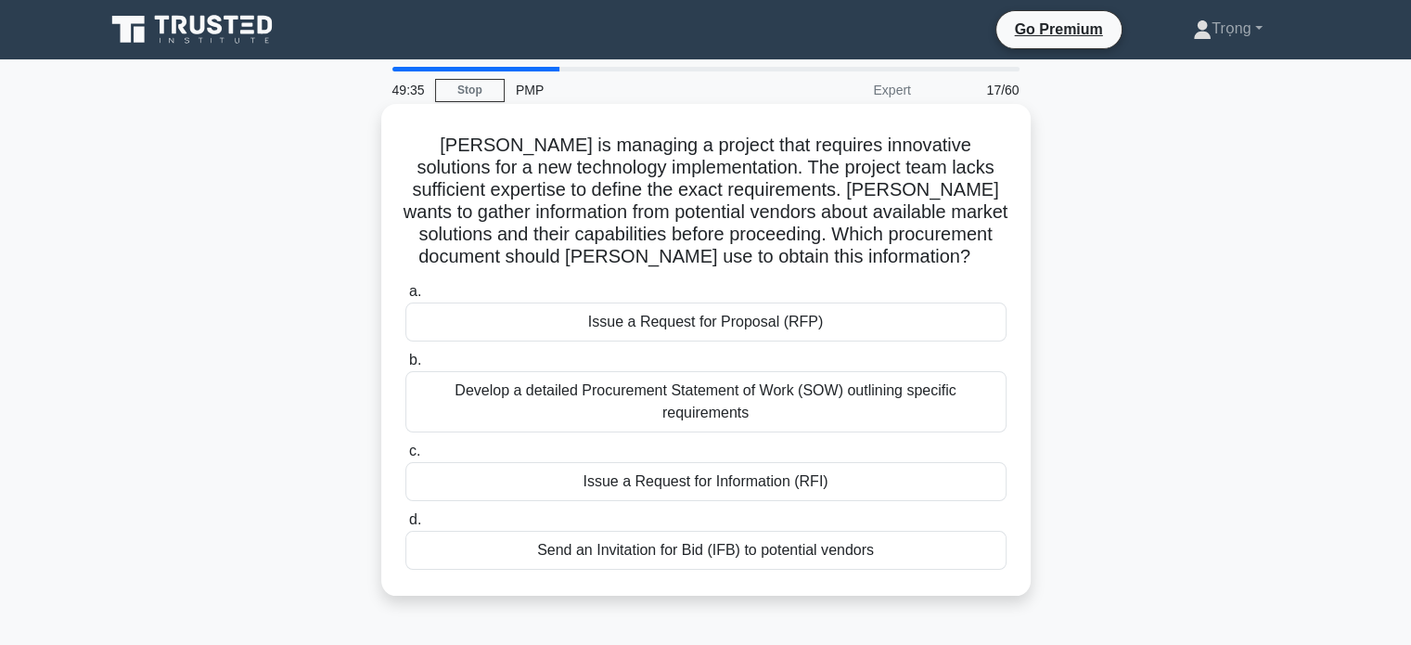
click at [840, 485] on div "Issue a Request for Information (RFI)" at bounding box center [705, 481] width 601 height 39
click at [405, 457] on input "c. Issue a Request for Information (RFI)" at bounding box center [405, 451] width 0 height 12
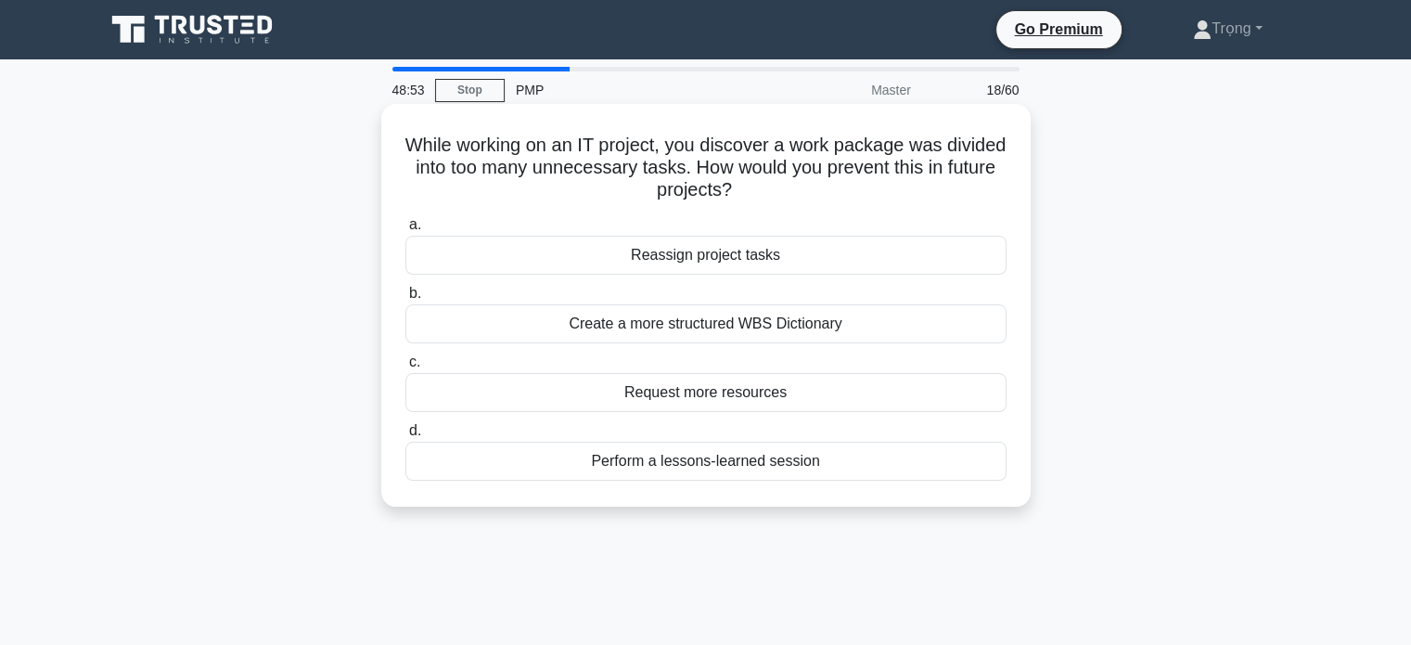
click at [821, 463] on div "Perform a lessons-learned session" at bounding box center [705, 461] width 601 height 39
click at [405, 437] on input "d. Perform a lessons-learned session" at bounding box center [405, 431] width 0 height 12
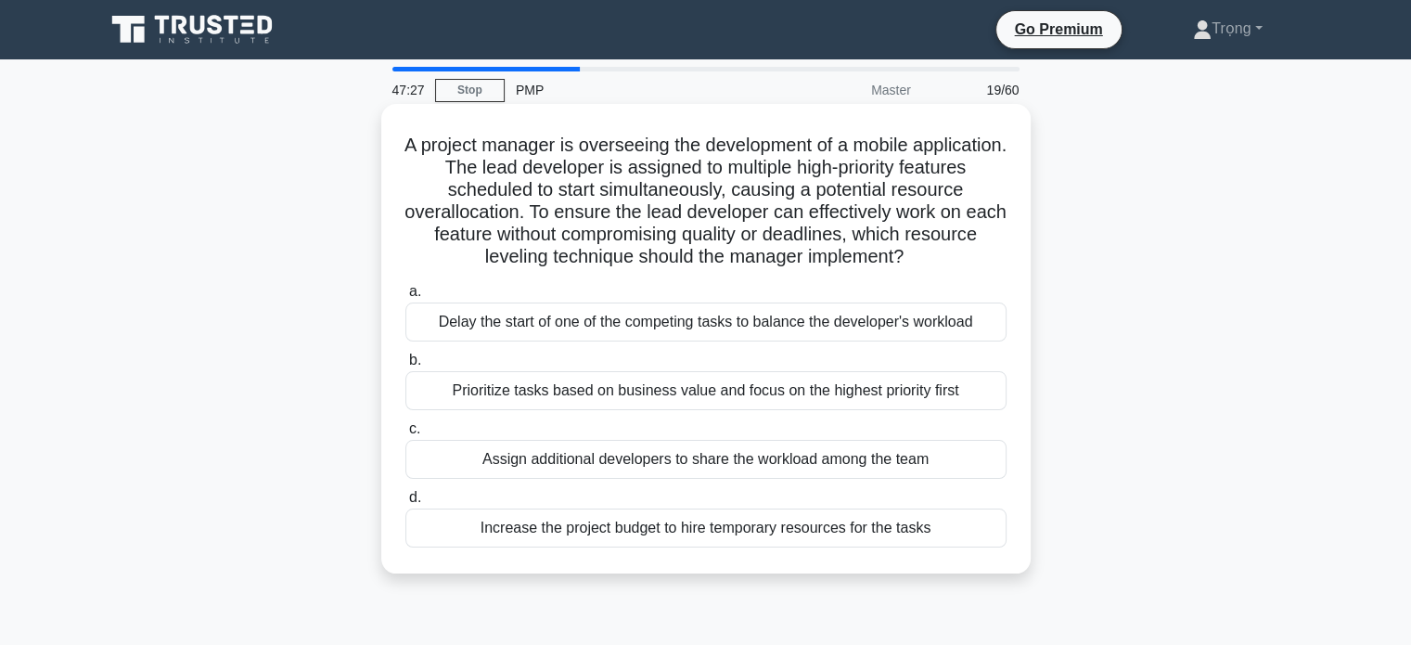
click at [975, 398] on div "Prioritize tasks based on business value and focus on the highest priority first" at bounding box center [705, 390] width 601 height 39
click at [405, 366] on input "b. Prioritize tasks based on business value and focus on the highest priority f…" at bounding box center [405, 360] width 0 height 12
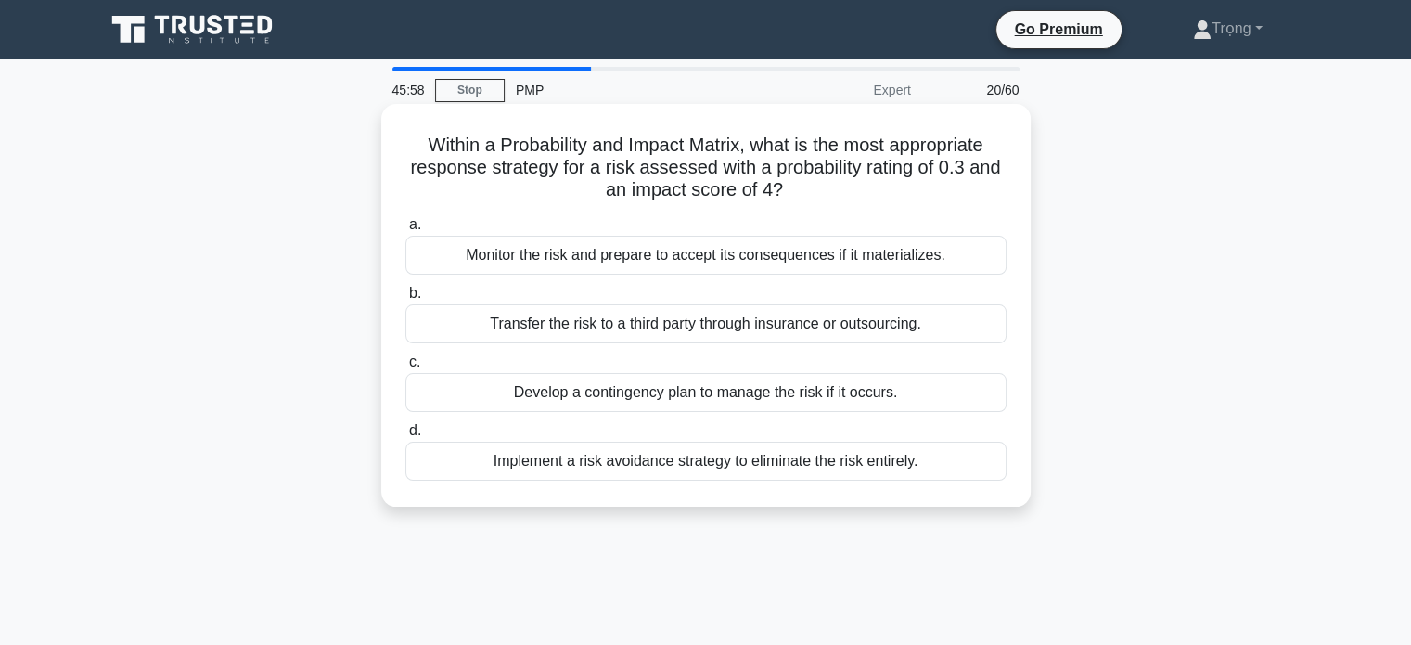
click at [915, 392] on div "Develop a contingency plan to manage the risk if it occurs." at bounding box center [705, 392] width 601 height 39
click at [405, 368] on input "c. Develop a contingency plan to manage the risk if it occurs." at bounding box center [405, 362] width 0 height 12
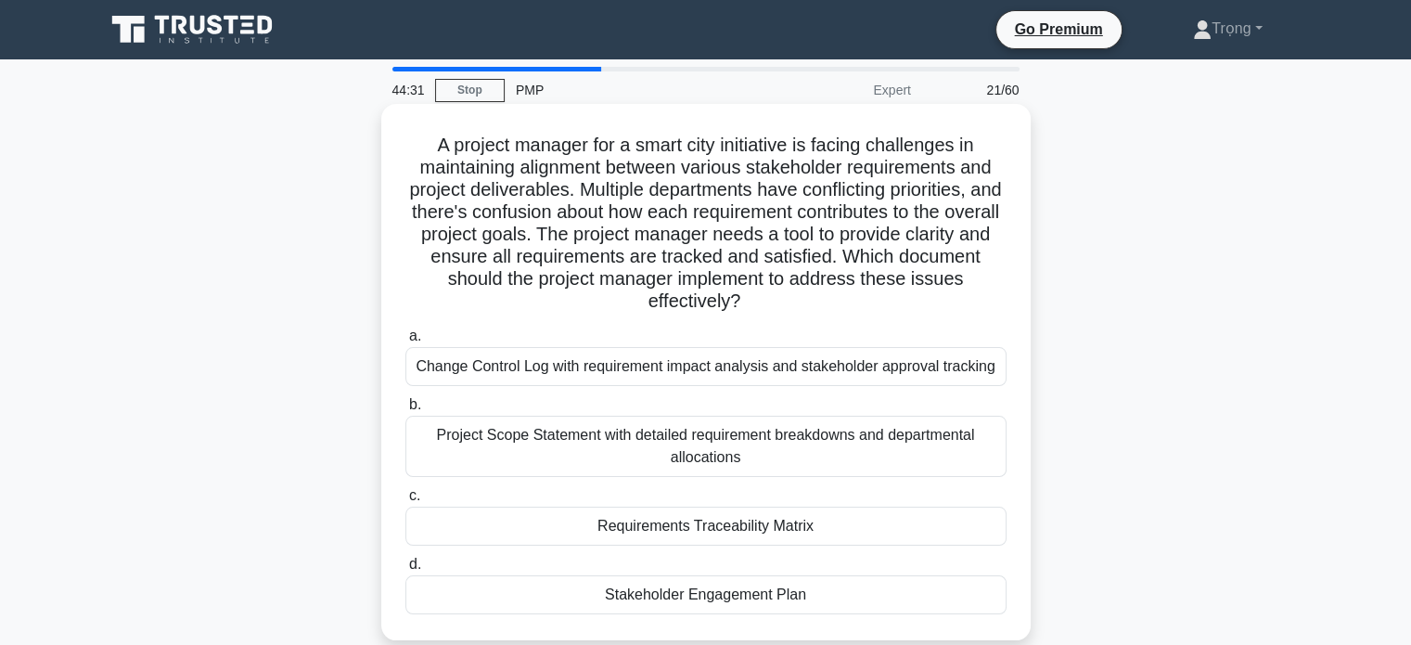
click at [801, 530] on div "Requirements Traceability Matrix" at bounding box center [705, 526] width 601 height 39
click at [405, 502] on input "c. Requirements Traceability Matrix" at bounding box center [405, 496] width 0 height 12
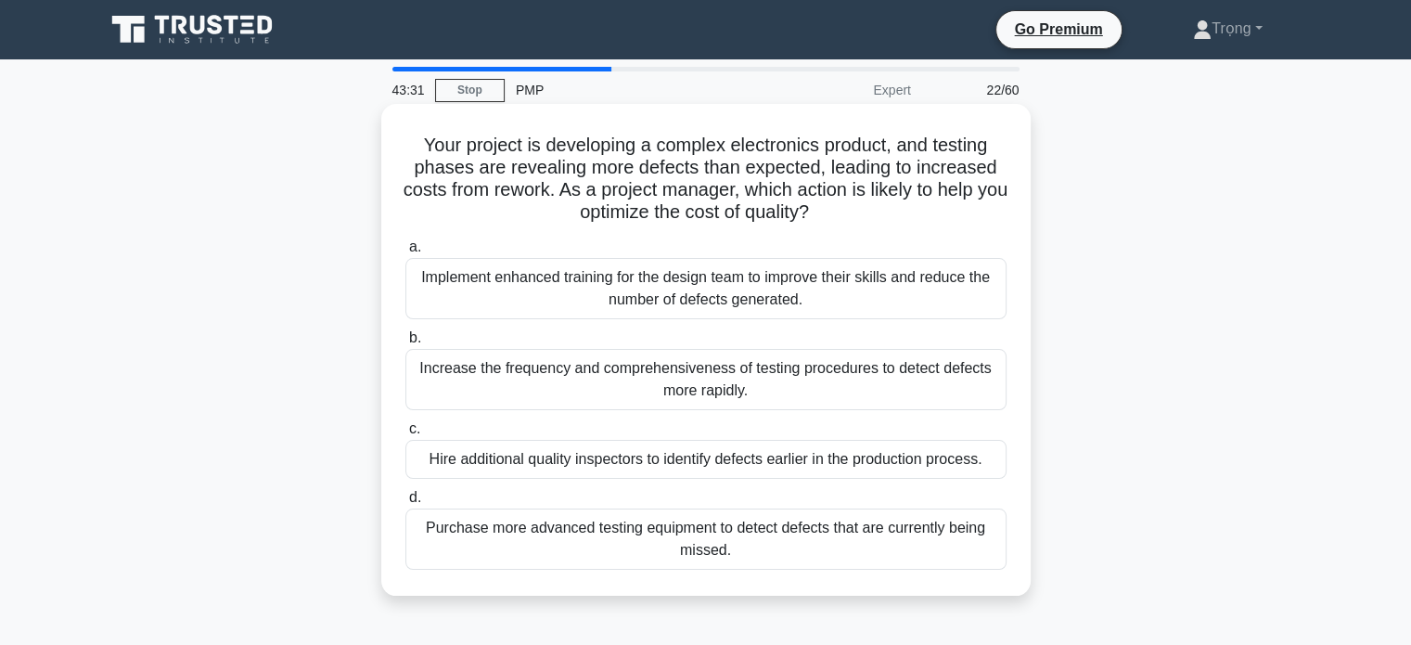
click at [882, 297] on div "Implement enhanced training for the design team to improve their skills and red…" at bounding box center [705, 288] width 601 height 61
click at [405, 253] on input "a. Implement enhanced training for the design team to improve their skills and …" at bounding box center [405, 247] width 0 height 12
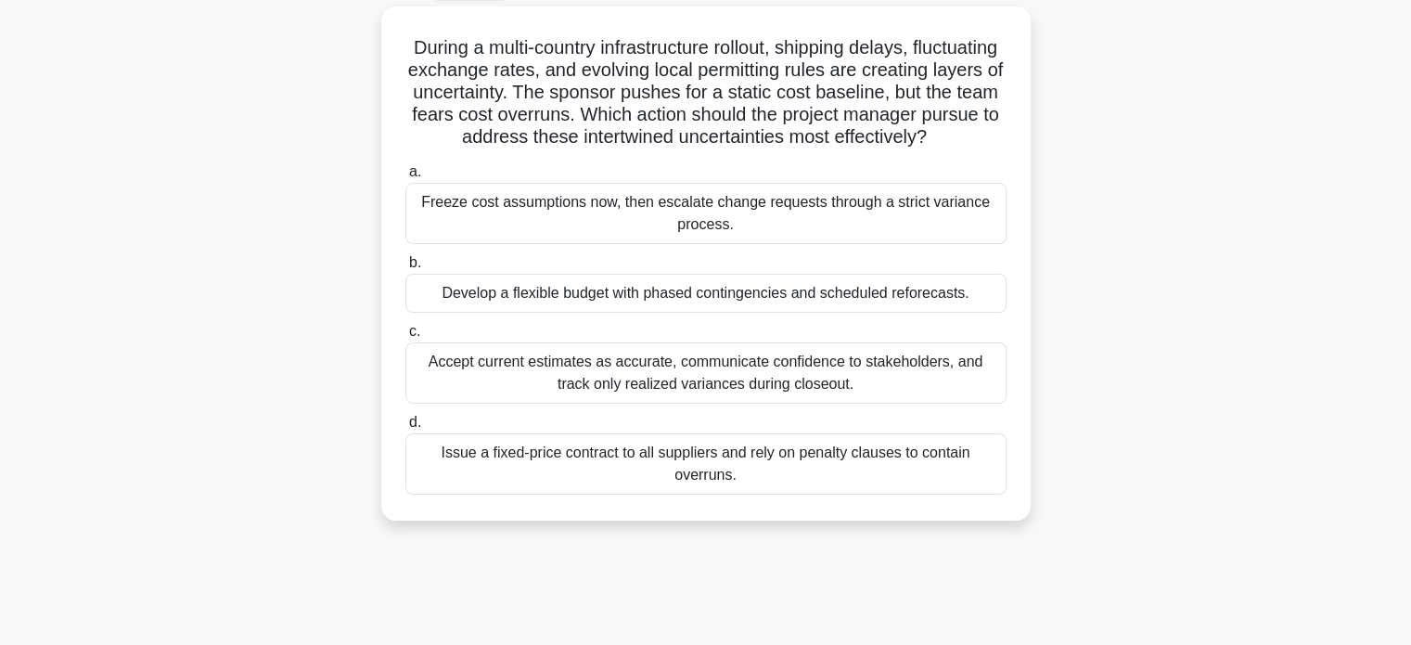
scroll to position [104, 0]
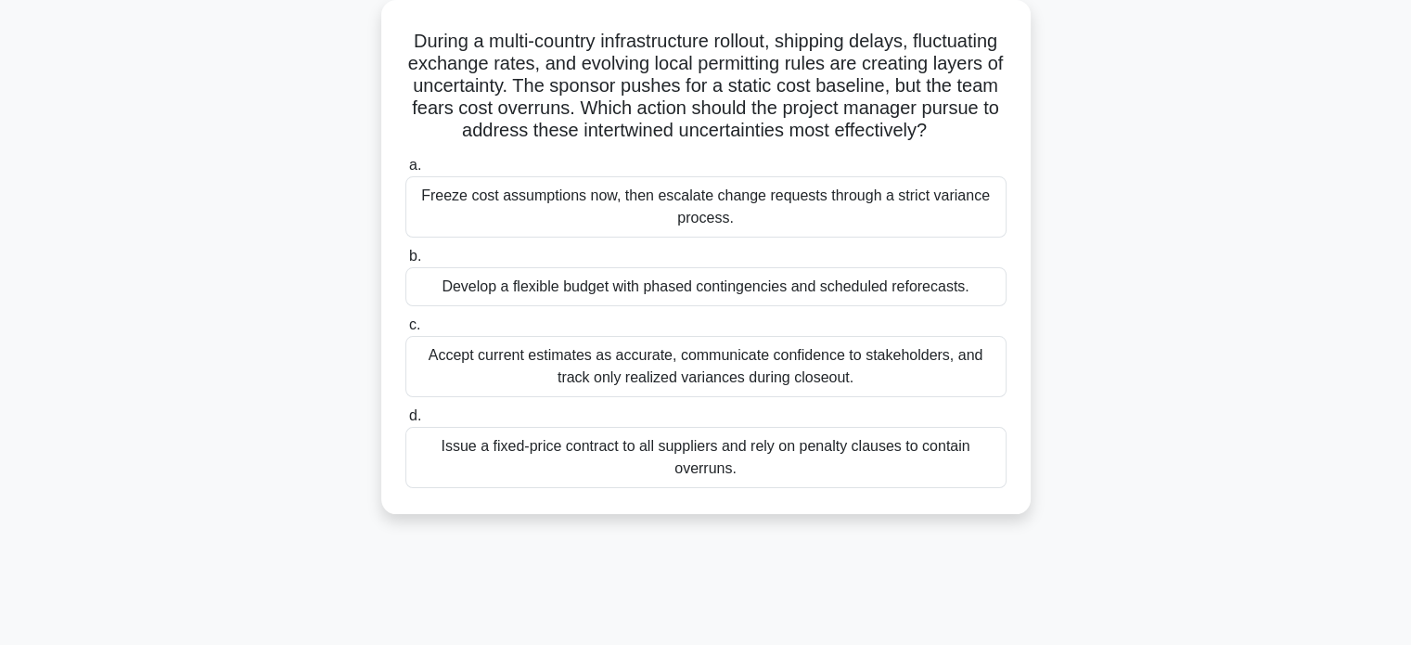
click at [848, 306] on div "Develop a flexible budget with phased contingencies and scheduled reforecasts." at bounding box center [705, 286] width 601 height 39
click at [405, 263] on input "b. Develop a flexible budget with phased contingencies and scheduled reforecast…" at bounding box center [405, 257] width 0 height 12
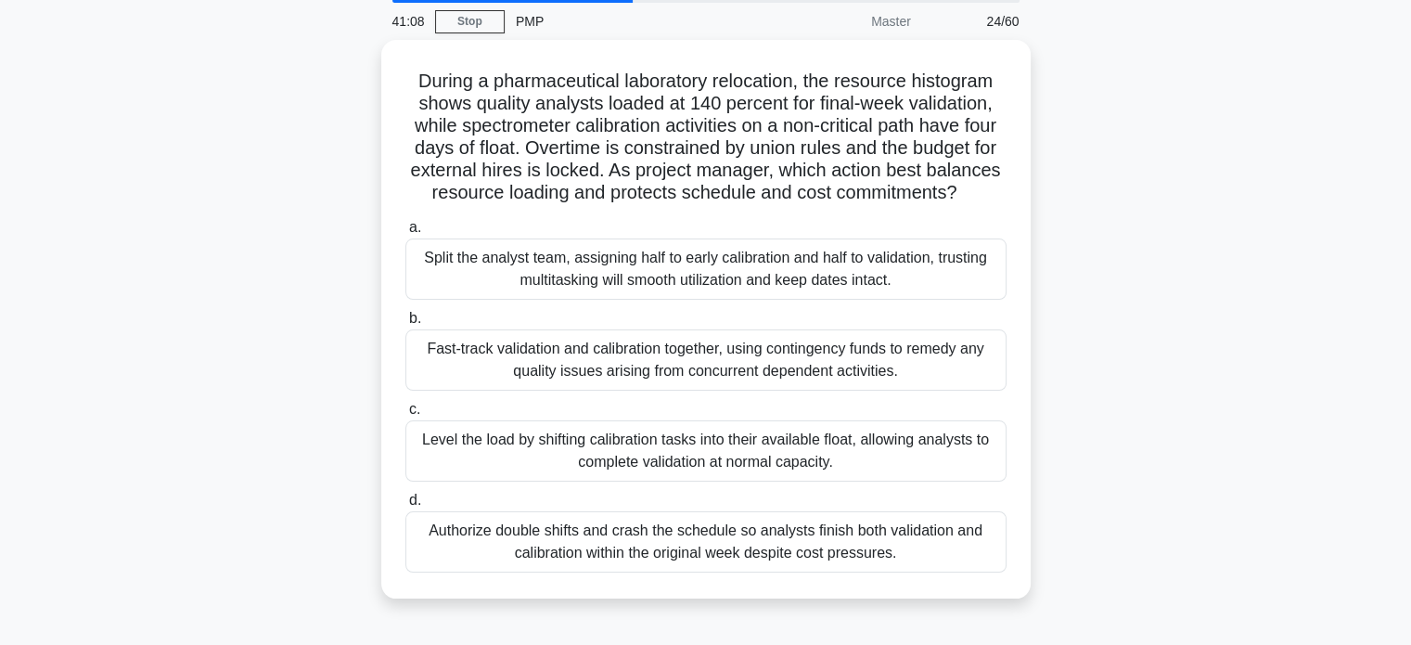
scroll to position [70, 0]
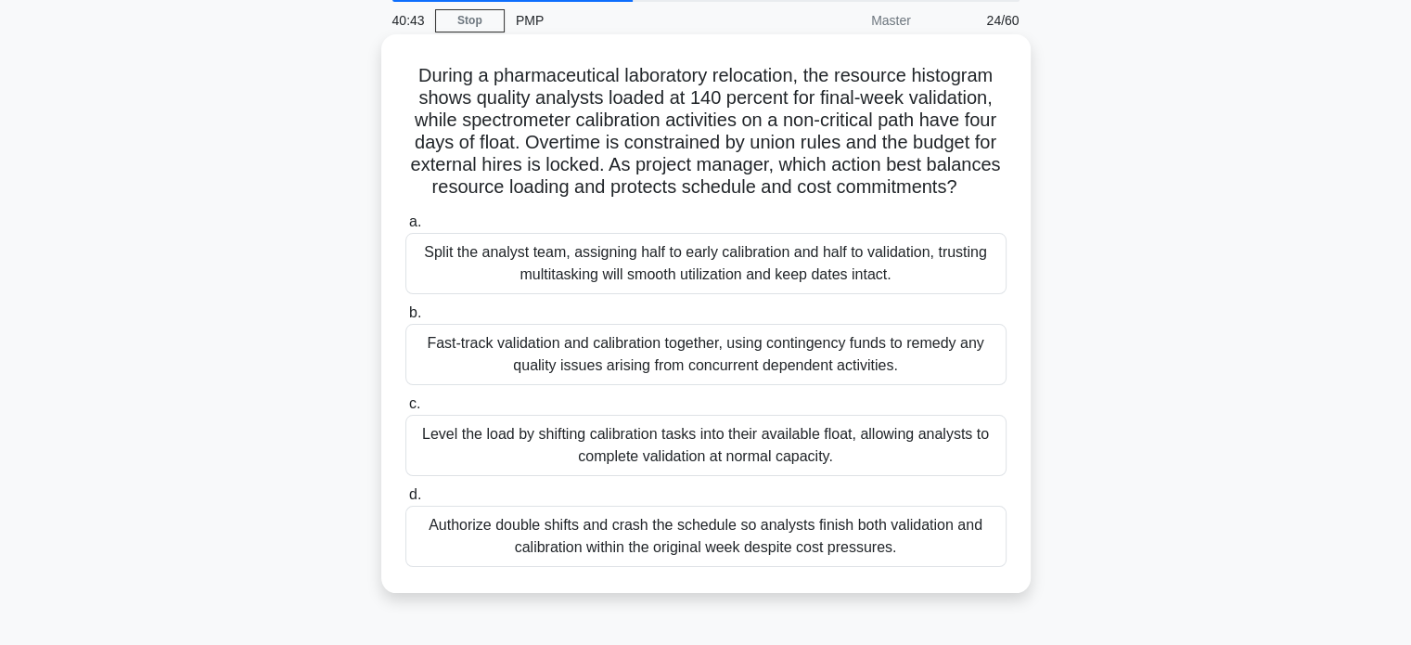
click at [952, 468] on div "Level the load by shifting calibration tasks into their available float, allowi…" at bounding box center [705, 445] width 601 height 61
click at [405, 410] on input "c. Level the load by shifting calibration tasks into their available float, all…" at bounding box center [405, 404] width 0 height 12
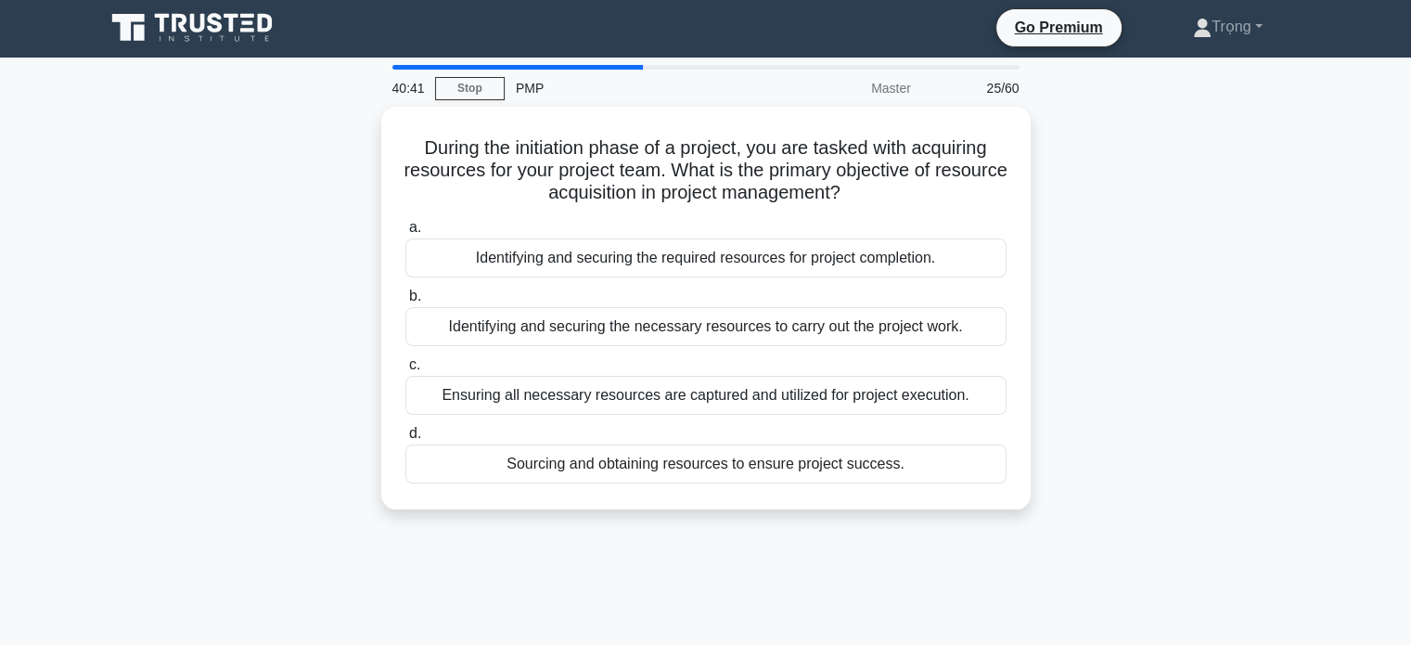
scroll to position [0, 0]
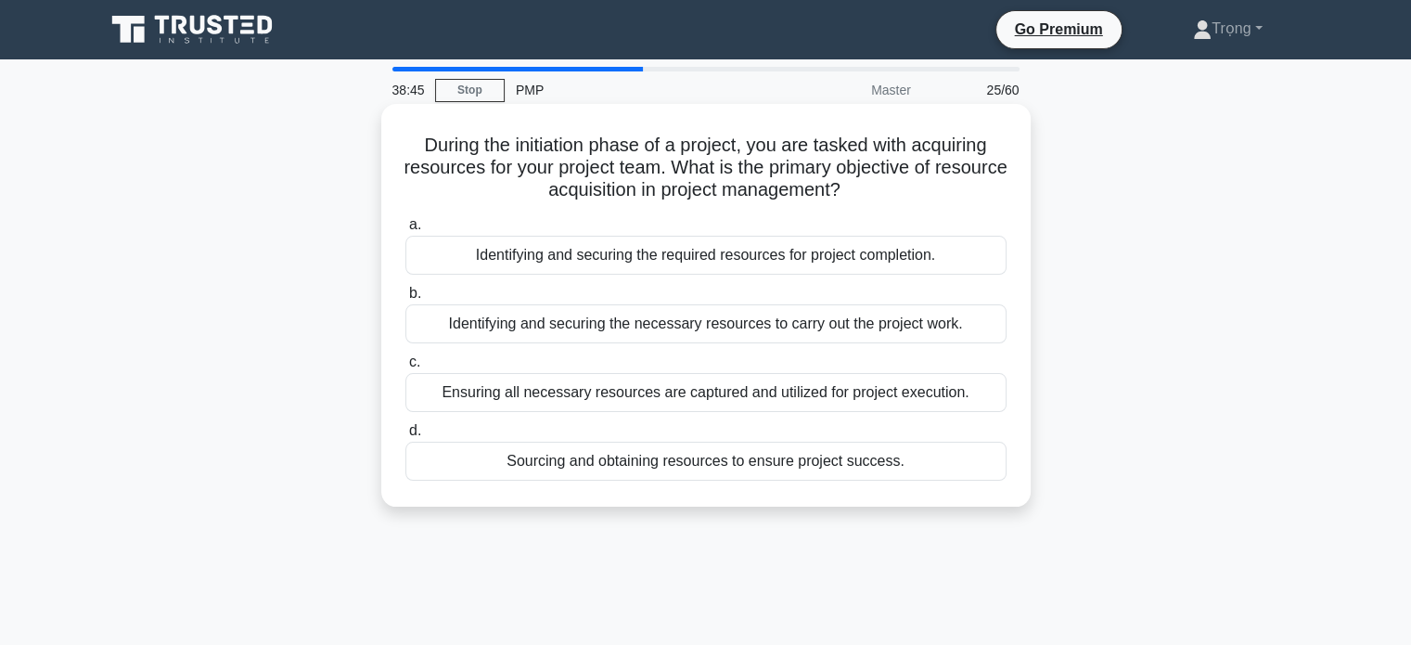
click at [946, 333] on div "Identifying and securing the necessary resources to carry out the project work." at bounding box center [705, 323] width 601 height 39
click at [405, 300] on input "b. Identifying and securing the necessary resources to carry out the project wo…" at bounding box center [405, 294] width 0 height 12
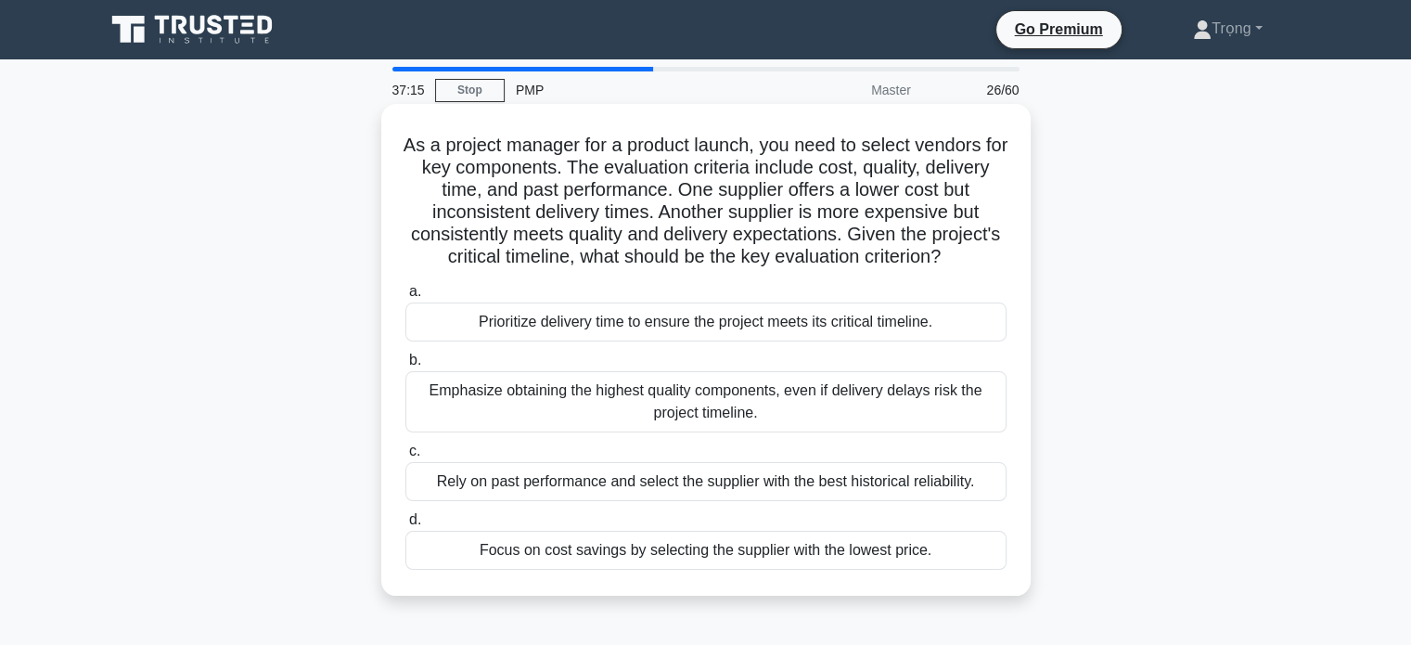
click at [924, 341] on div "Prioritize delivery time to ensure the project meets its critical timeline." at bounding box center [705, 321] width 601 height 39
click at [405, 298] on input "a. Prioritize delivery time to ensure the project meets its critical timeline." at bounding box center [405, 292] width 0 height 12
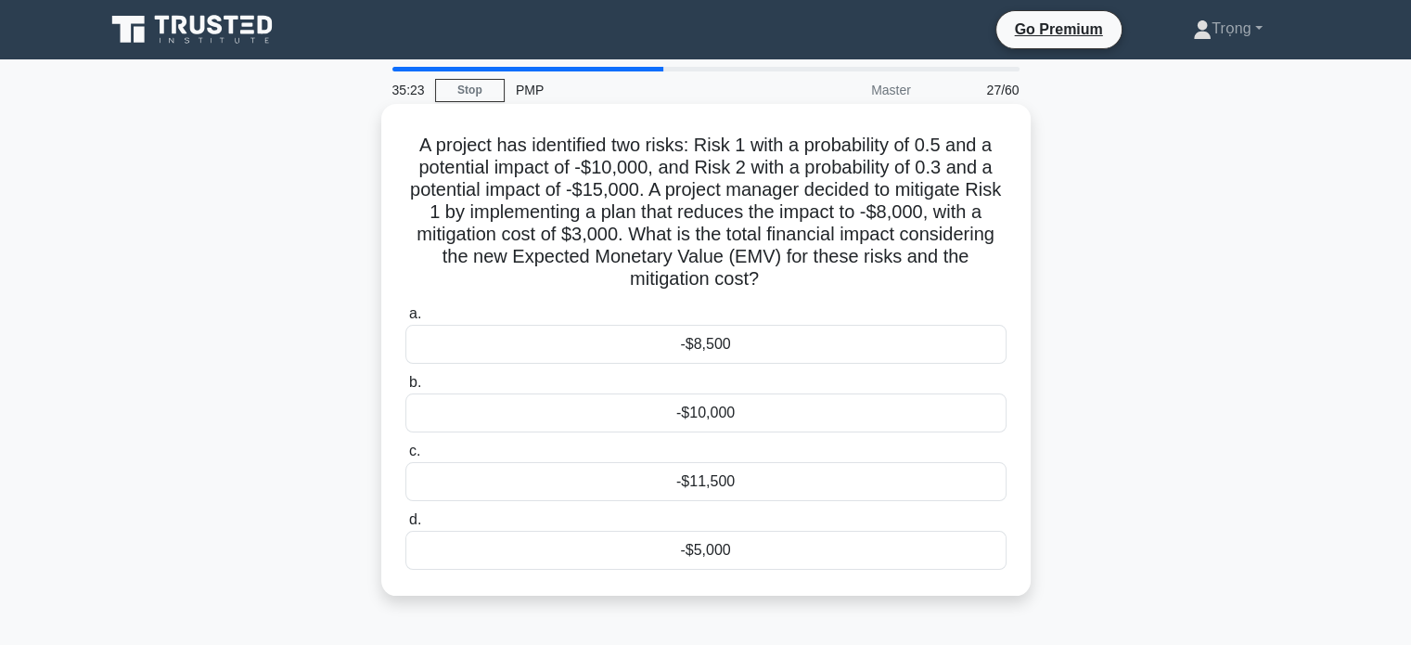
click at [763, 342] on div "-$8,500" at bounding box center [705, 344] width 601 height 39
click at [405, 320] on input "a. -$8,500" at bounding box center [405, 314] width 0 height 12
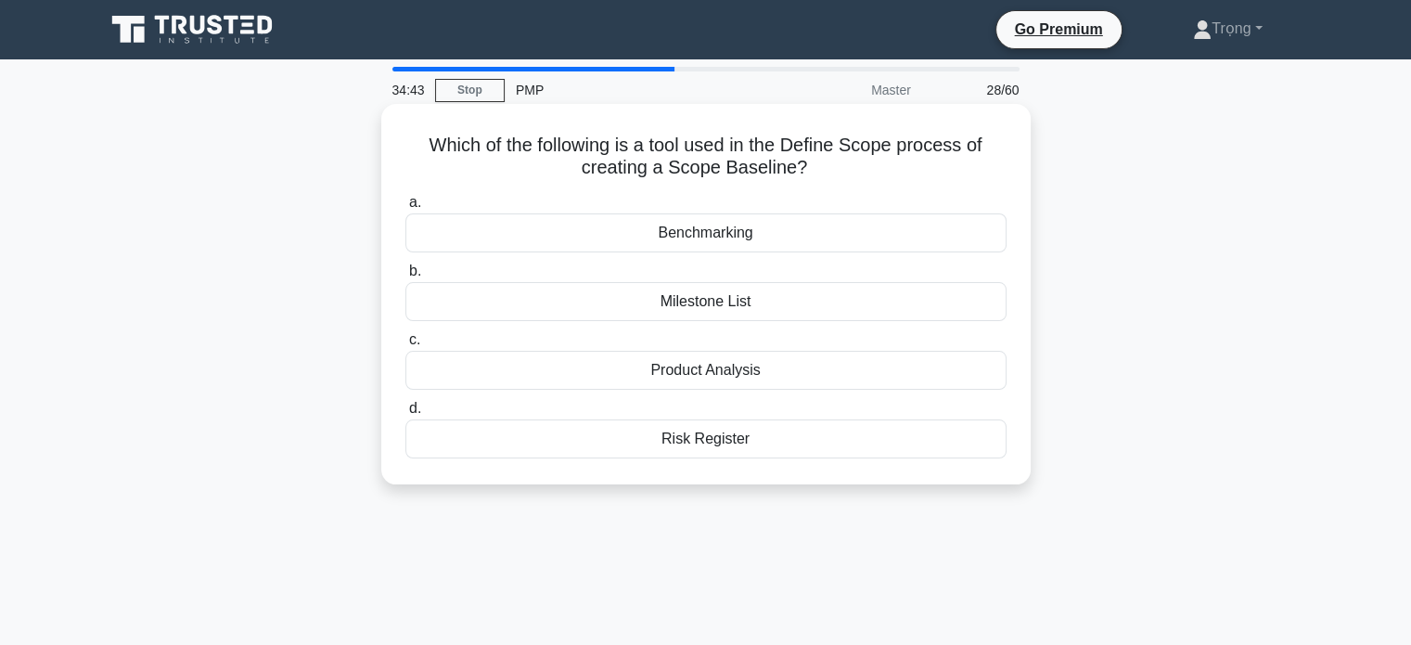
click at [758, 370] on div "Product Analysis" at bounding box center [705, 370] width 601 height 39
click at [405, 346] on input "c. Product Analysis" at bounding box center [405, 340] width 0 height 12
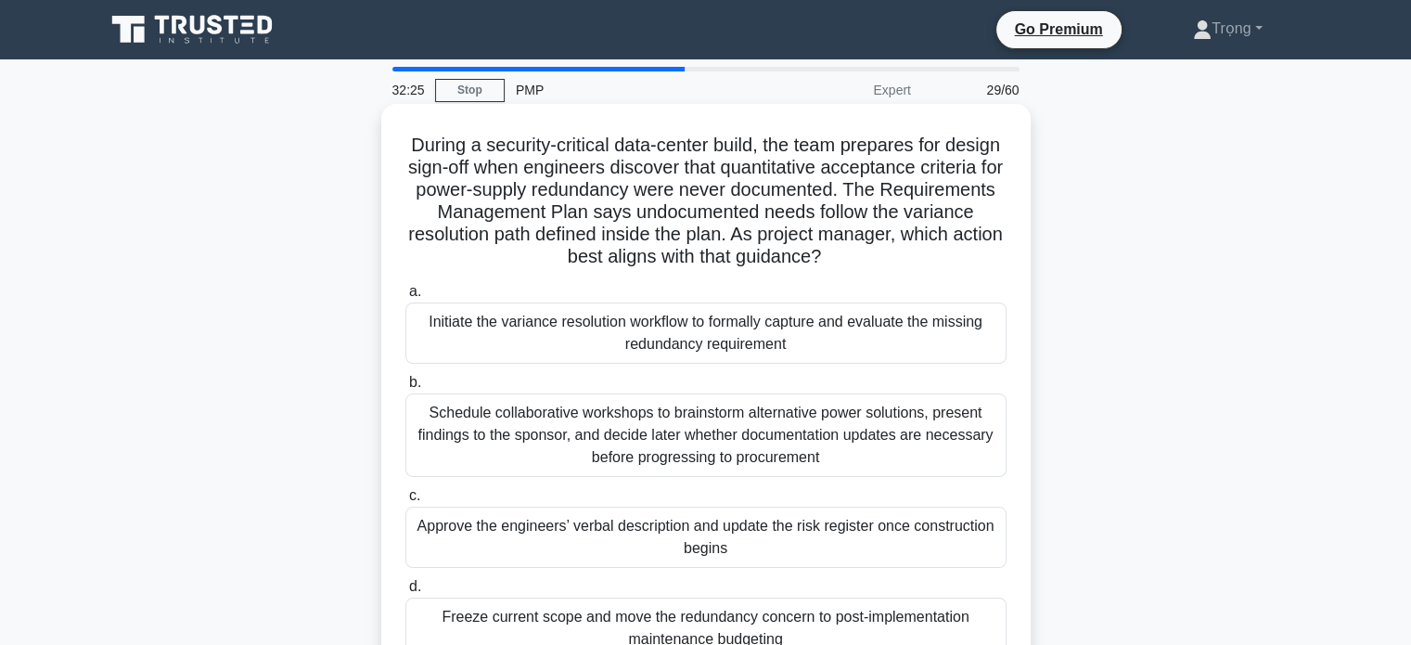
click at [939, 330] on div "Initiate the variance resolution workflow to formally capture and evaluate the …" at bounding box center [705, 332] width 601 height 61
click at [405, 298] on input "a. Initiate the variance resolution workflow to formally capture and evaluate t…" at bounding box center [405, 292] width 0 height 12
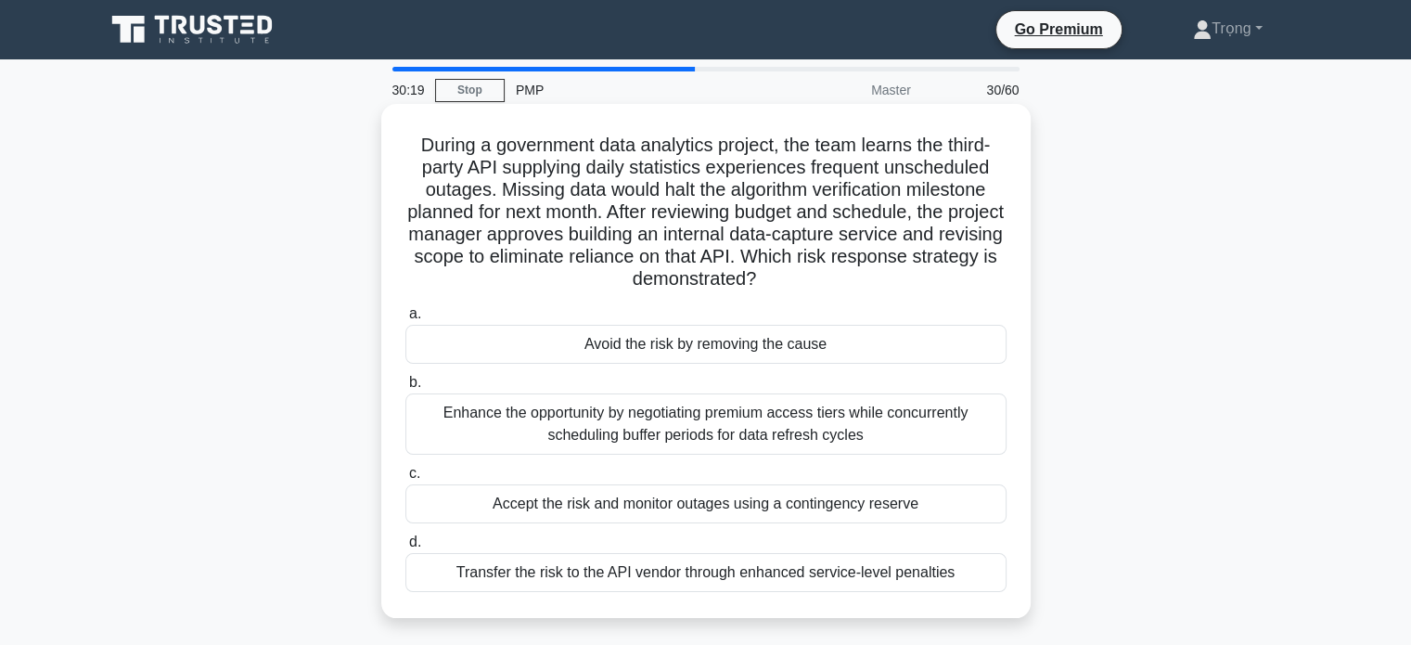
click at [870, 504] on div "Accept the risk and monitor outages using a contingency reserve" at bounding box center [705, 503] width 601 height 39
click at [405, 480] on input "c. Accept the risk and monitor outages using a contingency reserve" at bounding box center [405, 474] width 0 height 12
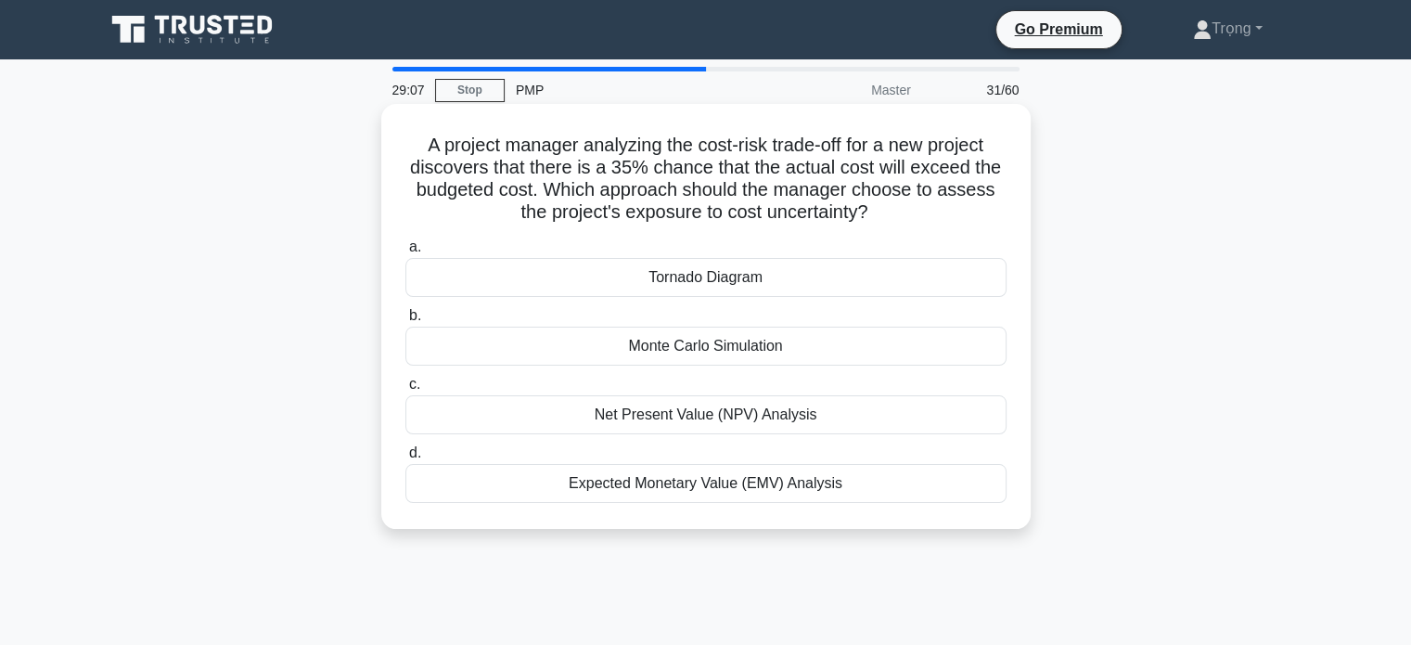
click at [831, 491] on div "Expected Monetary Value (EMV) Analysis" at bounding box center [705, 483] width 601 height 39
click at [405, 459] on input "d. Expected Monetary Value (EMV) Analysis" at bounding box center [405, 453] width 0 height 12
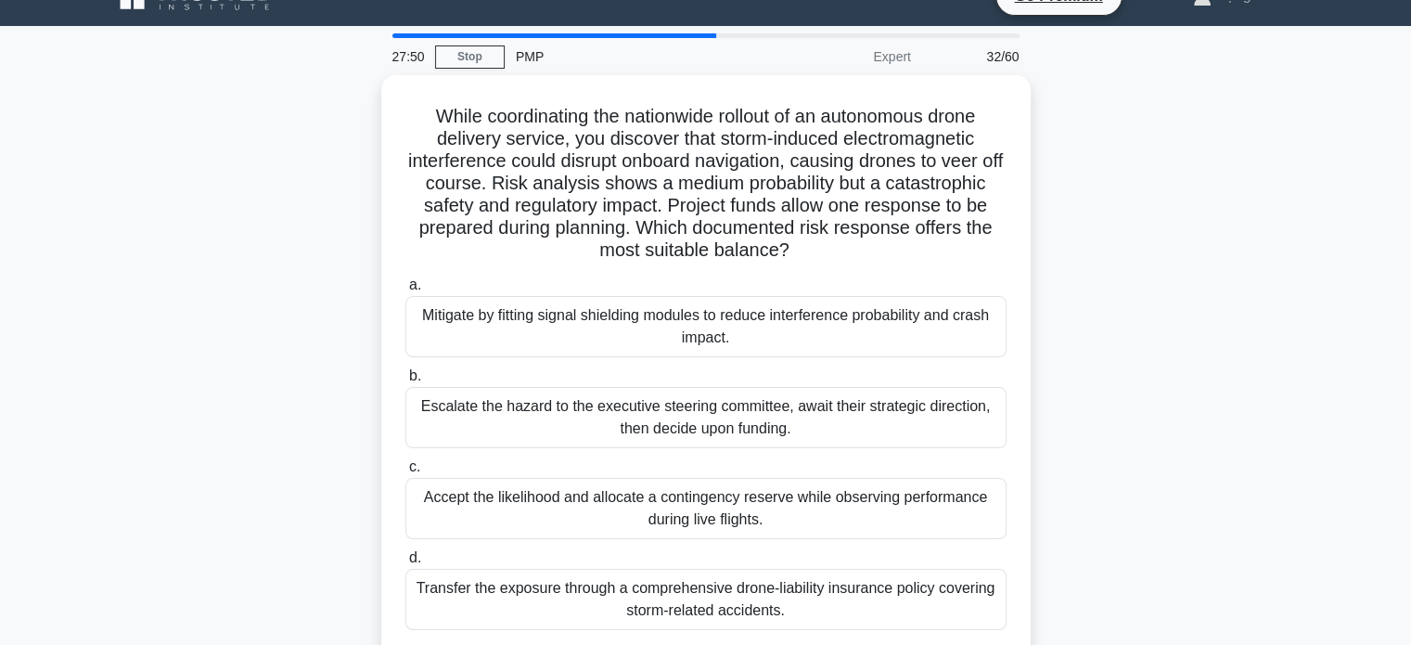
scroll to position [7, 0]
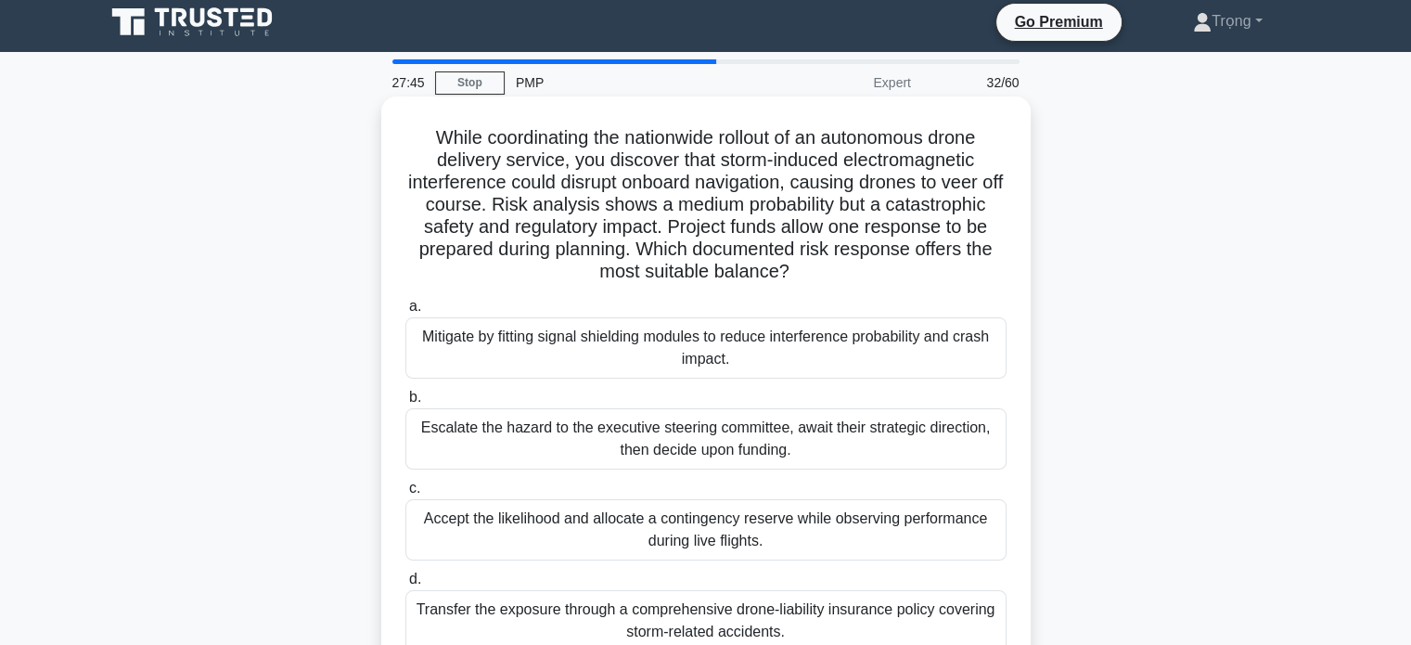
click at [885, 347] on div "Mitigate by fitting signal shielding modules to reduce interference probability…" at bounding box center [705, 347] width 601 height 61
click at [405, 313] on input "a. Mitigate by fitting signal shielding modules to reduce interference probabil…" at bounding box center [405, 307] width 0 height 12
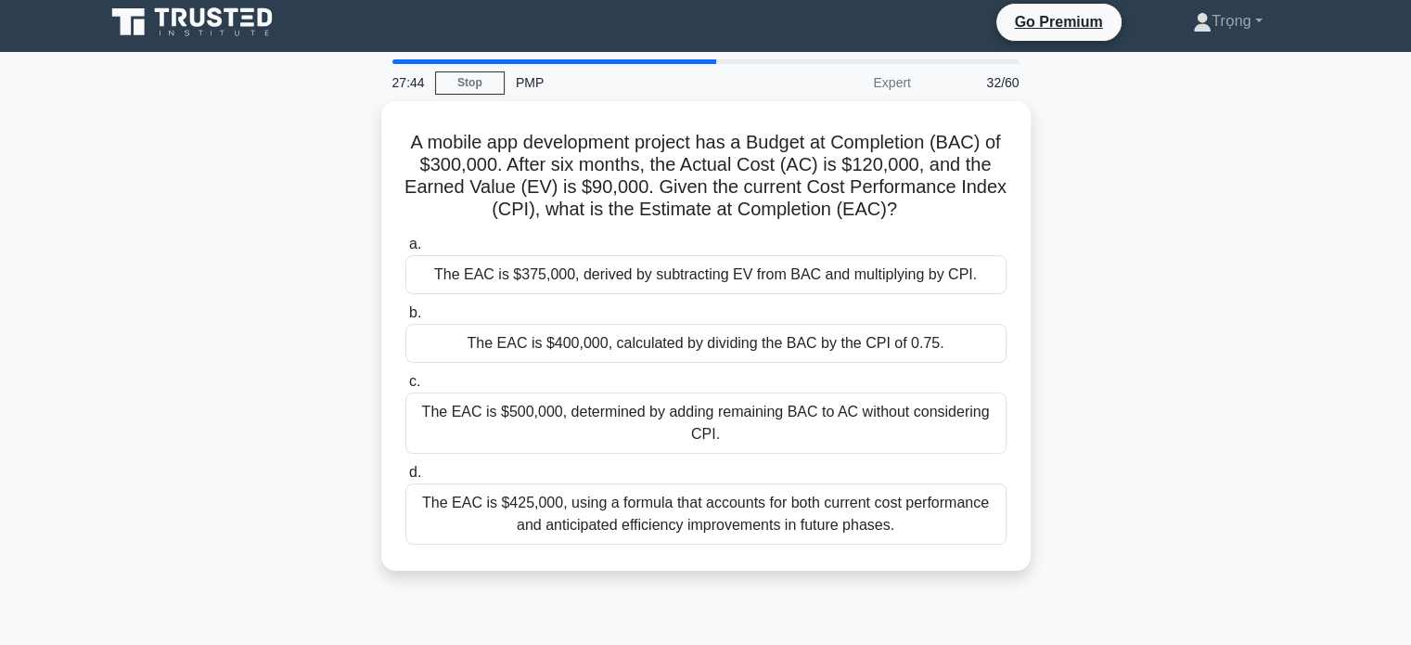
scroll to position [0, 0]
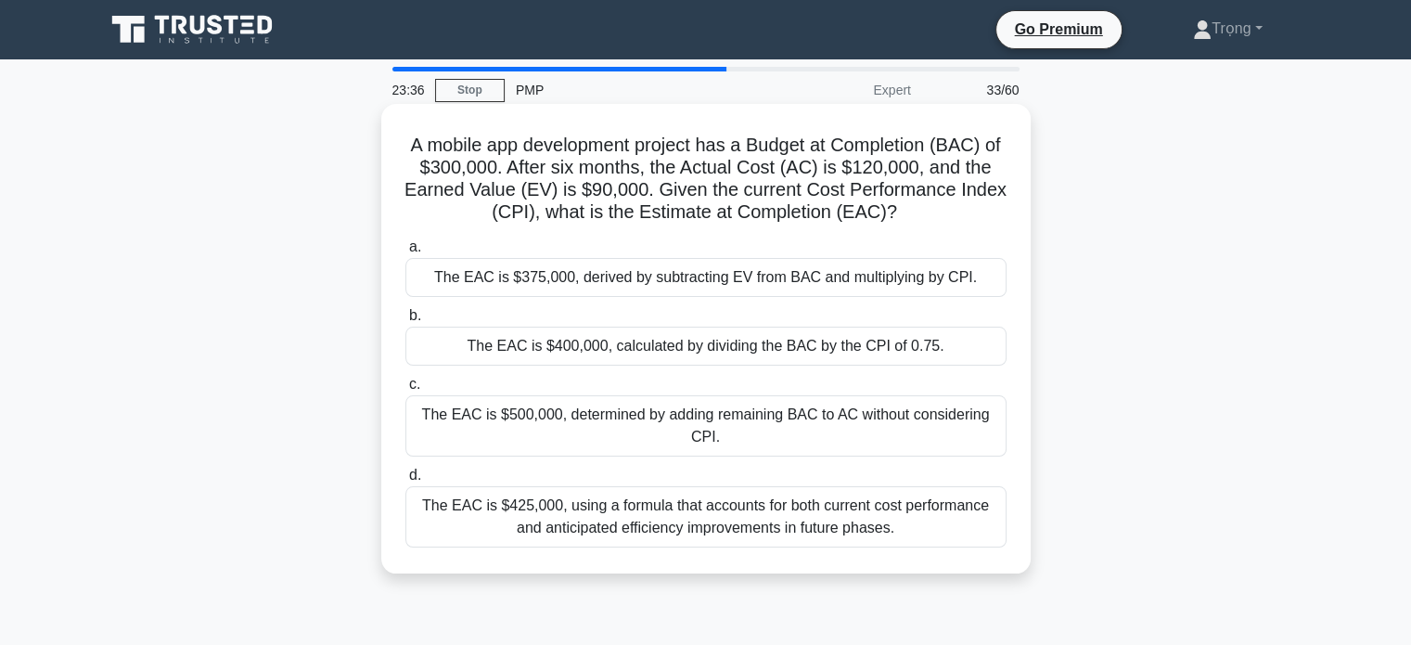
click at [931, 349] on div "The EAC is $400,000, calculated by dividing the BAC by the CPI of 0.75." at bounding box center [705, 346] width 601 height 39
click at [405, 322] on input "b. The EAC is $400,000, calculated by dividing the BAC by the CPI of 0.75." at bounding box center [405, 316] width 0 height 12
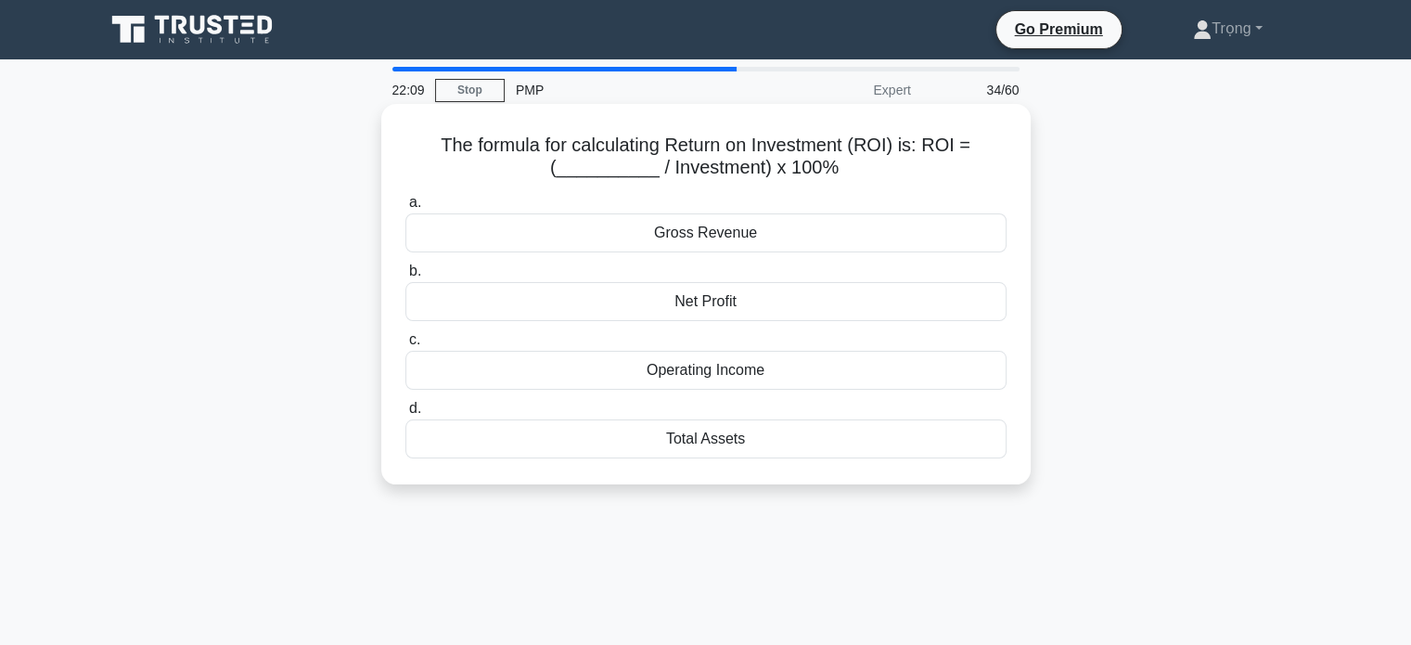
click at [760, 237] on div "Gross Revenue" at bounding box center [705, 232] width 601 height 39
click at [405, 209] on input "a. Gross Revenue" at bounding box center [405, 203] width 0 height 12
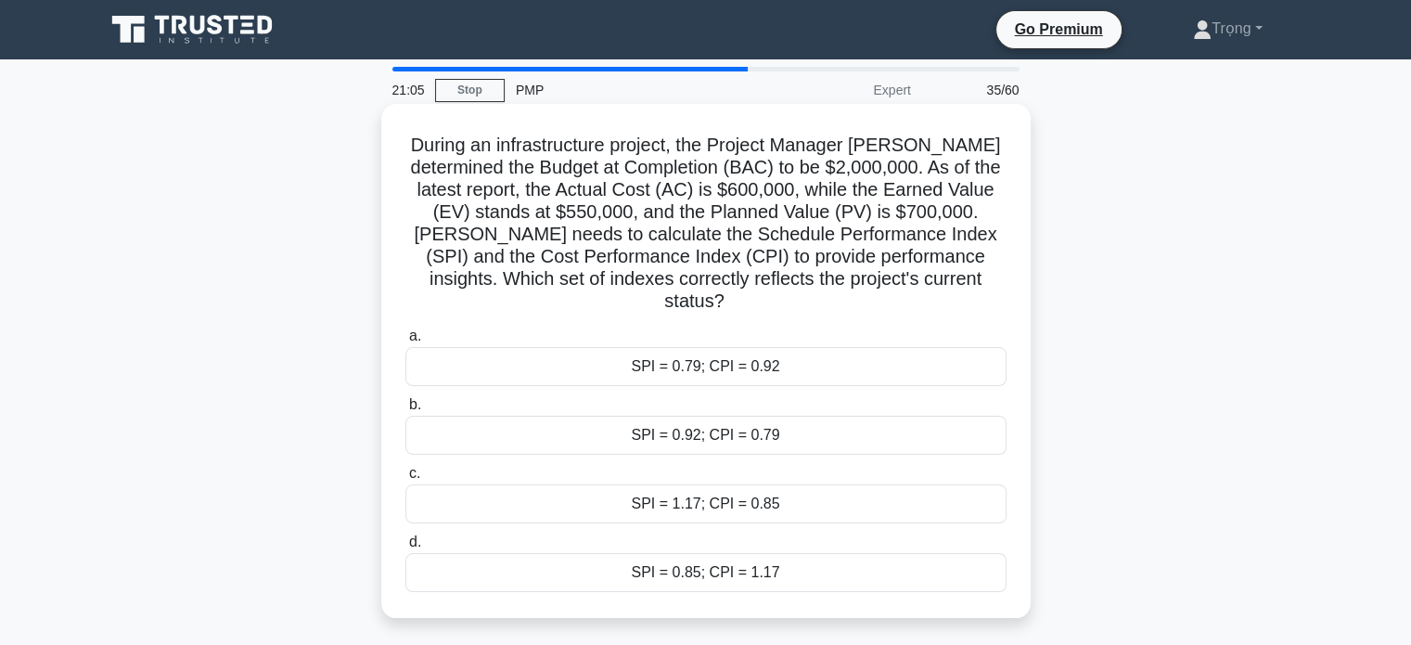
click at [790, 348] on div "SPI = 0.79; CPI = 0.92" at bounding box center [705, 366] width 601 height 39
click at [405, 342] on input "a. SPI = 0.79; CPI = 0.92" at bounding box center [405, 336] width 0 height 12
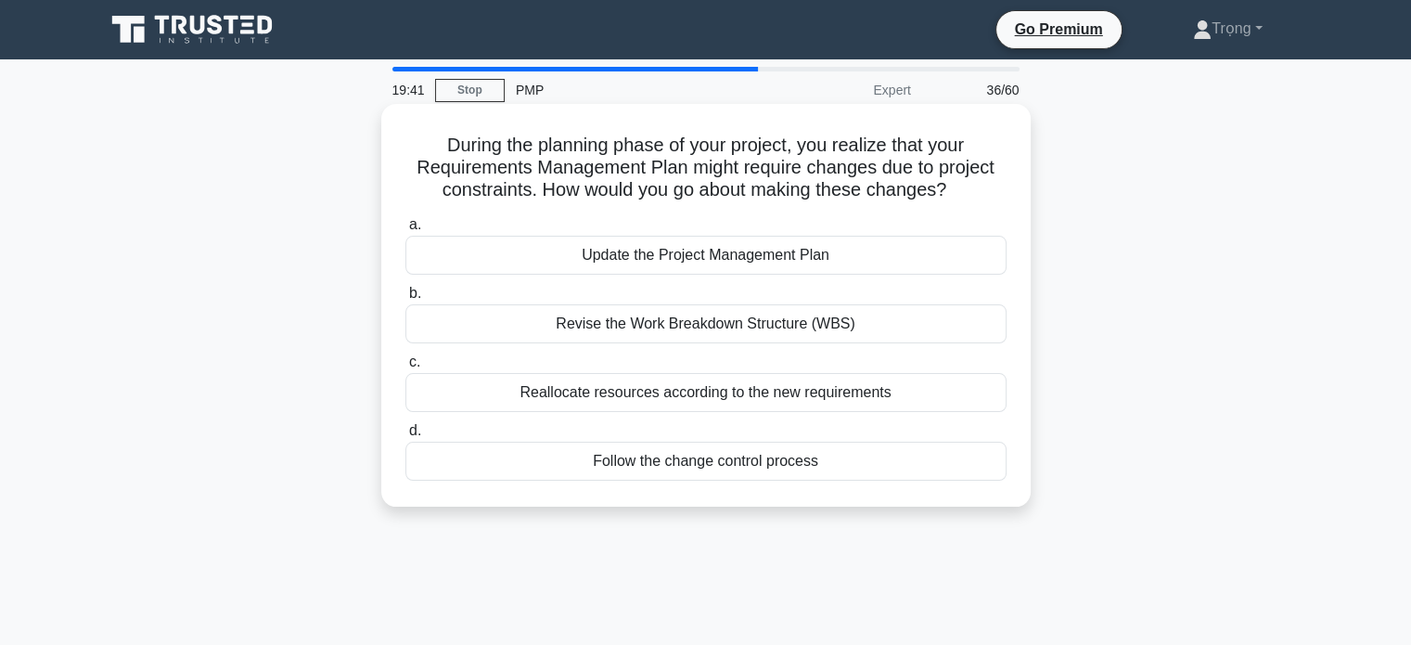
click at [828, 459] on div "Follow the change control process" at bounding box center [705, 461] width 601 height 39
click at [405, 437] on input "d. Follow the change control process" at bounding box center [405, 431] width 0 height 12
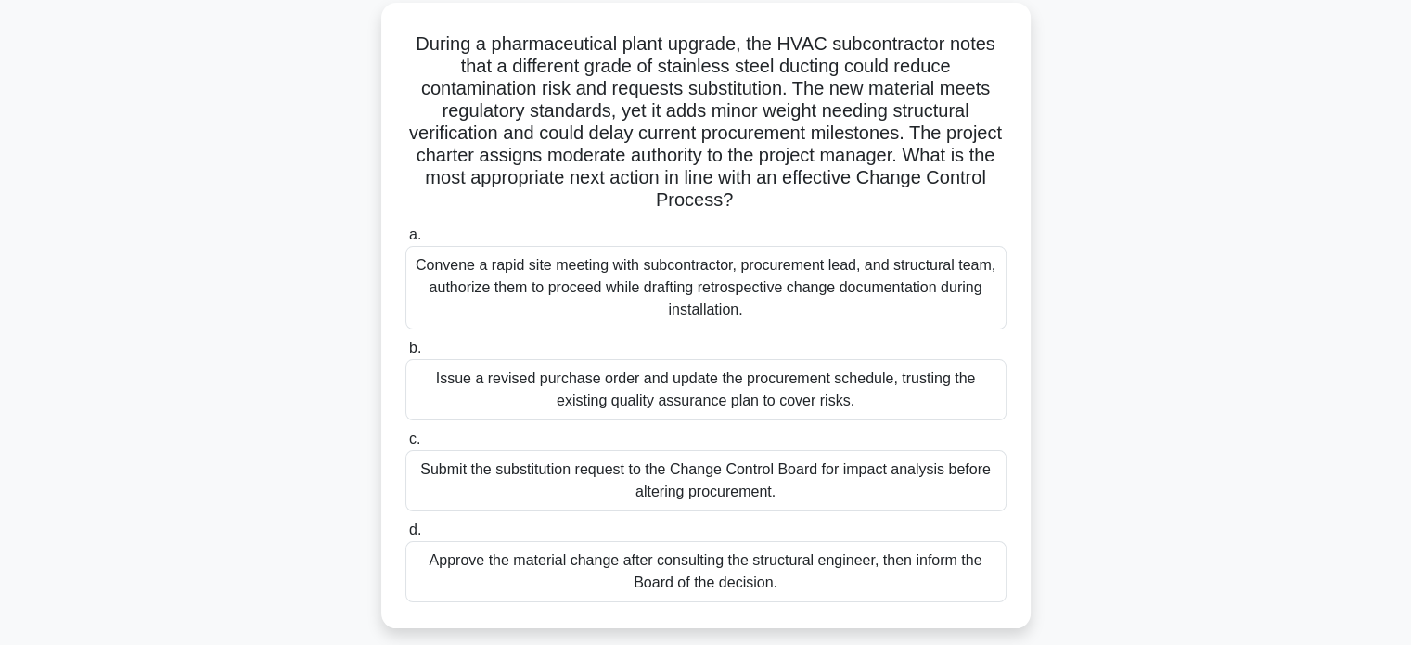
scroll to position [107, 0]
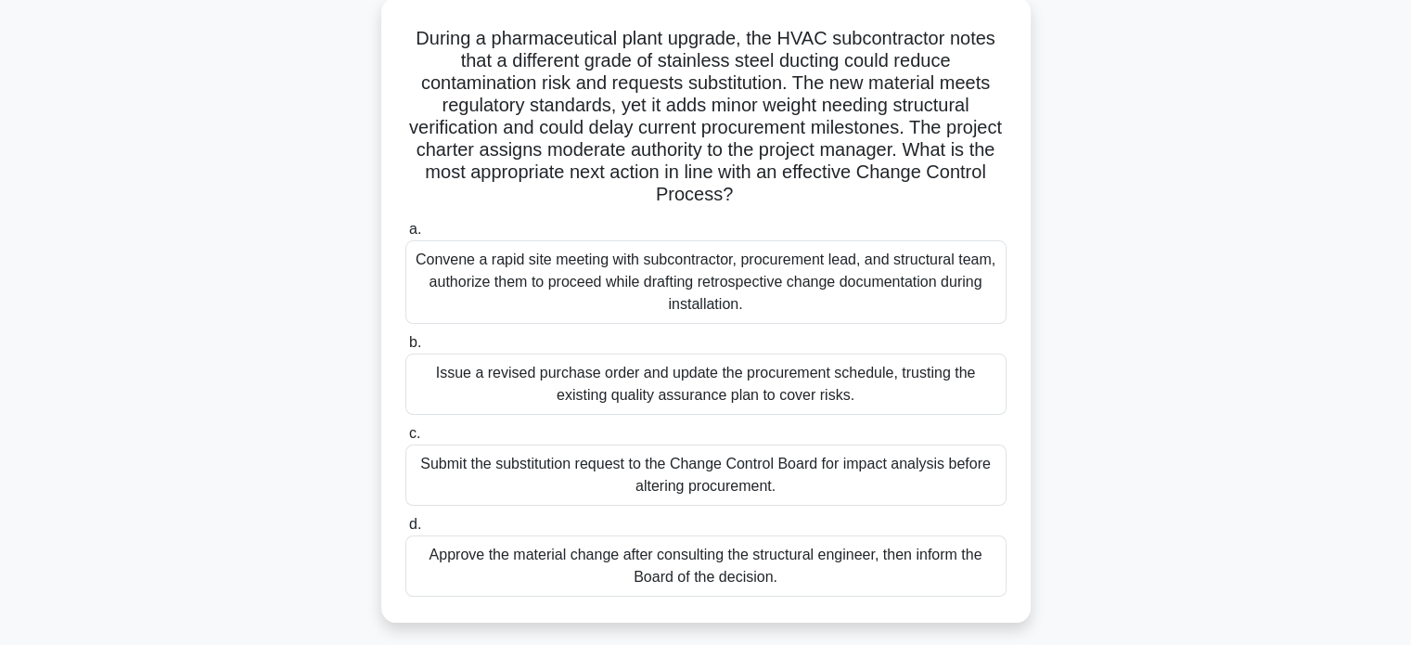
click at [836, 472] on div "Submit the substitution request to the Change Control Board for impact analysis…" at bounding box center [705, 474] width 601 height 61
click at [405, 440] on input "c. Submit the substitution request to the Change Control Board for impact analy…" at bounding box center [405, 434] width 0 height 12
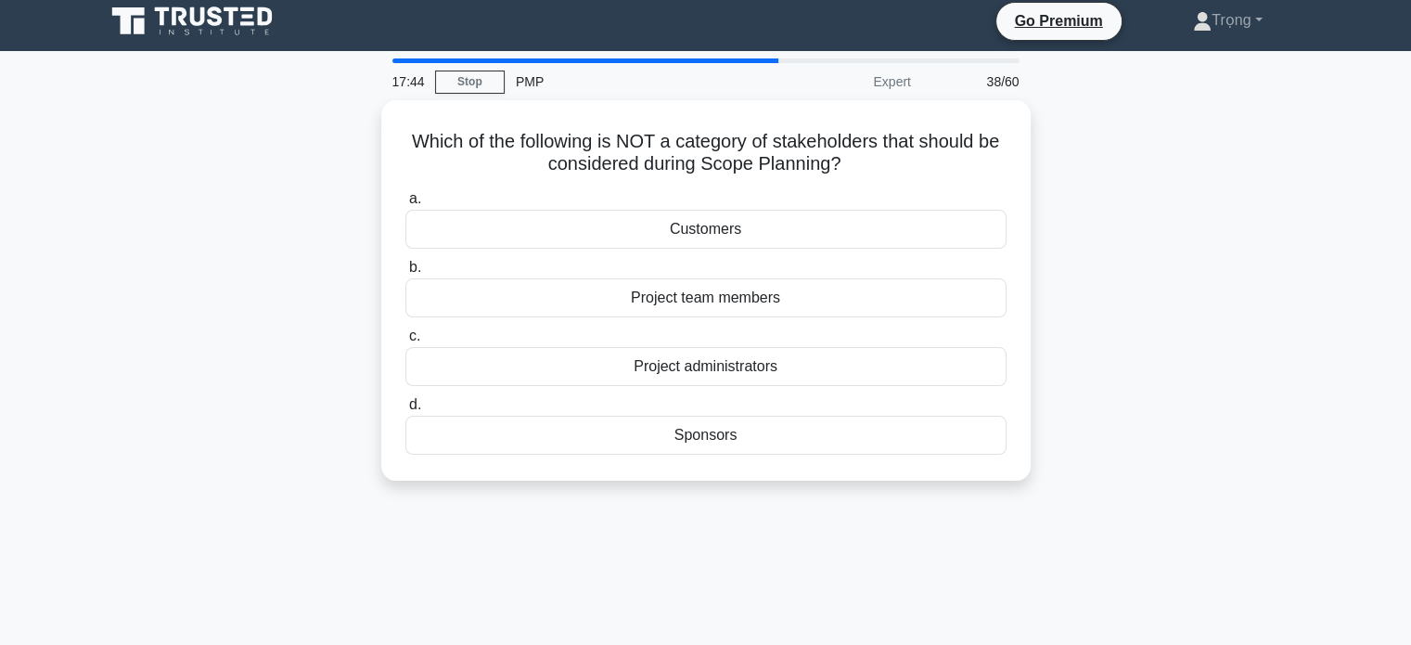
scroll to position [0, 0]
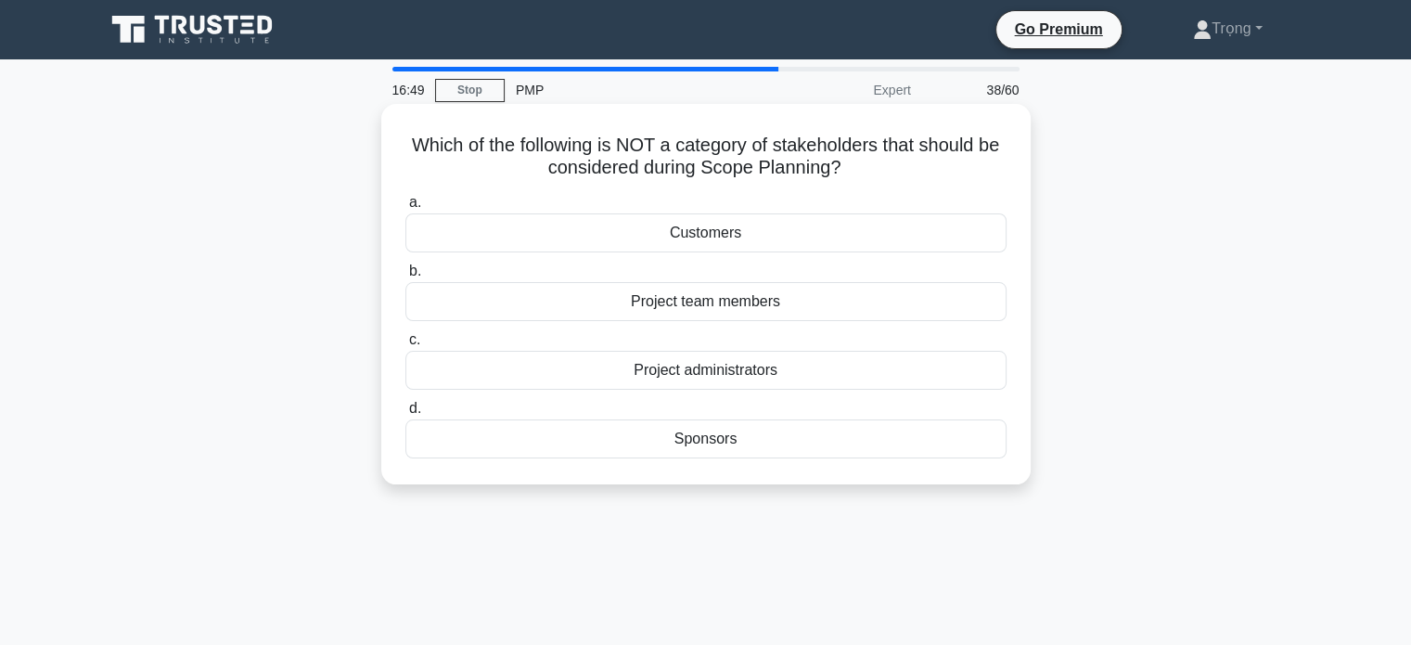
click at [756, 442] on div "Sponsors" at bounding box center [705, 438] width 601 height 39
click at [405, 415] on input "d. Sponsors" at bounding box center [405, 409] width 0 height 12
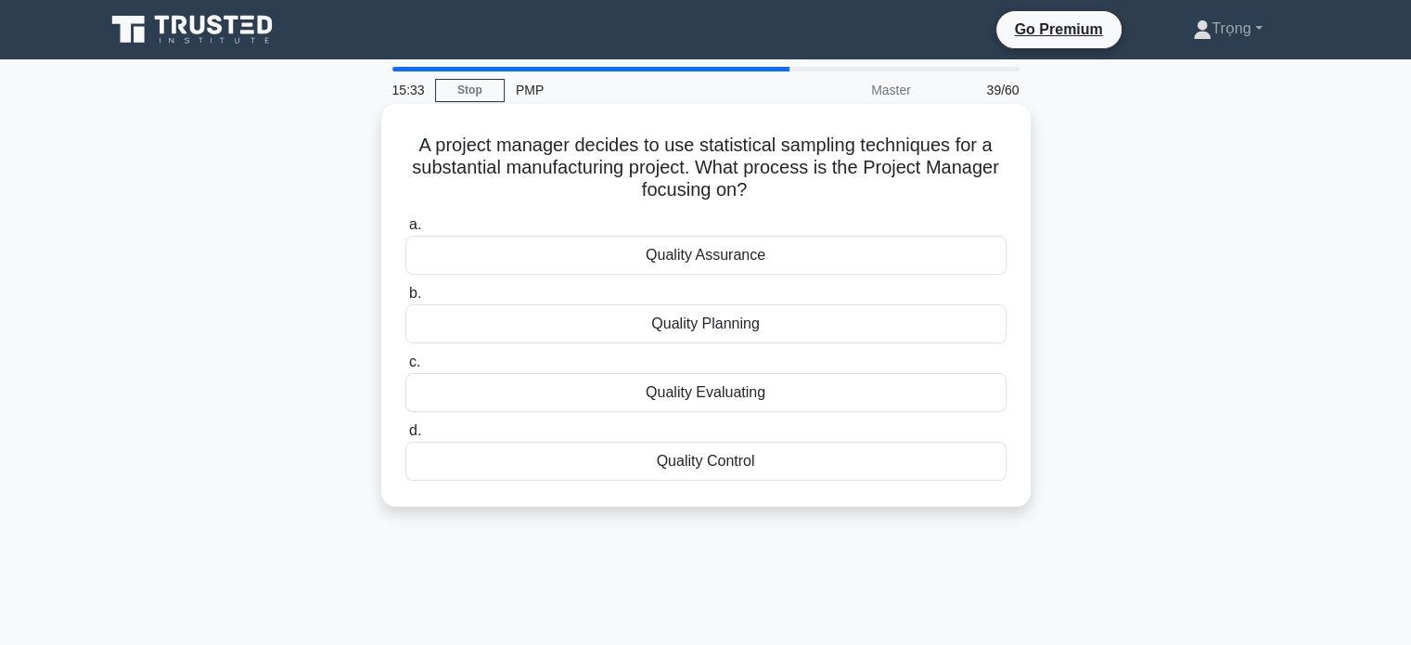
click at [760, 465] on div "Quality Control" at bounding box center [705, 461] width 601 height 39
click at [405, 437] on input "d. Quality Control" at bounding box center [405, 431] width 0 height 12
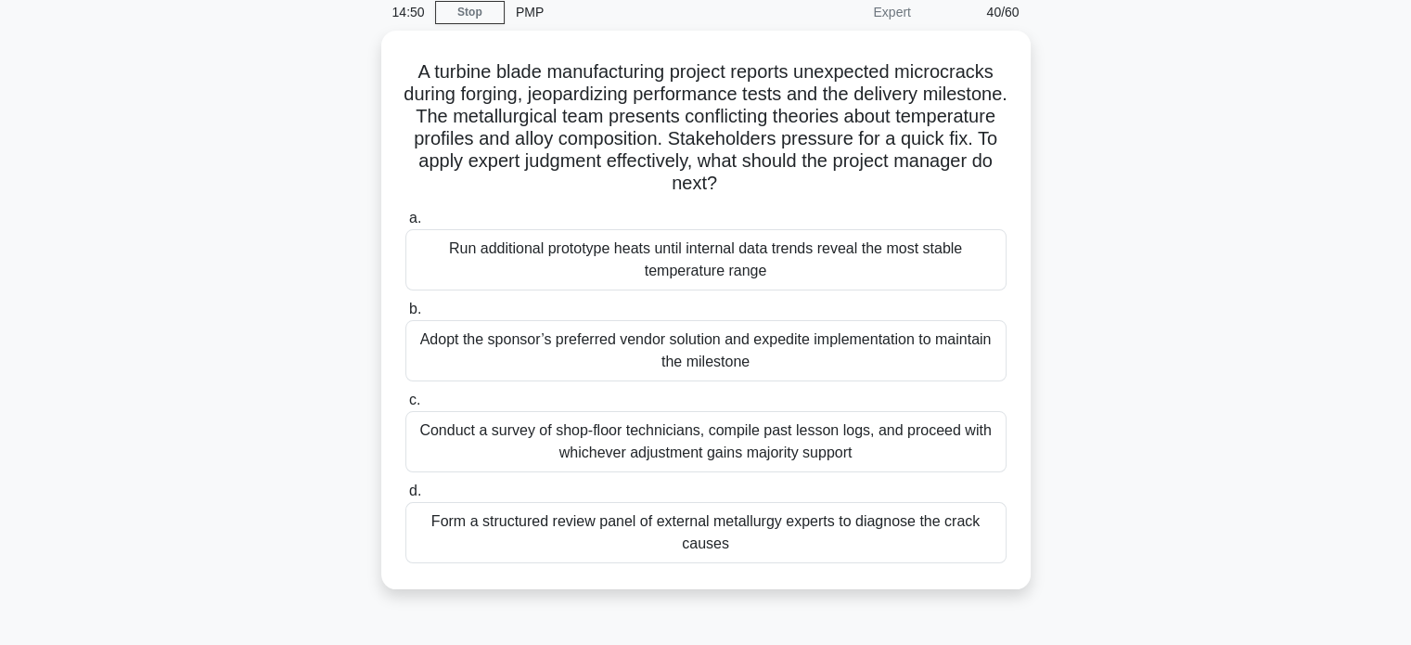
scroll to position [85, 0]
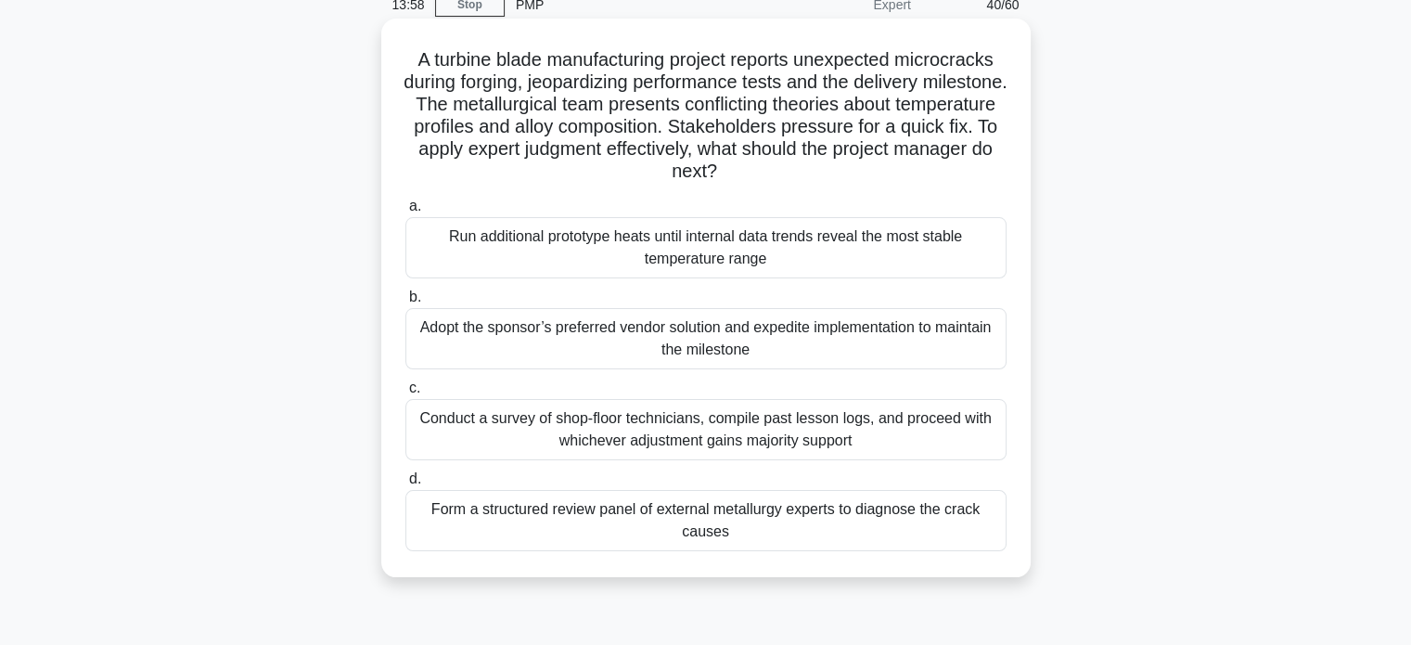
click at [895, 523] on div "Form a structured review panel of external metallurgy experts to diagnose the c…" at bounding box center [705, 520] width 601 height 61
click at [405, 485] on input "d. Form a structured review panel of external metallurgy experts to diagnose th…" at bounding box center [405, 479] width 0 height 12
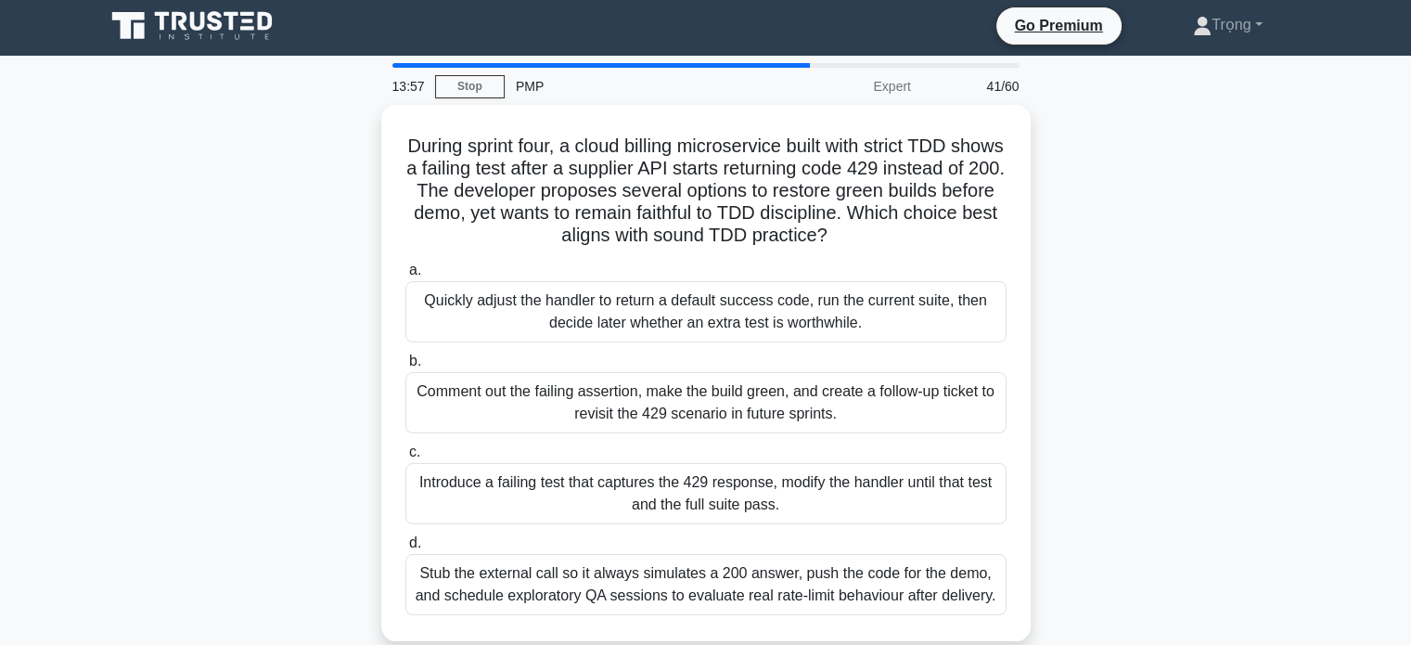
scroll to position [0, 0]
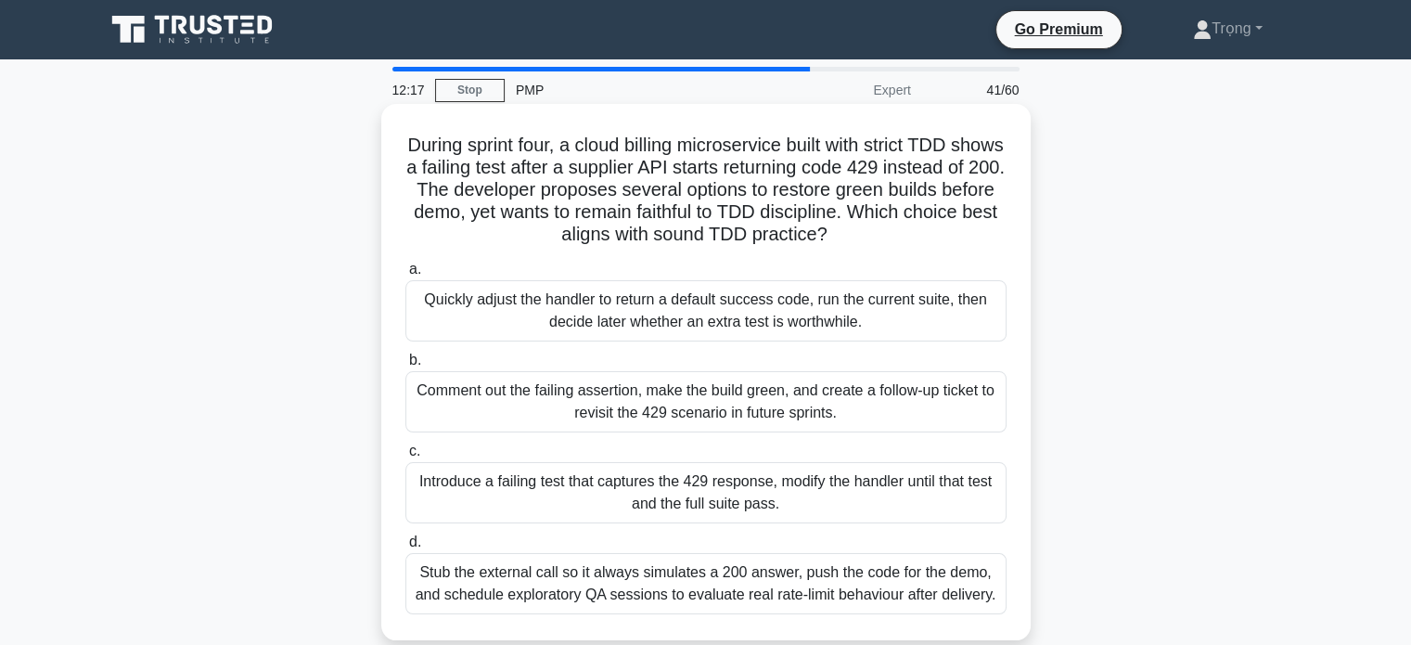
click at [853, 405] on div "Comment out the failing assertion, make the build green, and create a follow-up…" at bounding box center [705, 401] width 601 height 61
click at [405, 366] on input "b. Comment out the failing assertion, make the build green, and create a follow…" at bounding box center [405, 360] width 0 height 12
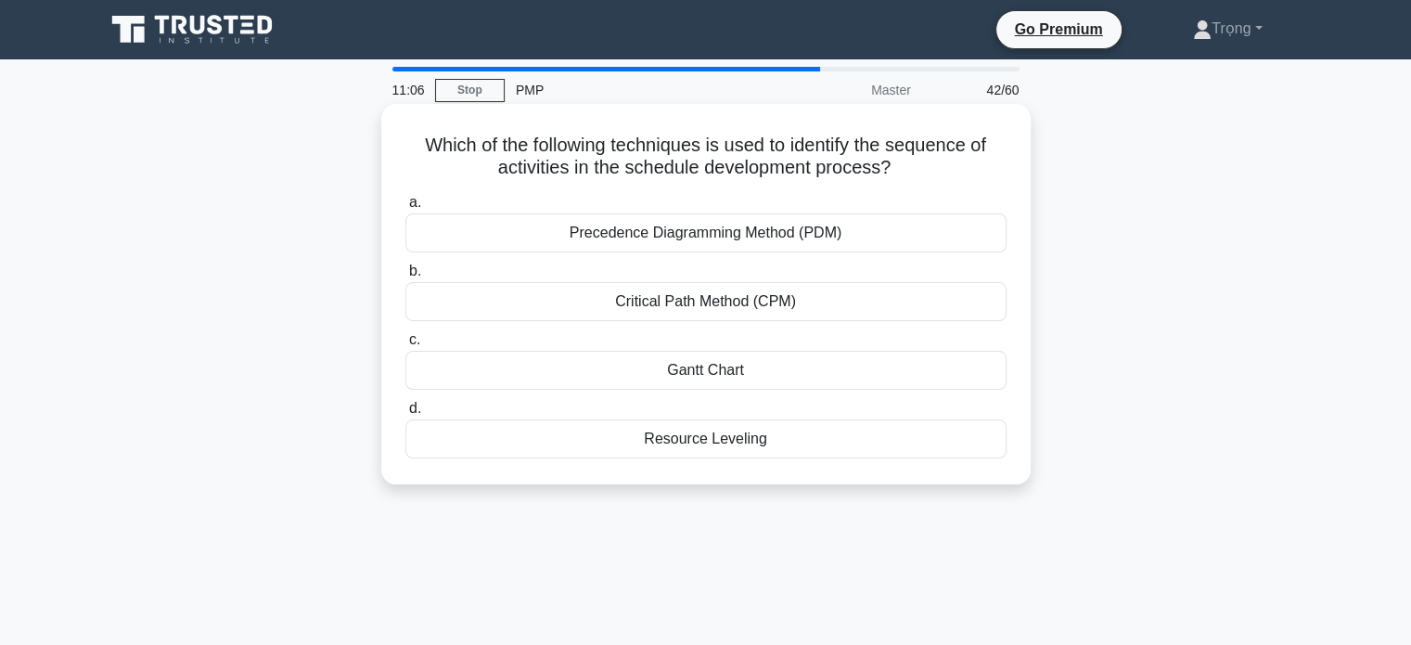
click at [867, 240] on div "Precedence Diagramming Method (PDM)" at bounding box center [705, 232] width 601 height 39
click at [405, 209] on input "a. Precedence Diagramming Method (PDM)" at bounding box center [405, 203] width 0 height 12
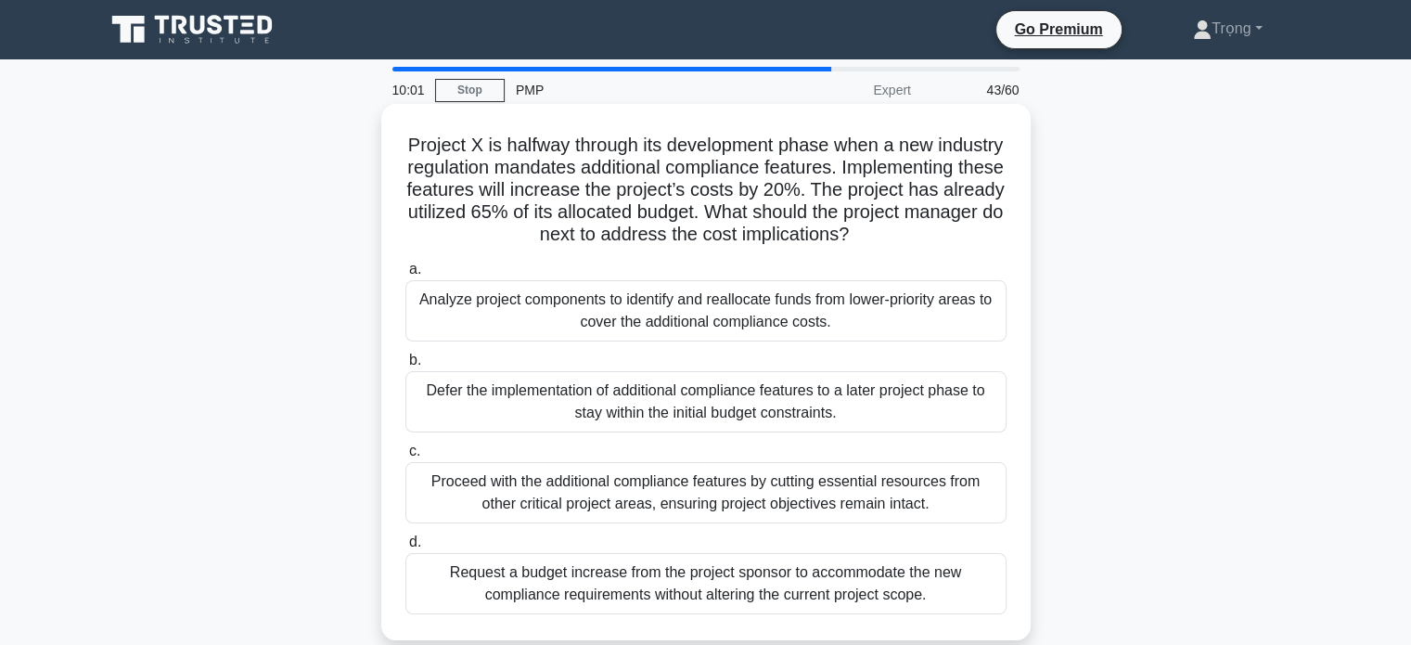
click at [822, 340] on div "Analyze project components to identify and reallocate funds from lower-priority…" at bounding box center [705, 310] width 601 height 61
click at [405, 276] on input "a. Analyze project components to identify and reallocate funds from lower-prior…" at bounding box center [405, 269] width 0 height 12
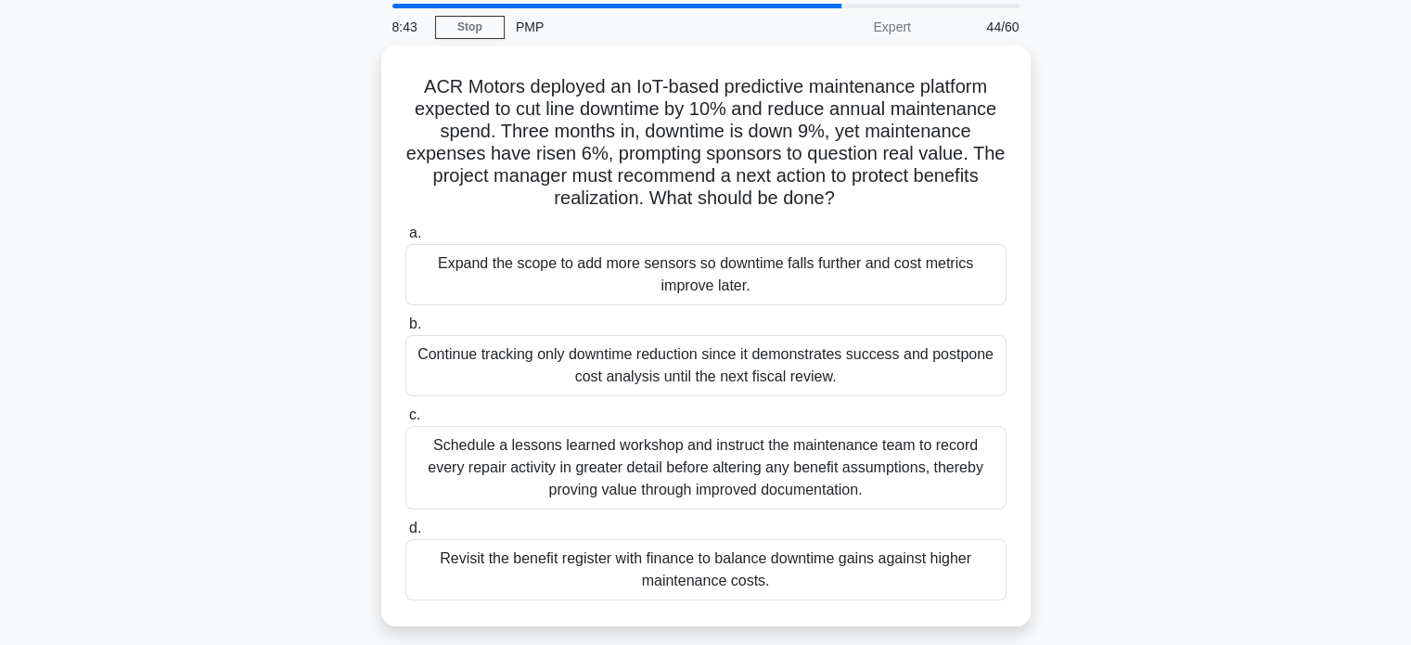
scroll to position [94, 0]
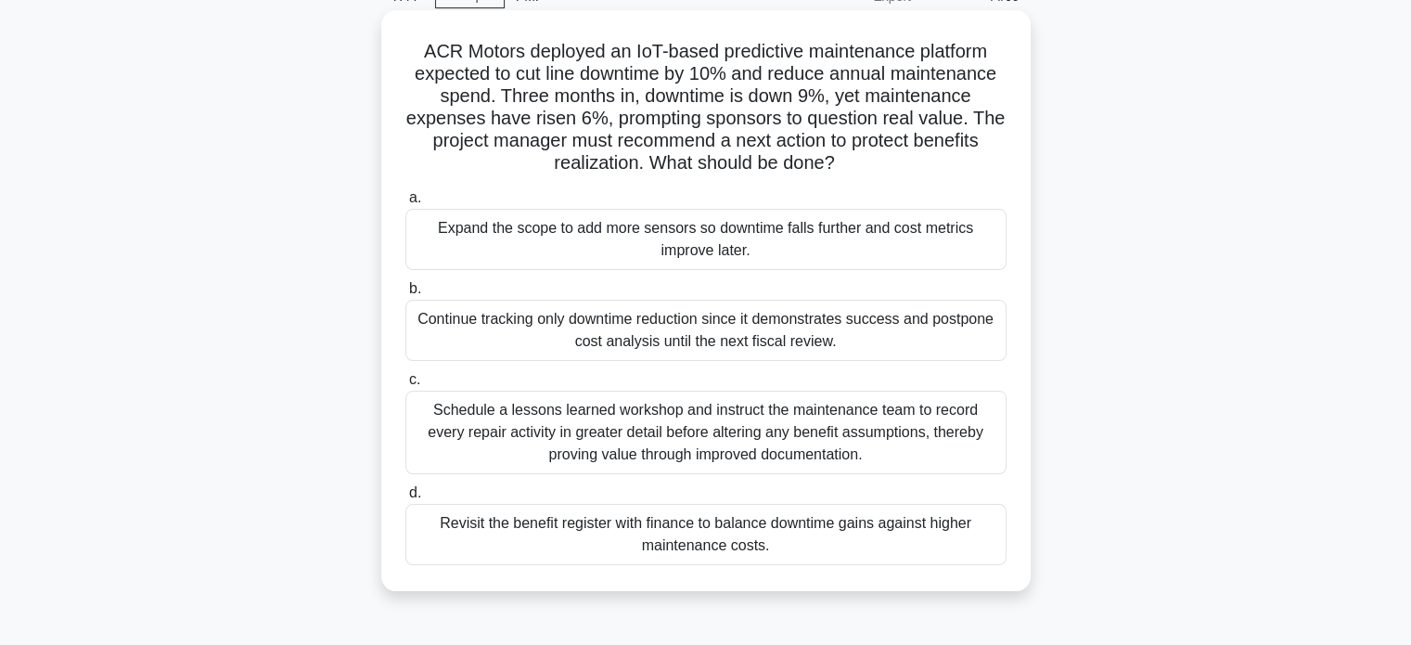
click at [890, 437] on div "Schedule a lessons learned workshop and instruct the maintenance team to record…" at bounding box center [705, 433] width 601 height 84
click at [405, 386] on input "c. Schedule a lessons learned workshop and instruct the maintenance team to rec…" at bounding box center [405, 380] width 0 height 12
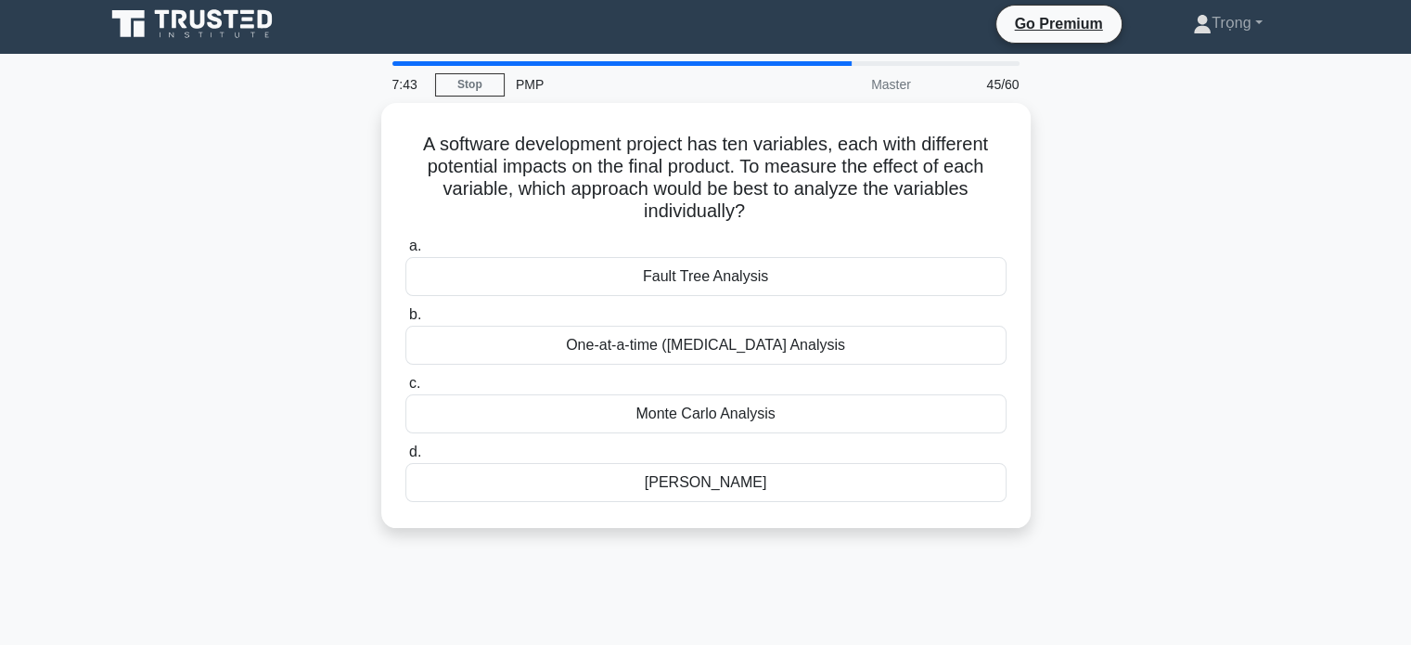
scroll to position [0, 0]
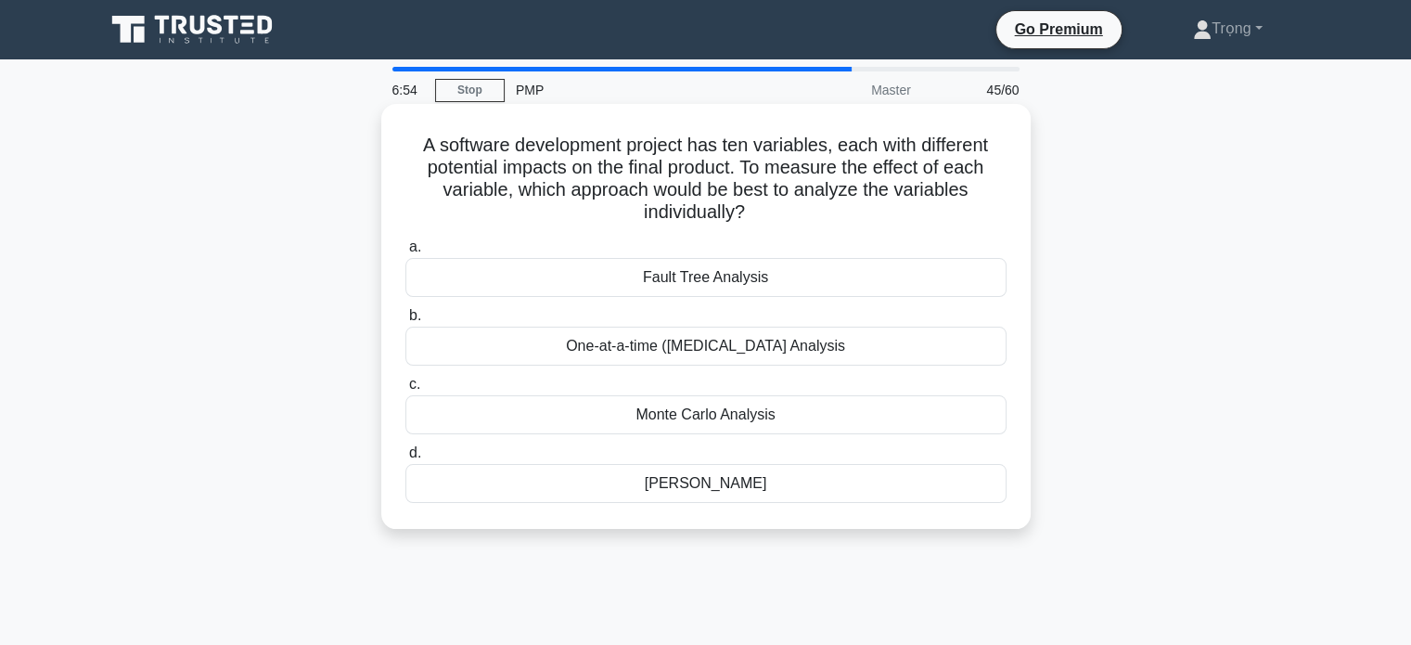
click at [964, 352] on div "One-at-a-time (OAT) Sensitivity Analysis" at bounding box center [705, 346] width 601 height 39
click at [405, 322] on input "b. One-at-a-time (OAT) Sensitivity Analysis" at bounding box center [405, 316] width 0 height 12
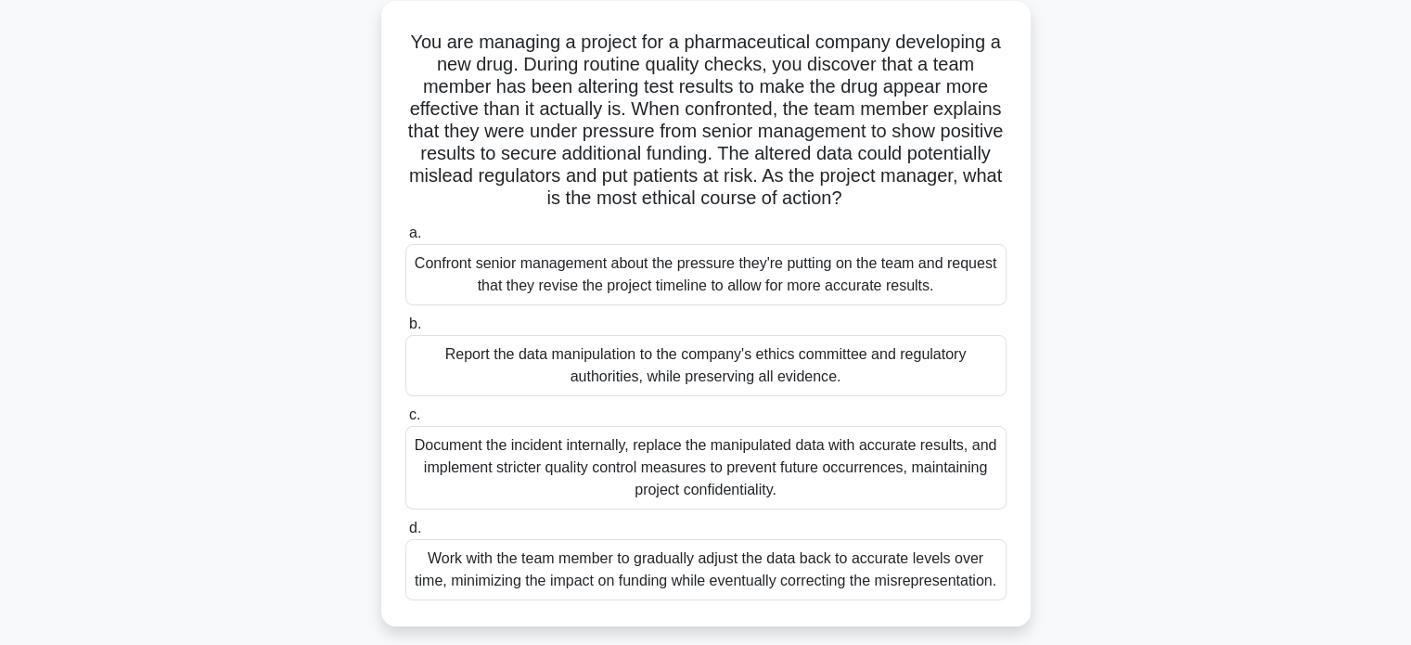
scroll to position [107, 0]
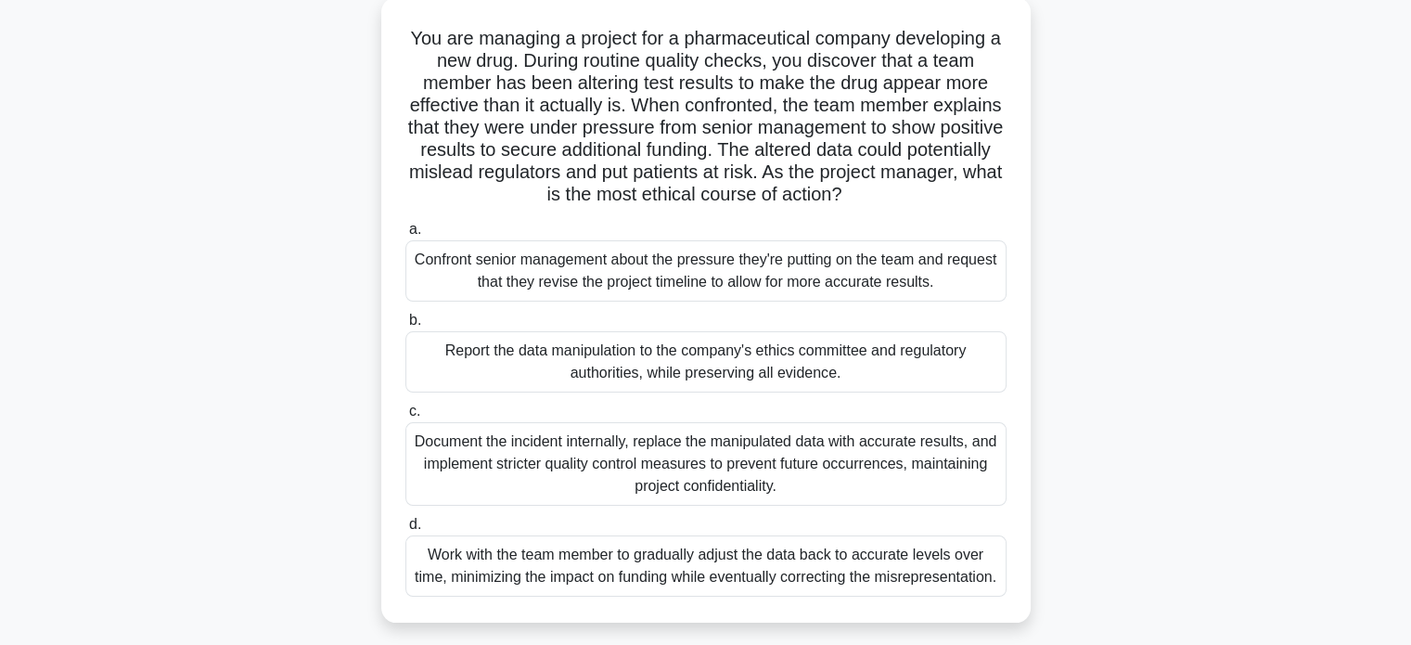
click at [810, 366] on div "Report the data manipulation to the company's ethics committee and regulatory a…" at bounding box center [705, 361] width 601 height 61
click at [405, 327] on input "b. Report the data manipulation to the company's ethics committee and regulator…" at bounding box center [405, 321] width 0 height 12
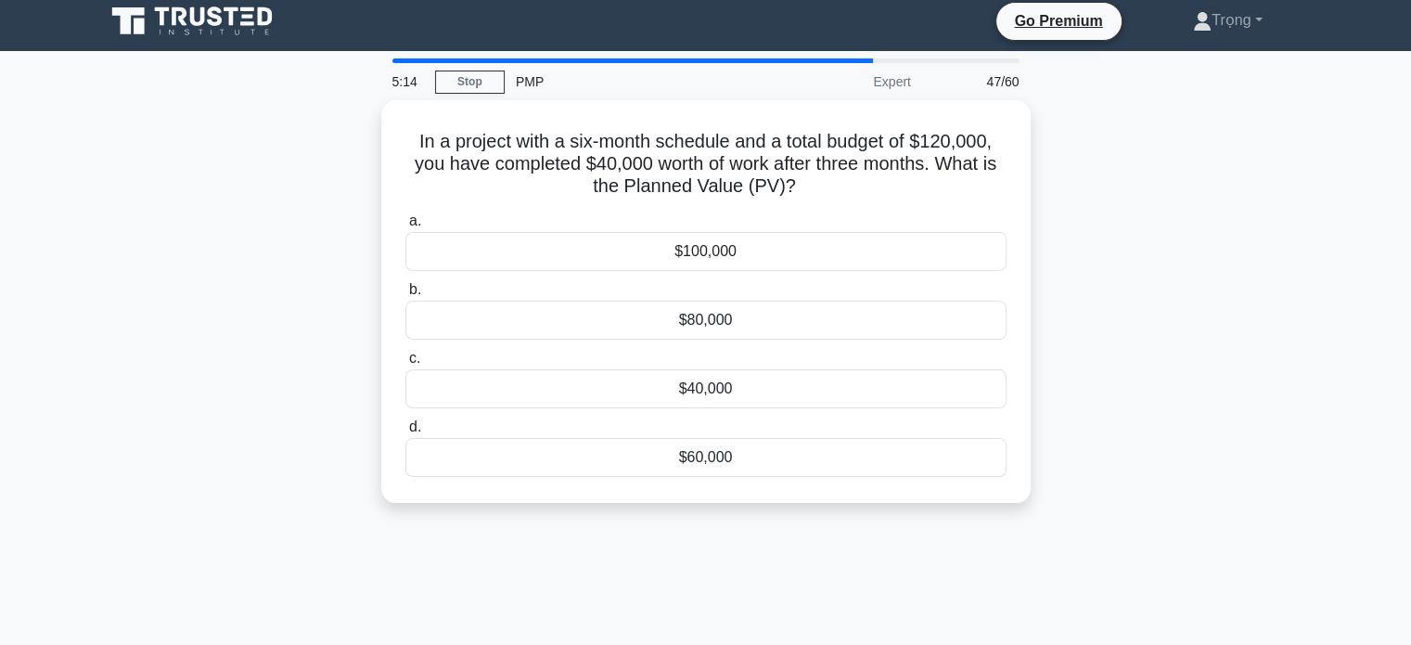
scroll to position [0, 0]
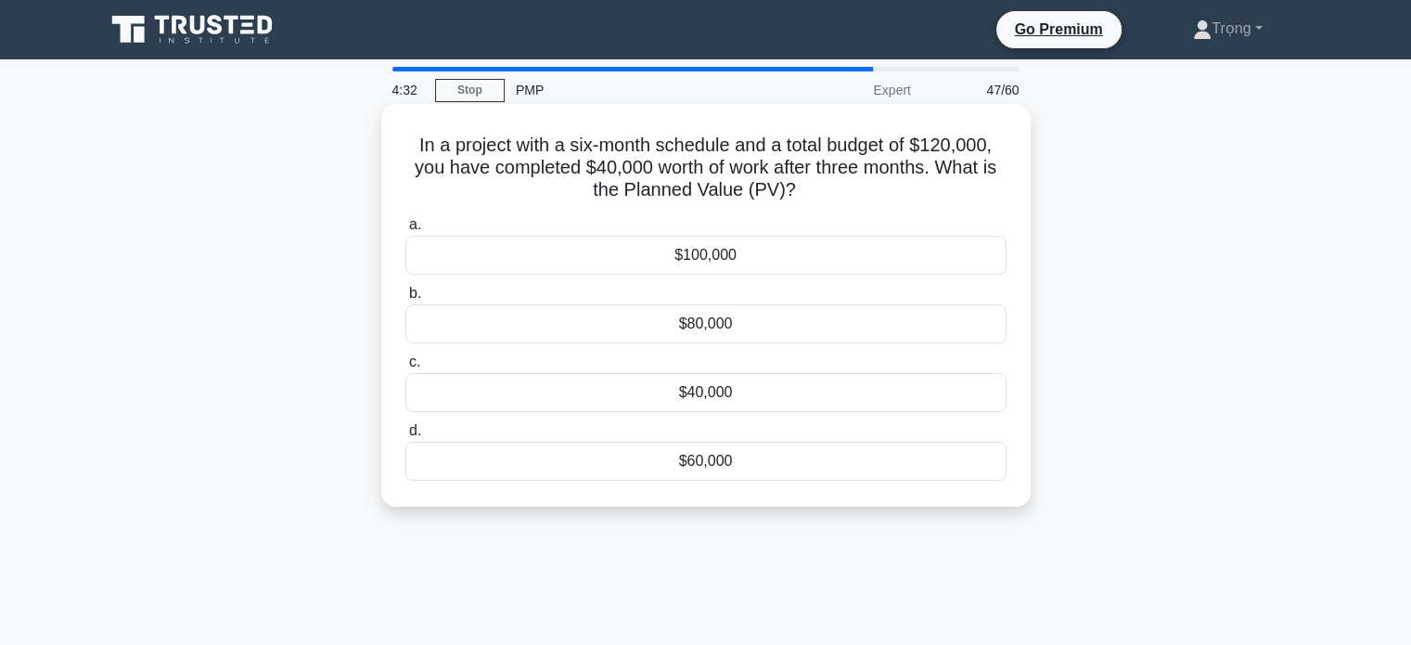
click at [750, 465] on div "$60,000" at bounding box center [705, 461] width 601 height 39
click at [405, 437] on input "d. $60,000" at bounding box center [405, 431] width 0 height 12
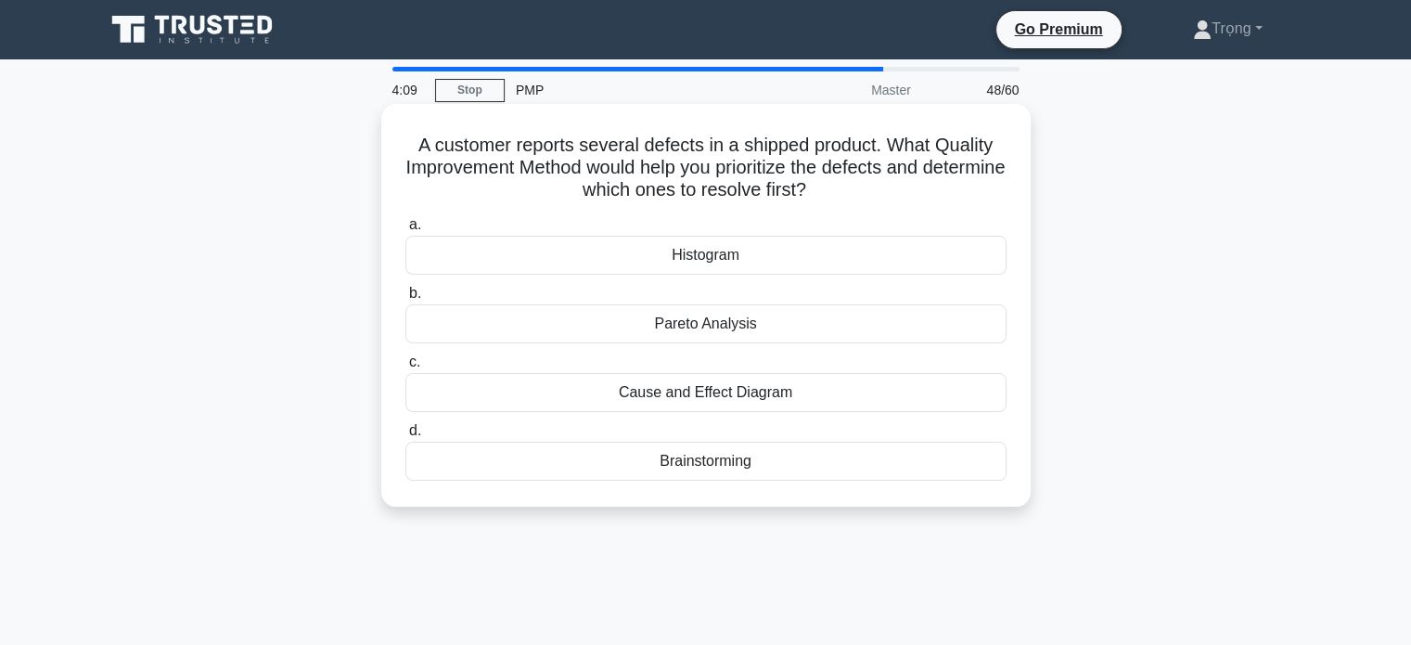
click at [732, 322] on div "Pareto Analysis" at bounding box center [705, 323] width 601 height 39
click at [405, 300] on input "b. Pareto Analysis" at bounding box center [405, 294] width 0 height 12
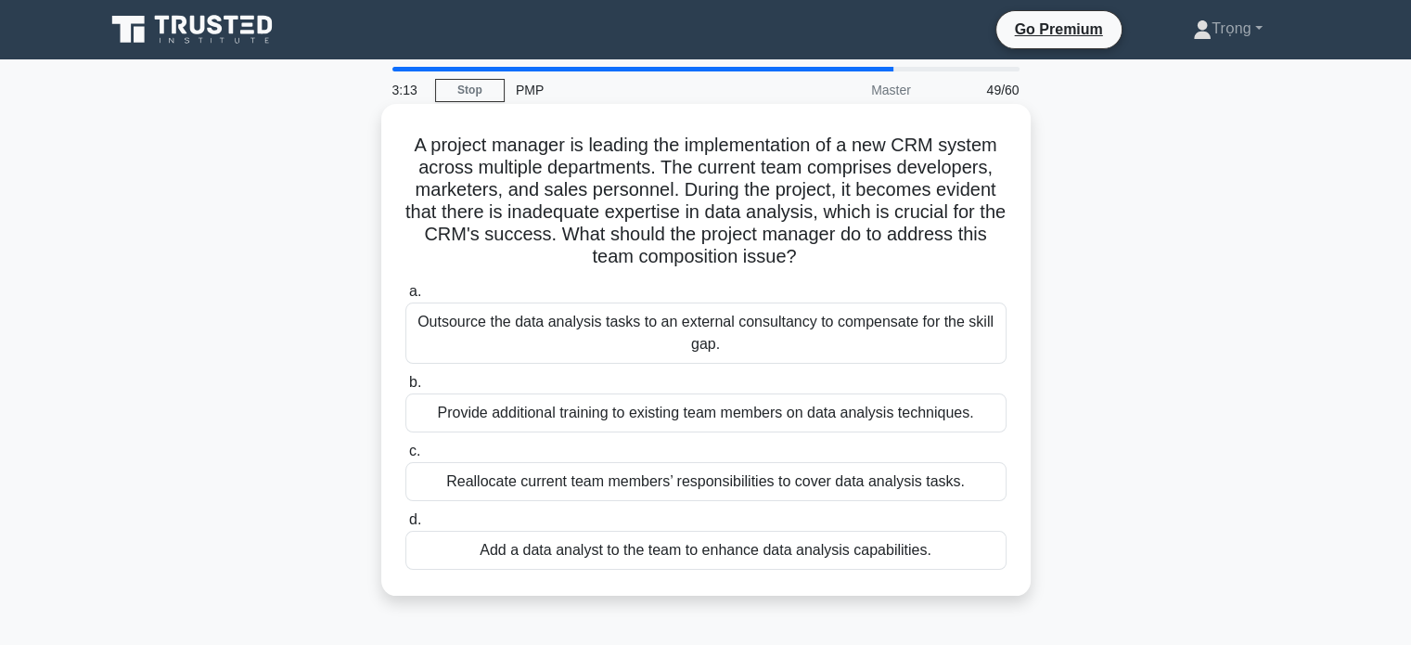
click at [961, 417] on div "Provide additional training to existing team members on data analysis technique…" at bounding box center [705, 412] width 601 height 39
click at [405, 389] on input "b. Provide additional training to existing team members on data analysis techni…" at bounding box center [405, 383] width 0 height 12
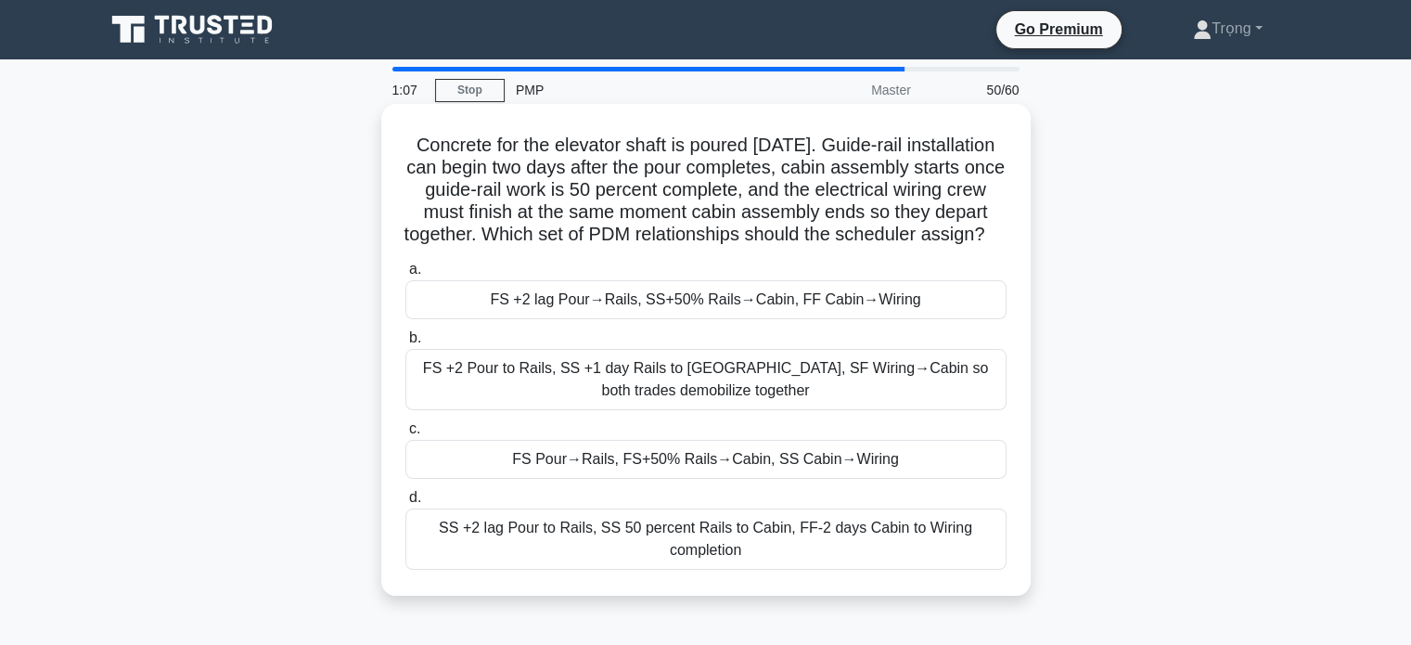
click at [869, 564] on div "SS +2 lag Pour to Rails, SS 50 percent Rails to Cabin, FF-2 days Cabin to Wirin…" at bounding box center [705, 538] width 601 height 61
click at [405, 504] on input "d. SS +2 lag Pour to Rails, SS 50 percent Rails to Cabin, FF-2 days Cabin to Wi…" at bounding box center [405, 498] width 0 height 12
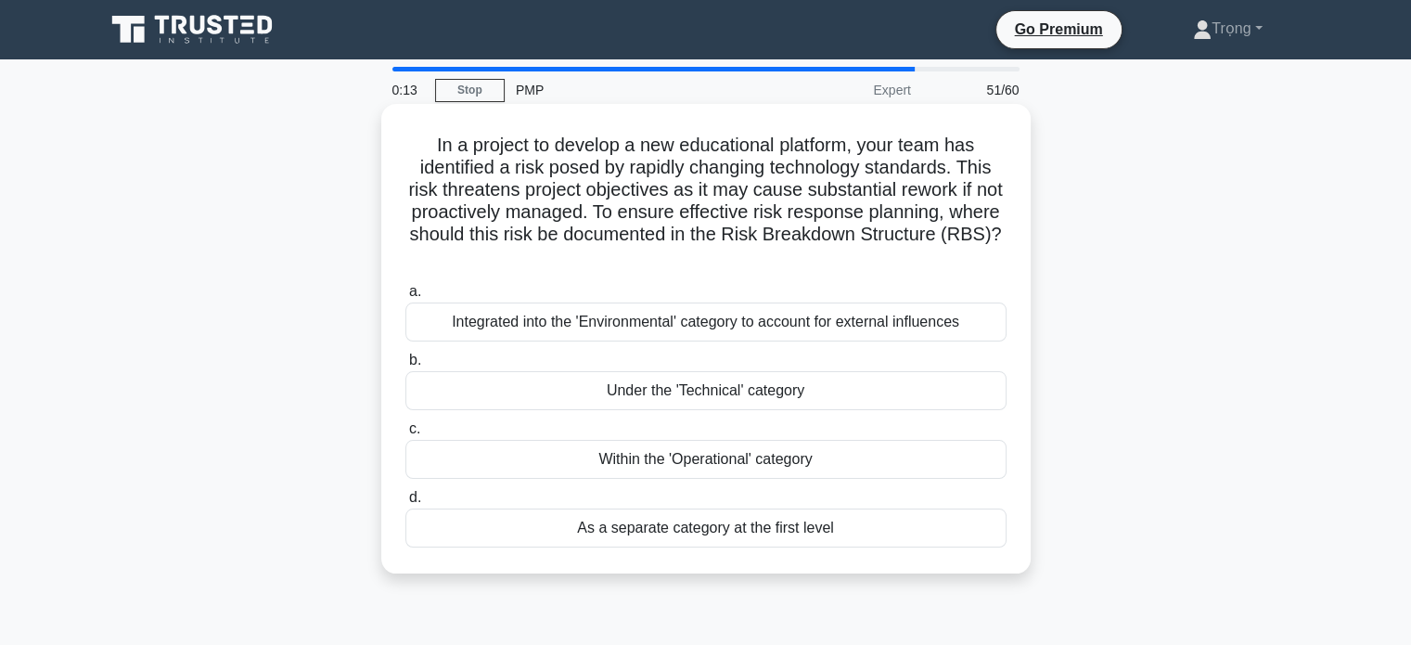
click at [957, 326] on div "Integrated into the 'Environmental' category to account for external influences" at bounding box center [705, 321] width 601 height 39
click at [405, 298] on input "a. Integrated into the 'Environmental' category to account for external influen…" at bounding box center [405, 292] width 0 height 12
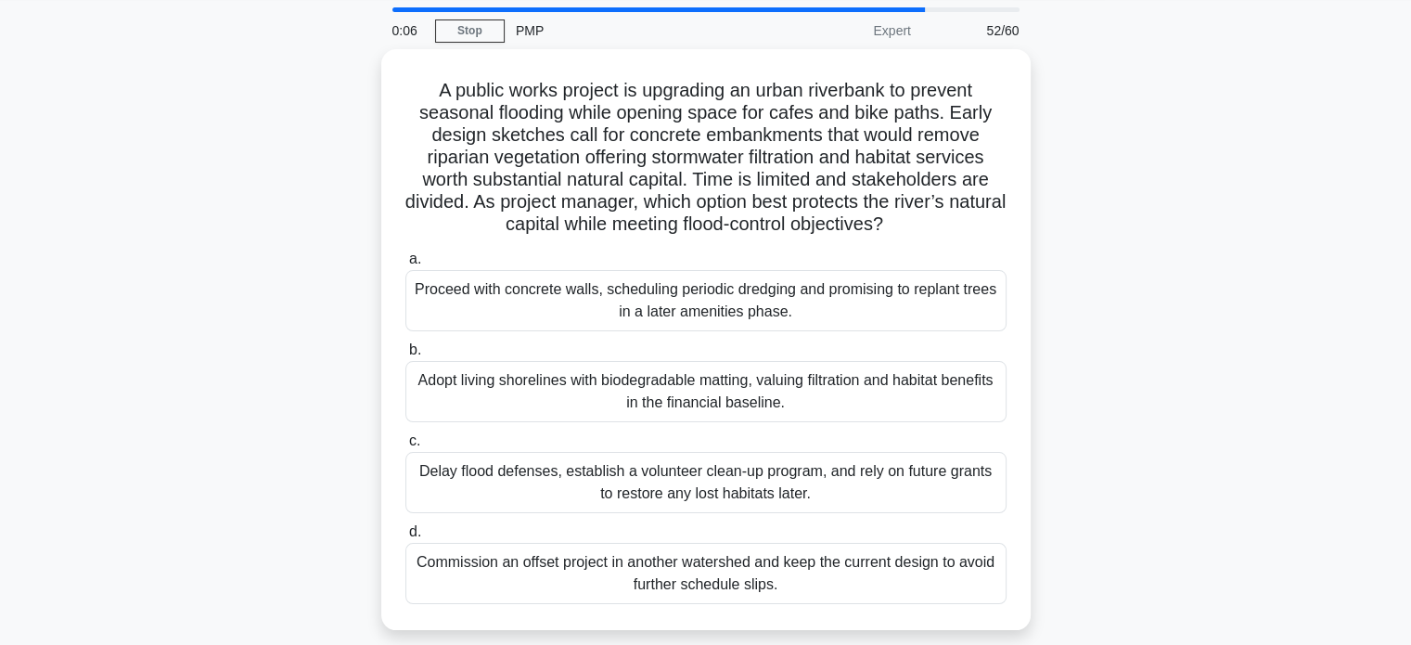
scroll to position [82, 0]
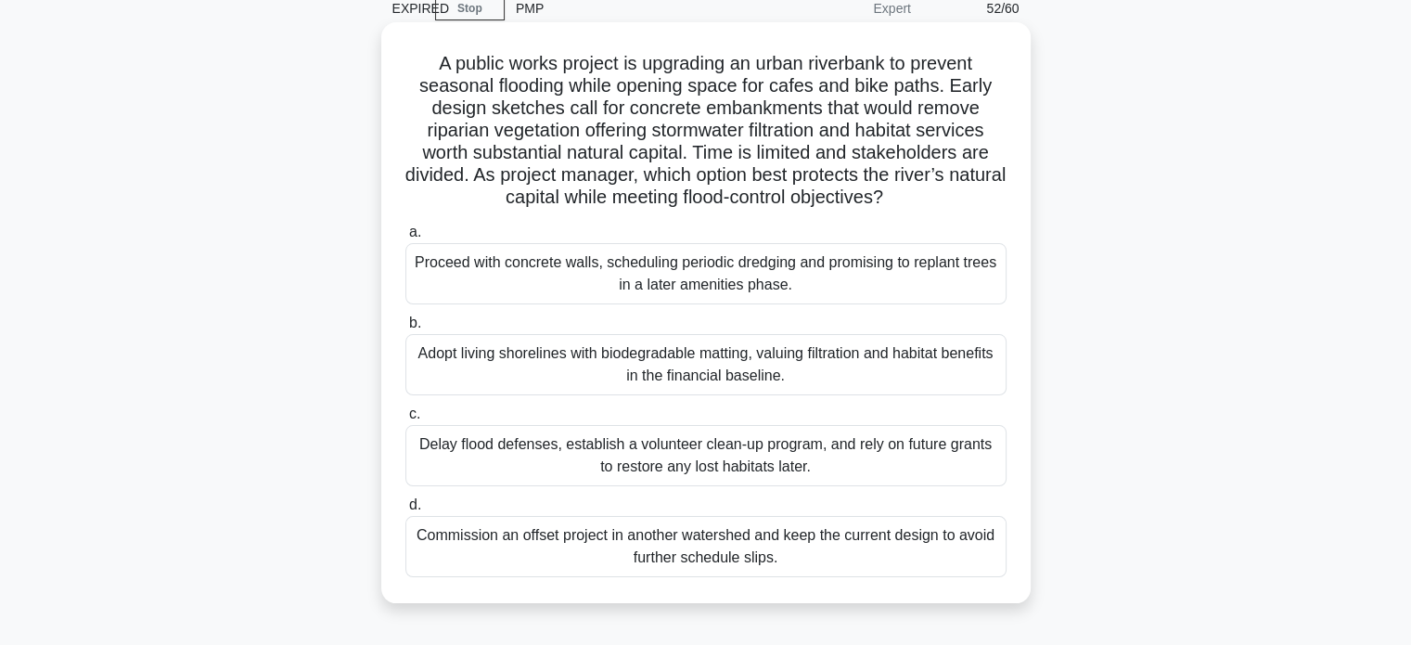
click at [814, 289] on div "Proceed with concrete walls, scheduling periodic dredging and promising to repl…" at bounding box center [705, 273] width 601 height 61
click at [405, 238] on input "a. Proceed with concrete walls, scheduling periodic dredging and promising to r…" at bounding box center [405, 232] width 0 height 12
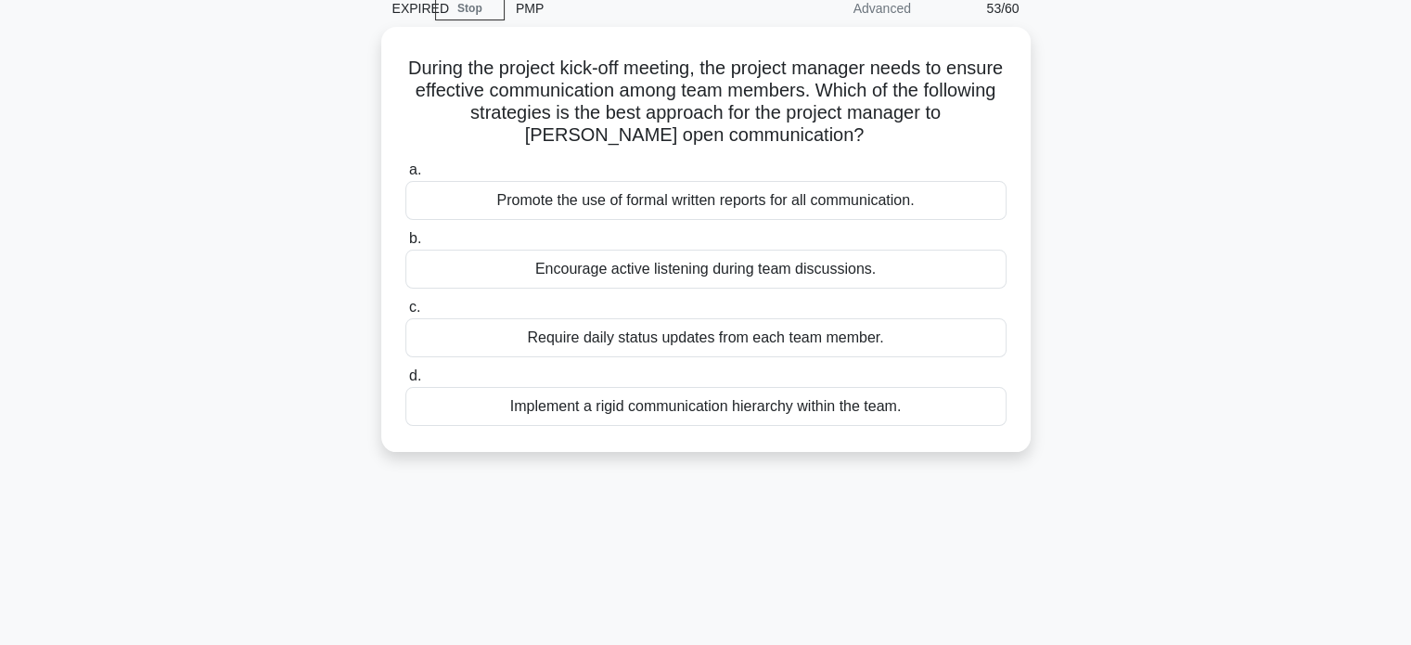
scroll to position [0, 0]
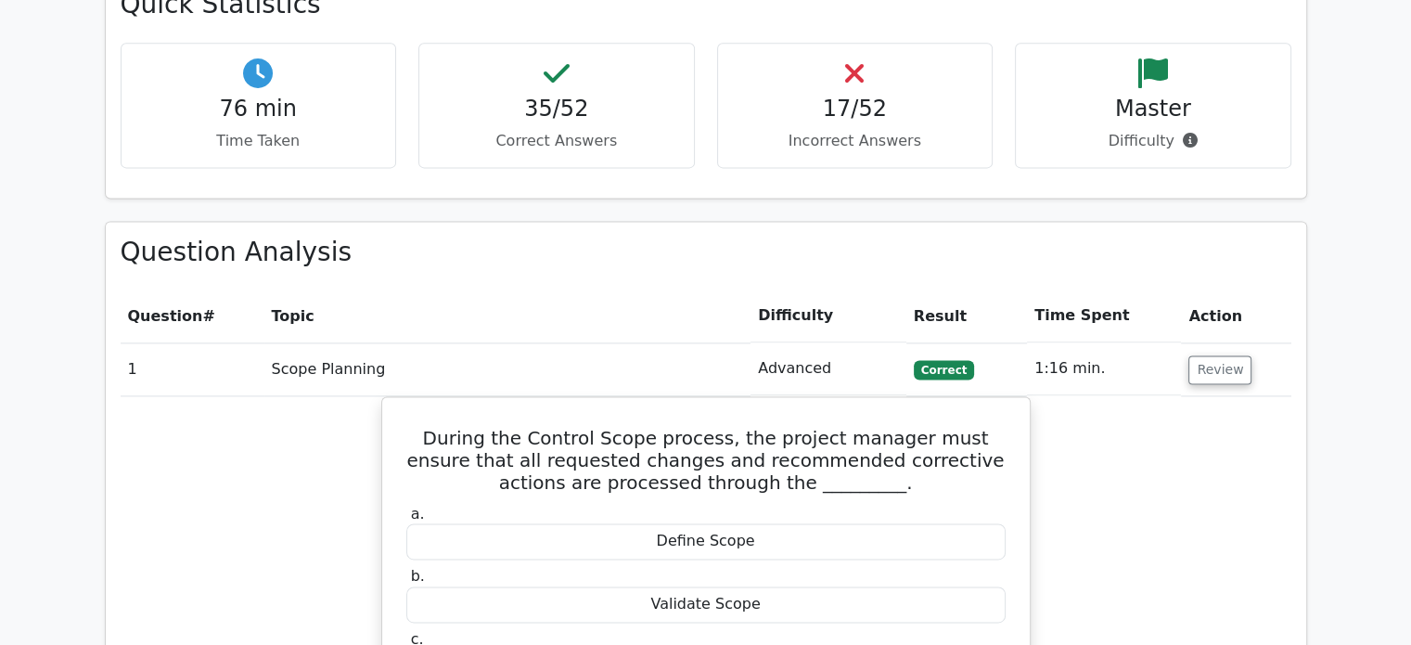
scroll to position [2540, 0]
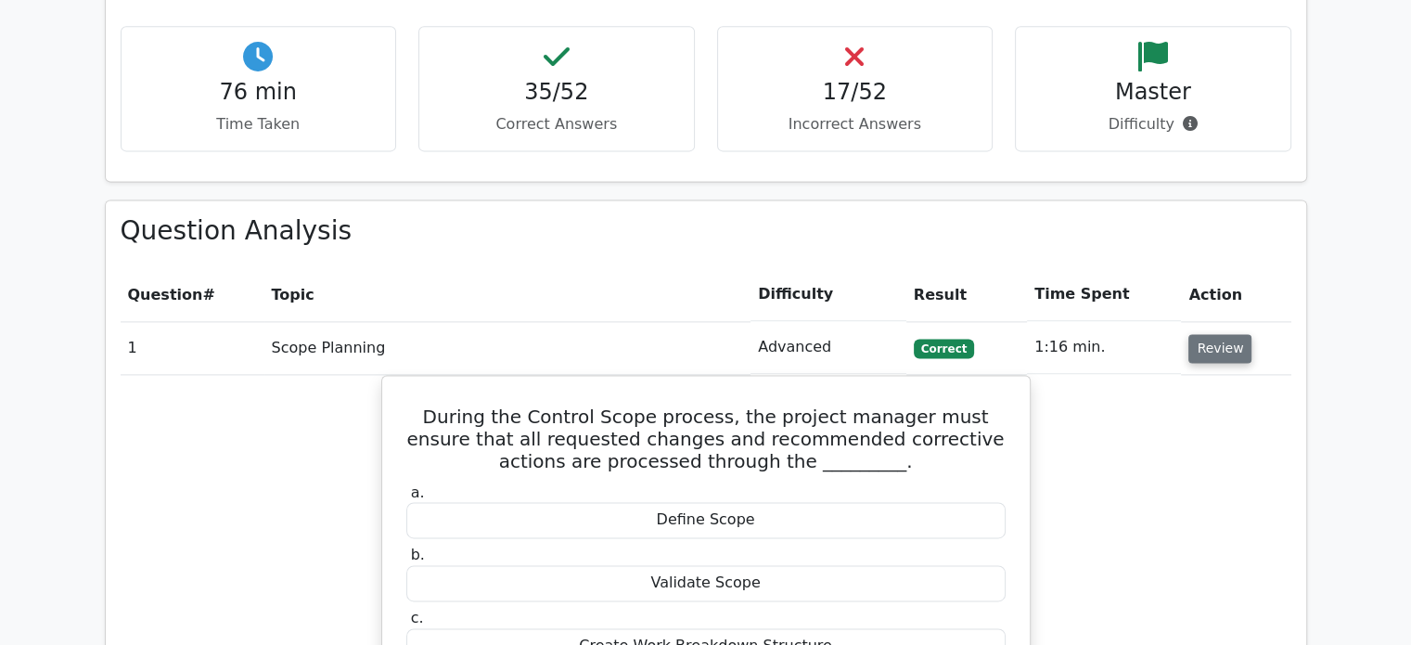
click at [1232, 334] on button "Review" at bounding box center [1219, 348] width 63 height 29
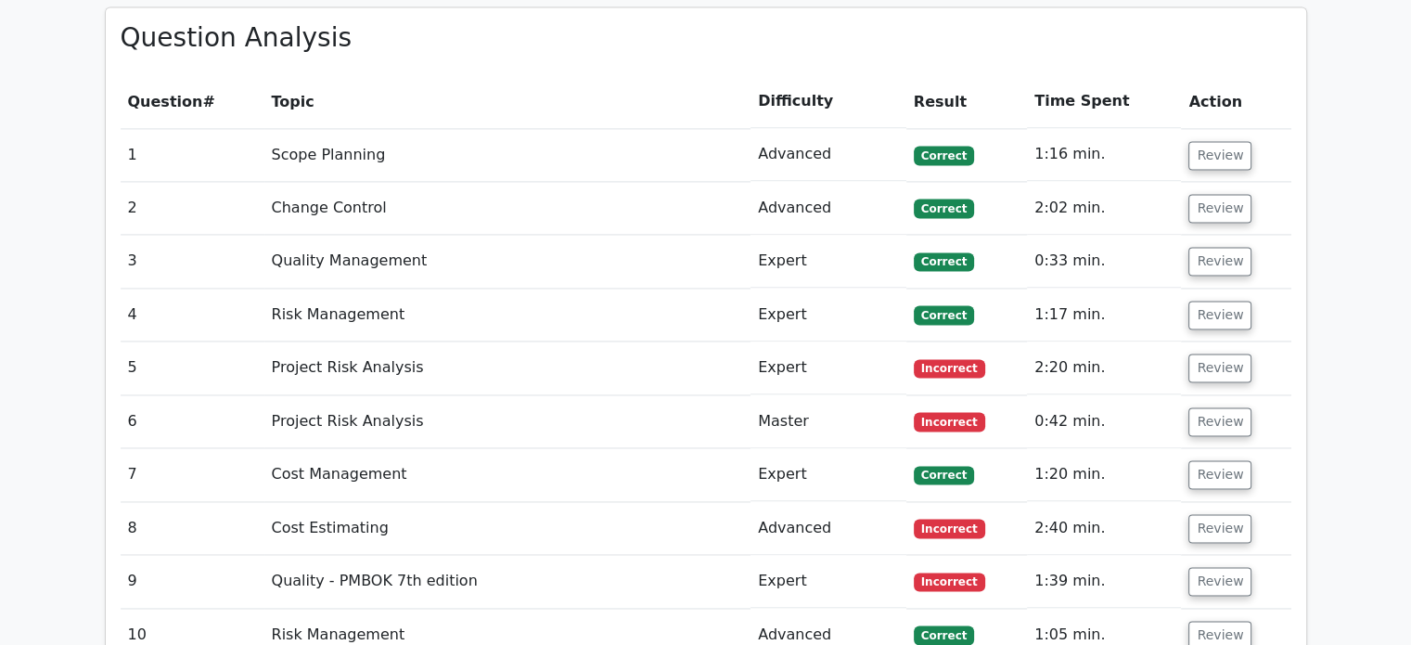
scroll to position [2739, 0]
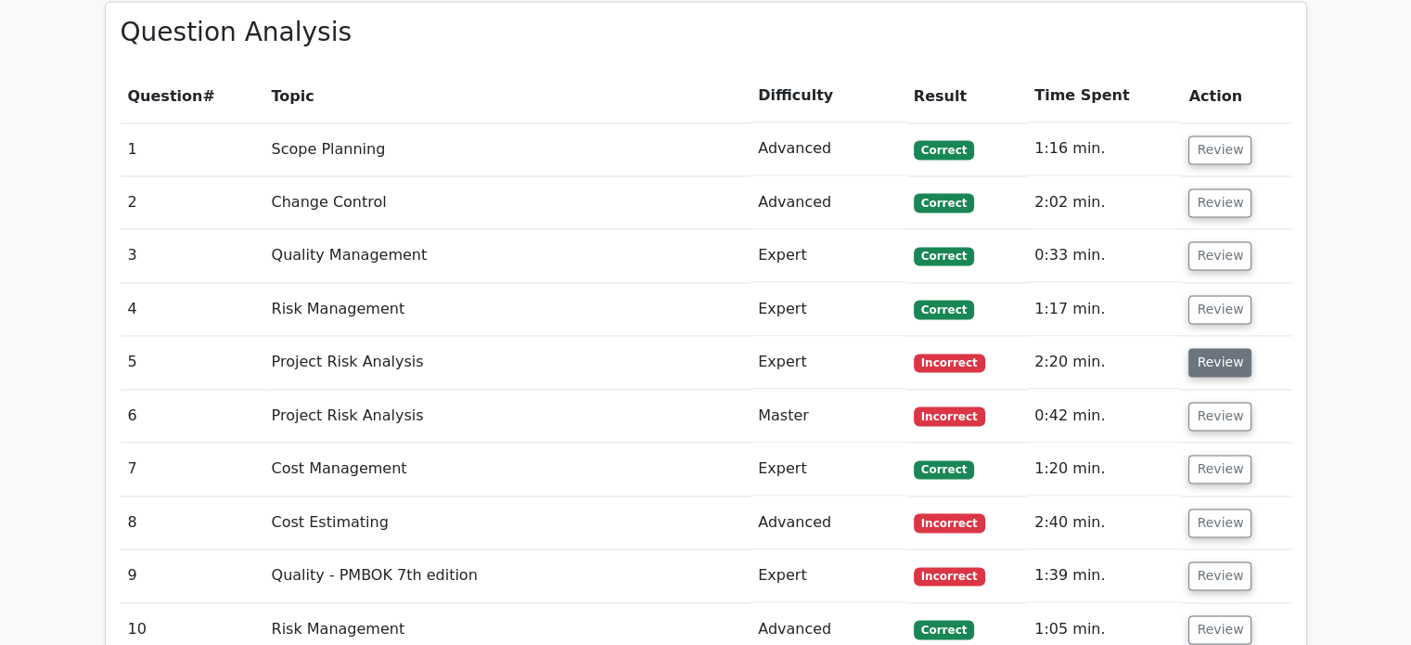
click at [1216, 348] on button "Review" at bounding box center [1219, 362] width 63 height 29
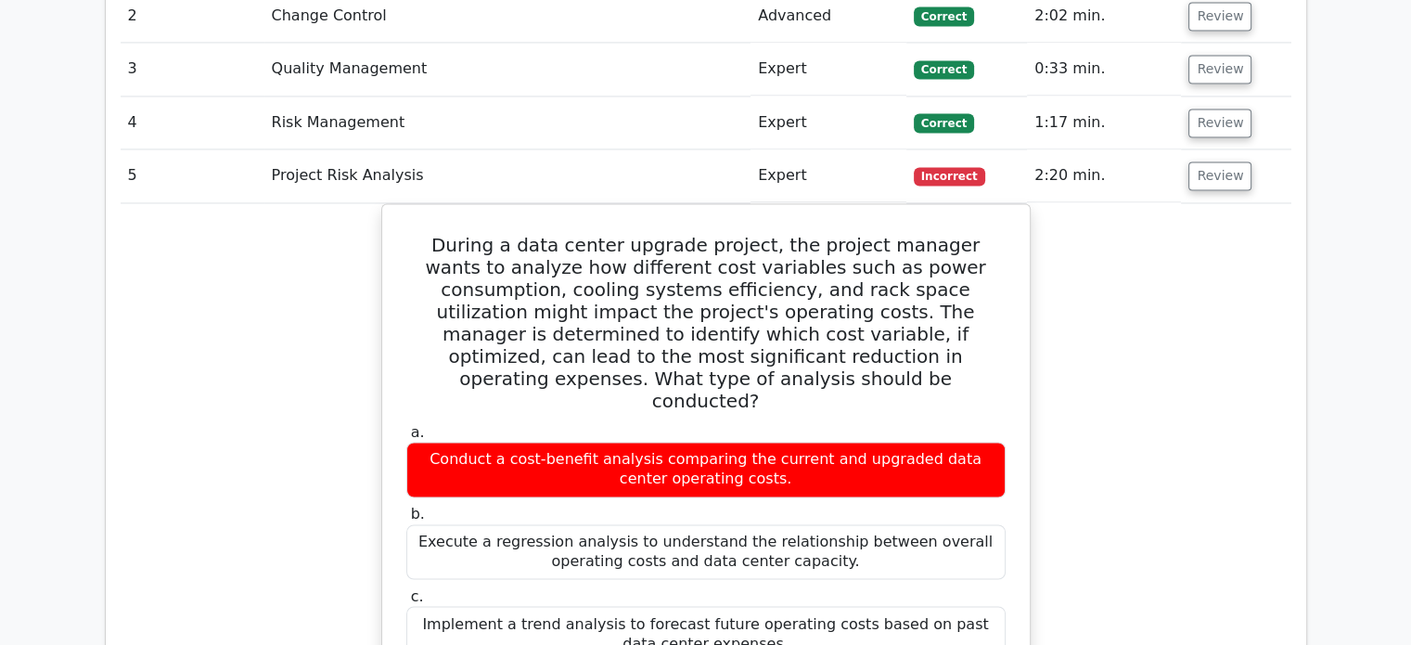
scroll to position [2979, 0]
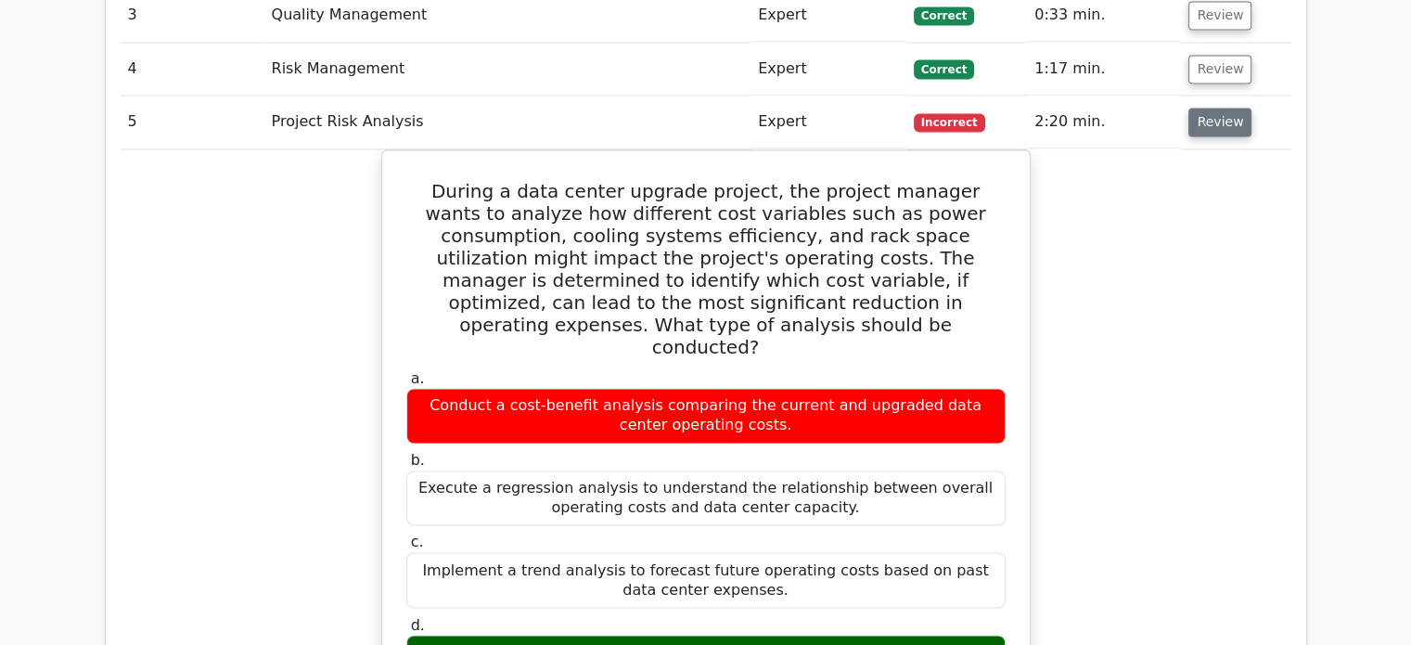
click at [1212, 108] on button "Review" at bounding box center [1219, 122] width 63 height 29
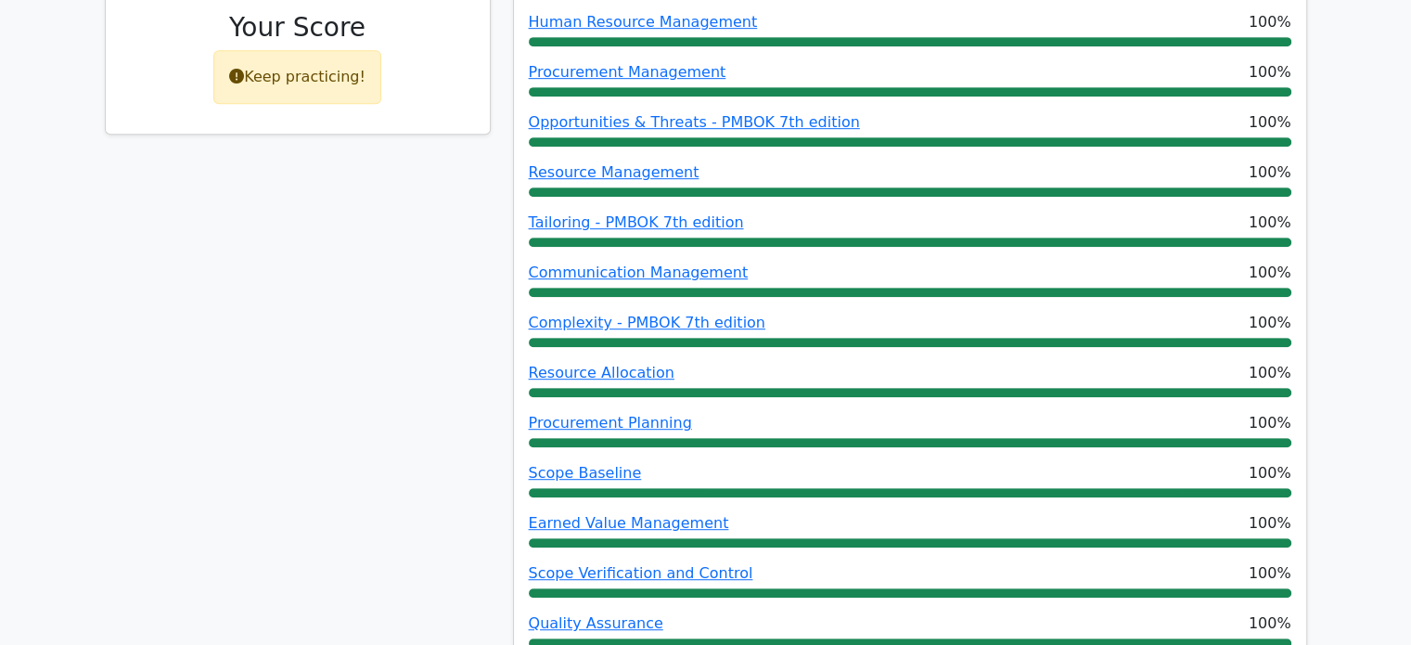
scroll to position [1033, 0]
